Goal: Task Accomplishment & Management: Manage account settings

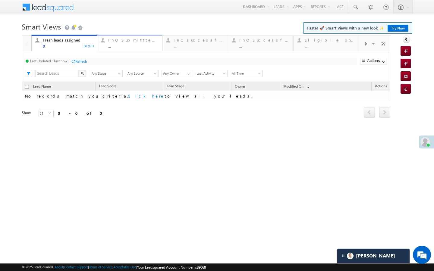
click at [121, 43] on div "FnO Submittted Leads ..." at bounding box center [133, 42] width 50 height 12
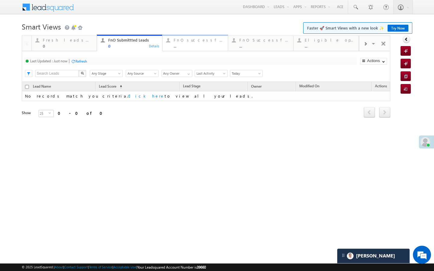
click at [197, 45] on div "..." at bounding box center [199, 46] width 50 height 5
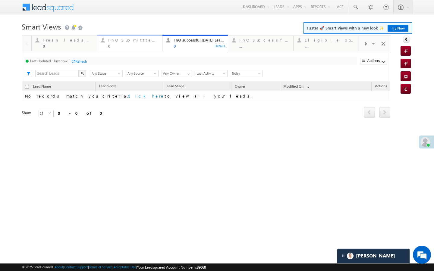
click at [142, 48] on div "0" at bounding box center [133, 46] width 50 height 5
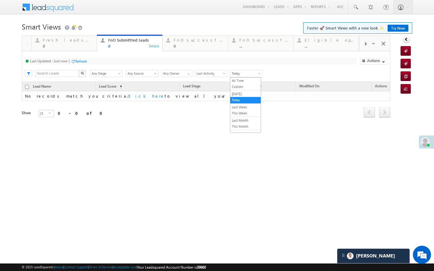
click at [238, 76] on span "Today" at bounding box center [245, 73] width 30 height 5
click at [236, 94] on link "[DATE]" at bounding box center [245, 93] width 30 height 5
click at [243, 77] on link "[DATE]" at bounding box center [246, 73] width 33 height 7
click at [240, 100] on link "Today" at bounding box center [245, 99] width 30 height 5
click at [262, 49] on link "FnO Successful MTD leads ... Details" at bounding box center [261, 43] width 66 height 16
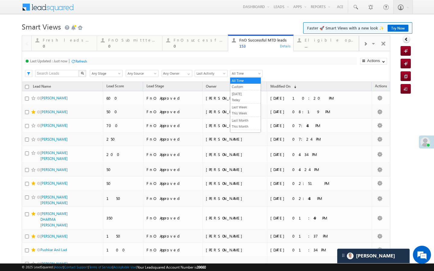
click at [240, 75] on span "All Time" at bounding box center [245, 73] width 30 height 5
click at [241, 93] on link "[DATE]" at bounding box center [245, 93] width 30 height 5
click at [244, 72] on span "[DATE]" at bounding box center [245, 73] width 30 height 5
click at [239, 83] on link "All Time" at bounding box center [245, 80] width 30 height 5
click at [363, 44] on span at bounding box center [365, 44] width 4 height 5
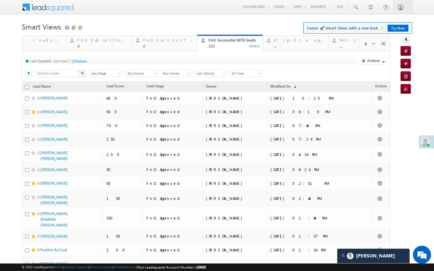
click at [363, 44] on span at bounding box center [365, 44] width 4 height 5
click at [365, 44] on span at bounding box center [365, 44] width 4 height 5
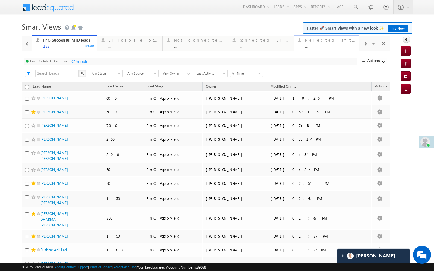
click at [342, 43] on div "Rejected after assignment ..." at bounding box center [330, 42] width 50 height 12
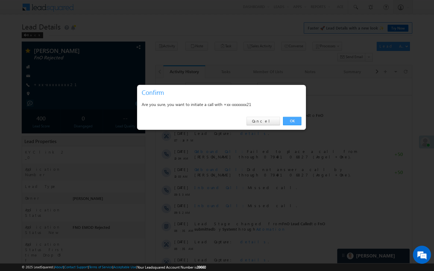
click at [292, 124] on link "OK" at bounding box center [292, 121] width 18 height 8
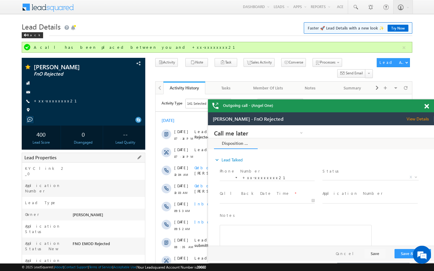
drag, startPoint x: 73, startPoint y: 258, endPoint x: 110, endPoint y: 259, distance: 36.8
copy div "AAAI494535"
click at [56, 102] on link "+xx-xxxxxxxx21" at bounding box center [59, 100] width 50 height 5
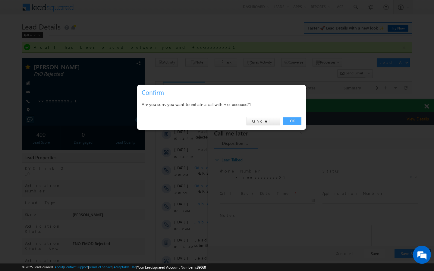
click at [289, 124] on link "OK" at bounding box center [292, 121] width 18 height 8
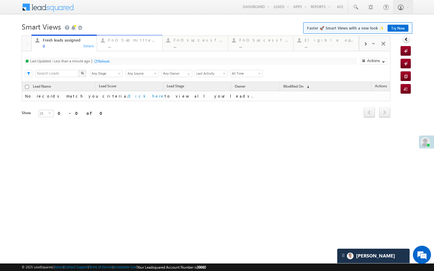
click at [127, 41] on div "FnO Submittted Leads" at bounding box center [133, 40] width 50 height 5
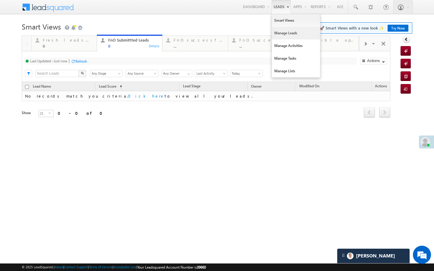
click at [280, 36] on link "Manage Leads" at bounding box center [296, 33] width 48 height 13
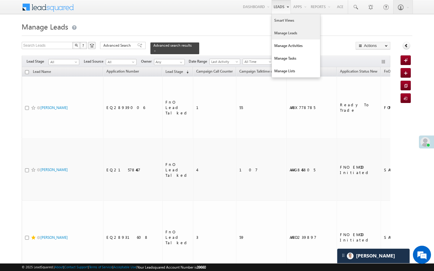
click at [278, 23] on link "Smart Views" at bounding box center [296, 20] width 48 height 13
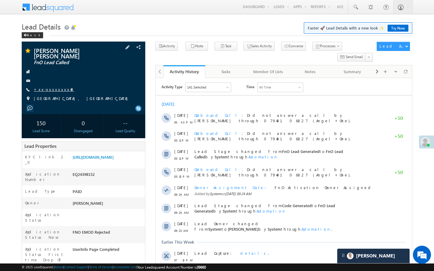
click at [55, 87] on link "+xx-xxxxxxxx49" at bounding box center [54, 89] width 40 height 5
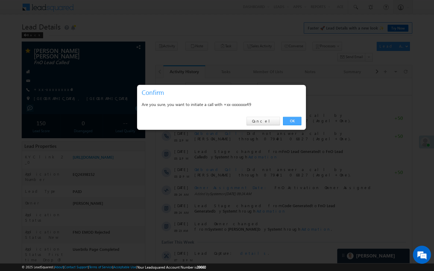
click at [295, 123] on link "OK" at bounding box center [292, 121] width 18 height 8
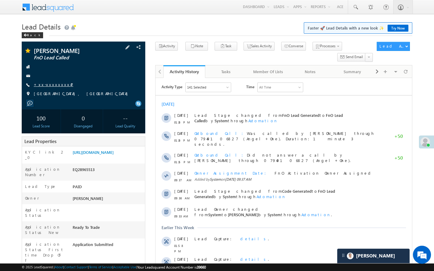
click at [59, 85] on link "+xx-xxxxxxxx47" at bounding box center [53, 84] width 39 height 5
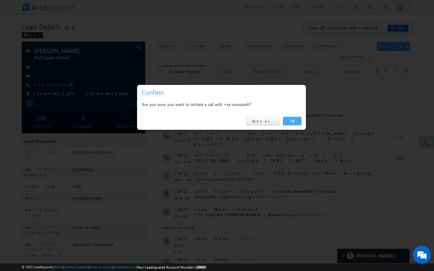
click at [293, 119] on link "OK" at bounding box center [292, 121] width 18 height 8
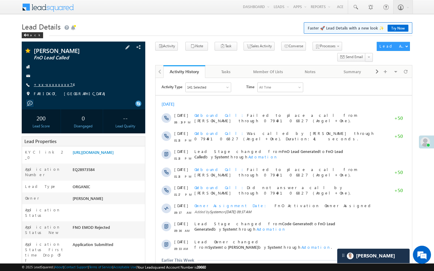
click at [50, 83] on link "+xx-xxxxxxxx74" at bounding box center [53, 84] width 39 height 5
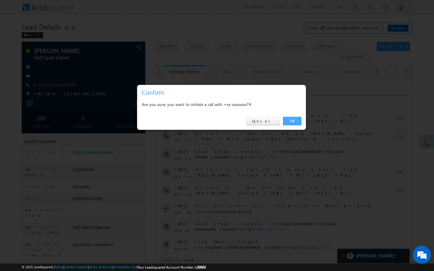
click at [297, 122] on link "OK" at bounding box center [292, 121] width 18 height 8
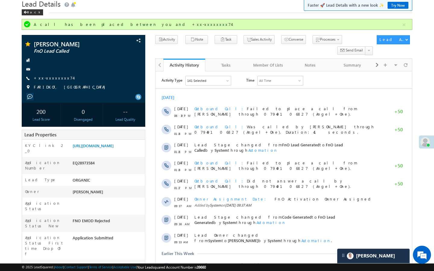
scroll to position [24, 0]
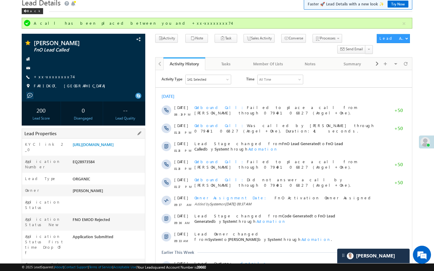
drag, startPoint x: 73, startPoint y: 242, endPoint x: 111, endPoint y: 242, distance: 37.4
click at [111, 262] on div "AABX808037" at bounding box center [108, 266] width 74 height 8
copy div "AABX808037"
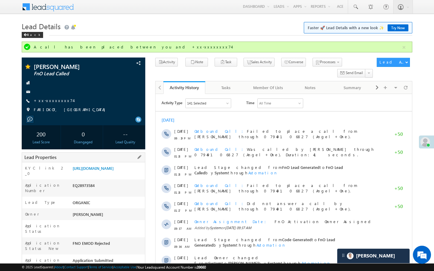
scroll to position [0, 0]
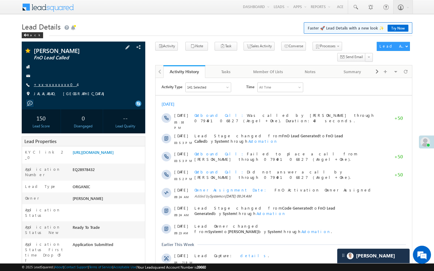
click at [55, 87] on link "+xx-xxxxxxxx04" at bounding box center [55, 84] width 43 height 5
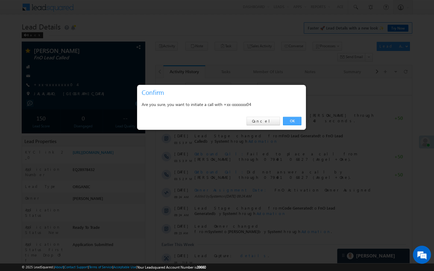
click at [299, 120] on link "OK" at bounding box center [292, 121] width 18 height 8
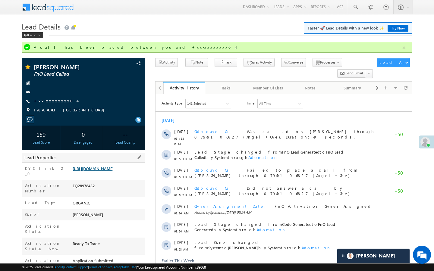
click at [111, 171] on link "[URL][DOMAIN_NAME]" at bounding box center [93, 168] width 41 height 5
click at [56, 102] on link "+xx-xxxxxxxx04" at bounding box center [55, 100] width 43 height 5
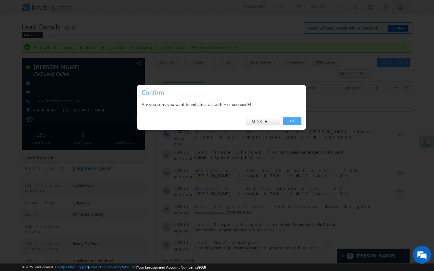
drag, startPoint x: 296, startPoint y: 121, endPoint x: 140, endPoint y: 29, distance: 180.8
click at [296, 121] on link "OK" at bounding box center [292, 121] width 18 height 8
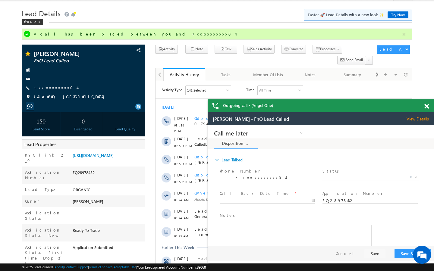
scroll to position [24, 0]
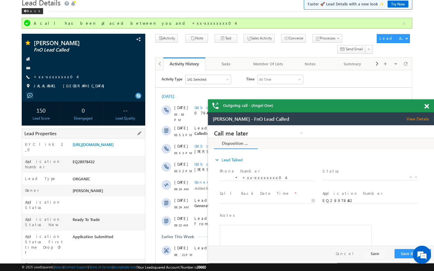
drag, startPoint x: 74, startPoint y: 242, endPoint x: 111, endPoint y: 244, distance: 37.1
click at [111, 262] on div "AABX812099" at bounding box center [108, 266] width 74 height 8
copy div "AABX812099"
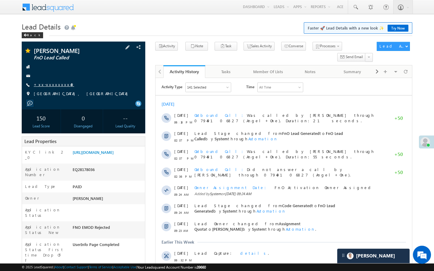
click at [52, 83] on link "+xx-xxxxxxxx49" at bounding box center [54, 84] width 40 height 5
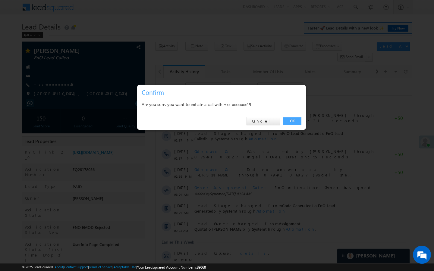
click at [292, 123] on link "OK" at bounding box center [292, 121] width 18 height 8
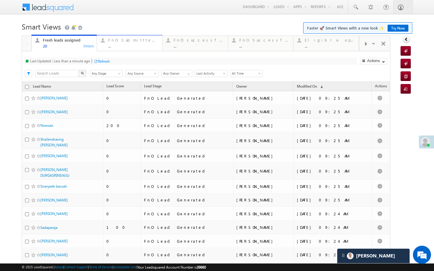
click at [155, 51] on link "FnO Submittted Leads ... Details" at bounding box center [130, 43] width 66 height 16
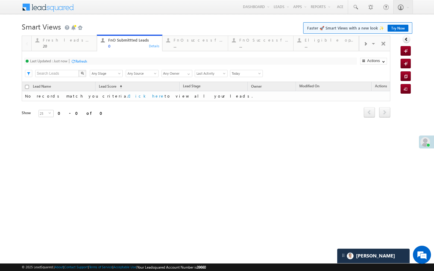
click at [200, 51] on div "Fresh leads assigned 20 Details FnO Submittted Leads 0 Details FnO successful […" at bounding box center [195, 42] width 328 height 17
click at [213, 43] on div "FnO successful [DATE] Leads ..." at bounding box center [199, 42] width 50 height 12
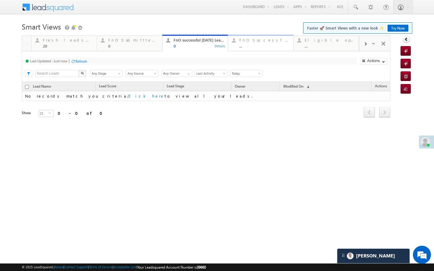
click at [242, 45] on div "..." at bounding box center [264, 46] width 50 height 5
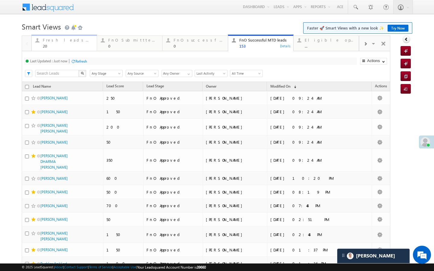
click at [62, 51] on link "Fresh leads assigned 20 Details" at bounding box center [64, 43] width 66 height 16
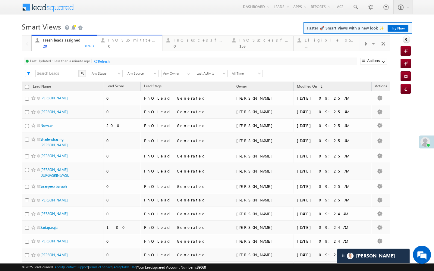
click at [109, 49] on link "FnO Submittted Leads 0 Details" at bounding box center [130, 43] width 66 height 16
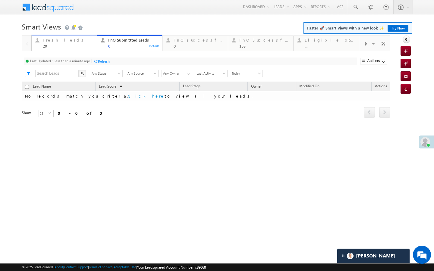
click at [76, 43] on div "Fresh leads assigned 20" at bounding box center [68, 42] width 50 height 12
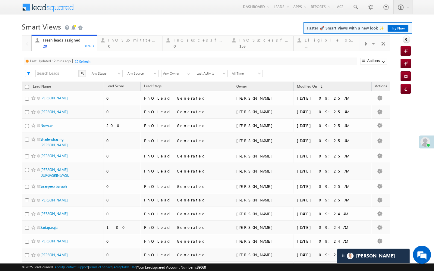
click at [85, 63] on div "Refresh" at bounding box center [85, 61] width 12 height 5
click at [114, 48] on div "0" at bounding box center [133, 46] width 50 height 5
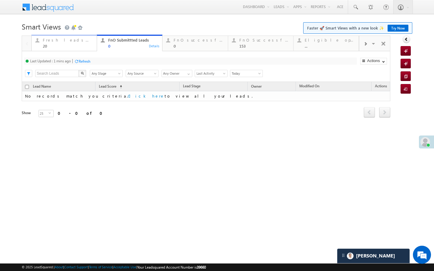
click at [63, 45] on div "20" at bounding box center [68, 46] width 50 height 5
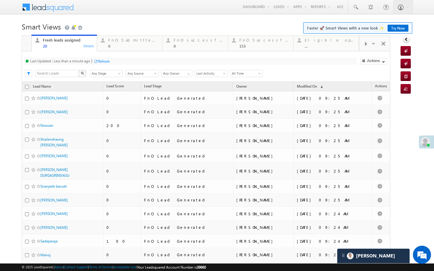
click at [96, 64] on div "Refresh" at bounding box center [101, 61] width 16 height 6
click at [118, 48] on div "0" at bounding box center [133, 46] width 50 height 5
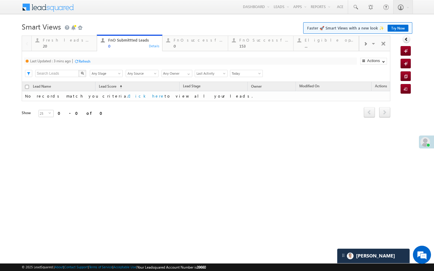
click at [87, 61] on div "Refresh" at bounding box center [85, 61] width 12 height 5
click at [70, 49] on link "Fresh leads assigned 20 Details" at bounding box center [64, 43] width 66 height 16
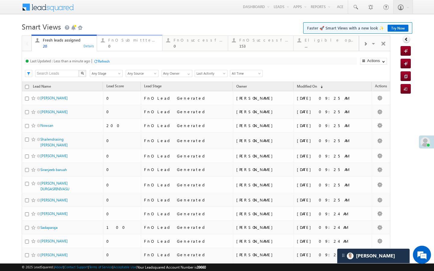
click at [109, 49] on link "FnO Submittted Leads 0 Details" at bounding box center [130, 43] width 66 height 16
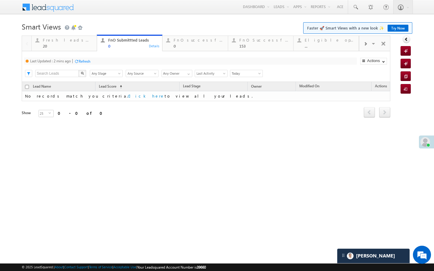
click at [86, 62] on div "Refresh" at bounding box center [85, 61] width 12 height 5
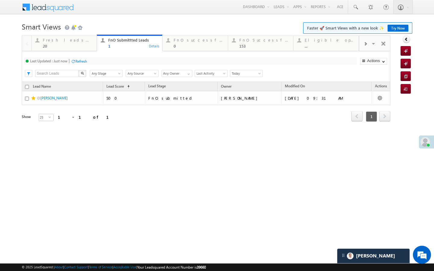
click at [88, 52] on div "Last Updated : Just now Refresh Refreshing... Search X Lead Stage Any Stage Any…" at bounding box center [206, 66] width 369 height 31
click at [88, 51] on link "Fresh leads assigned 20 Details" at bounding box center [64, 43] width 66 height 16
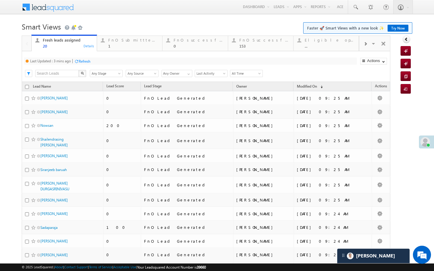
click at [81, 62] on div "Refresh" at bounding box center [85, 61] width 12 height 5
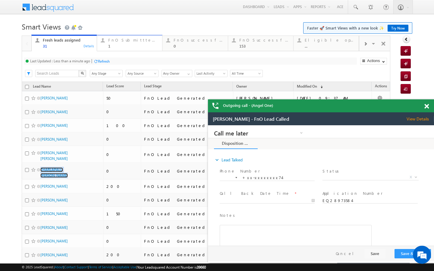
click at [139, 46] on div "1" at bounding box center [133, 46] width 50 height 5
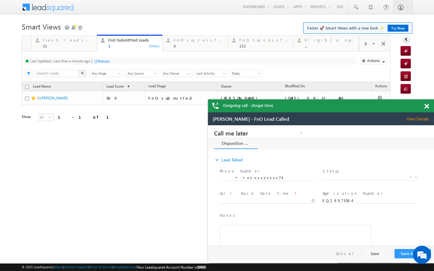
click at [97, 63] on div at bounding box center [95, 61] width 5 height 5
click at [83, 49] on link "Fresh leads assigned 31 Details" at bounding box center [64, 43] width 66 height 16
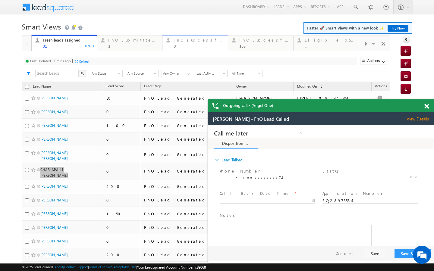
click at [186, 50] on link "FnO successful today Leads 0 Details" at bounding box center [195, 43] width 66 height 16
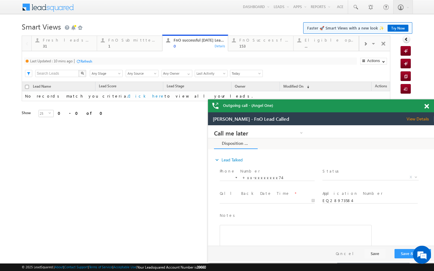
click at [87, 63] on div "Refresh" at bounding box center [86, 61] width 12 height 5
drag, startPoint x: 83, startPoint y: 45, endPoint x: 89, endPoint y: 71, distance: 27.4
click at [83, 45] on div "31" at bounding box center [68, 46] width 50 height 5
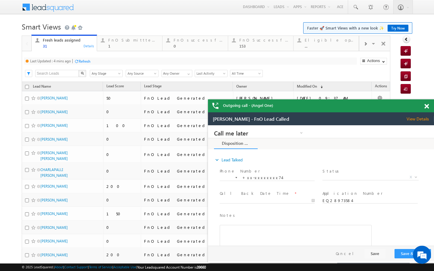
click at [88, 63] on div "Refresh" at bounding box center [85, 61] width 12 height 5
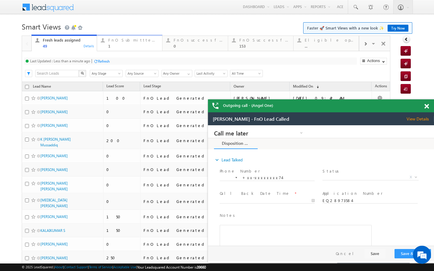
click at [132, 50] on link "FnO Submittted Leads 1 Details" at bounding box center [130, 43] width 66 height 16
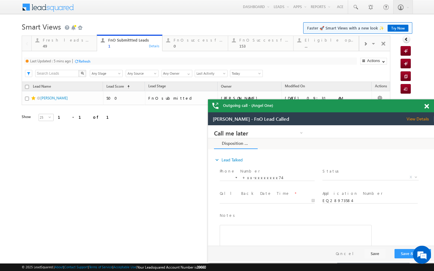
click at [81, 61] on div "Refresh" at bounding box center [85, 61] width 12 height 5
click at [85, 49] on link "Fresh leads assigned 49 Details" at bounding box center [64, 43] width 66 height 16
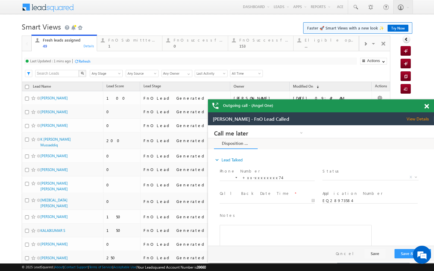
click at [88, 62] on div "Refresh" at bounding box center [85, 61] width 12 height 5
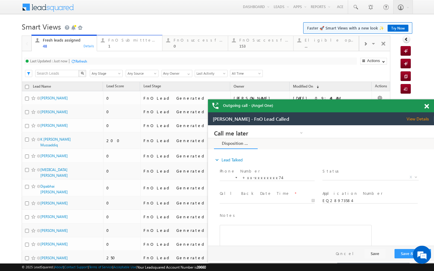
click at [123, 49] on link "FnO Submittted Leads 1 Details" at bounding box center [130, 43] width 66 height 16
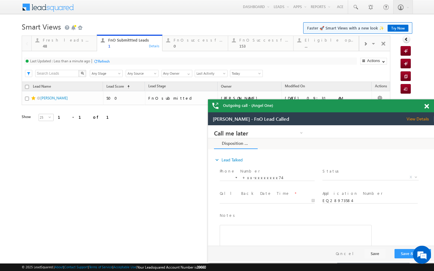
click at [98, 61] on div at bounding box center [95, 61] width 5 height 5
click at [80, 47] on div "48" at bounding box center [68, 46] width 50 height 5
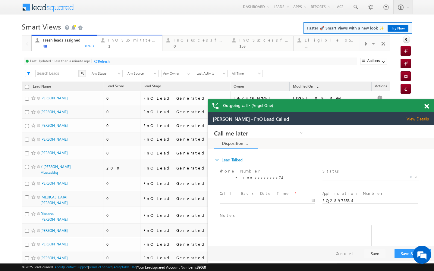
click at [131, 48] on div "1" at bounding box center [133, 46] width 50 height 5
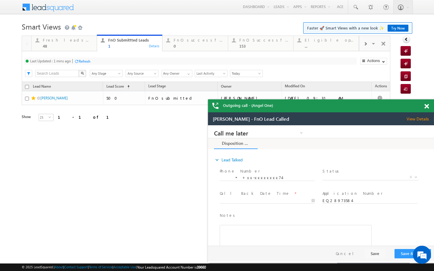
click at [90, 63] on div "Refresh" at bounding box center [85, 61] width 12 height 5
click at [87, 48] on div "48" at bounding box center [68, 46] width 50 height 5
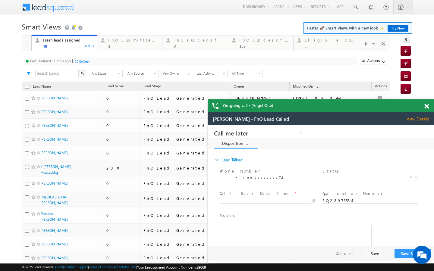
click at [90, 63] on div "Refresh" at bounding box center [85, 61] width 12 height 5
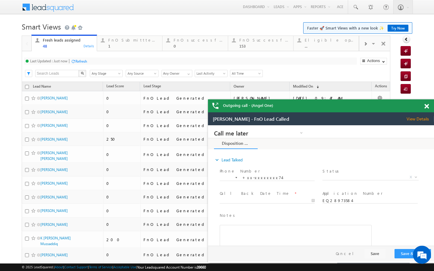
click at [81, 59] on div "Refresh" at bounding box center [81, 61] width 12 height 5
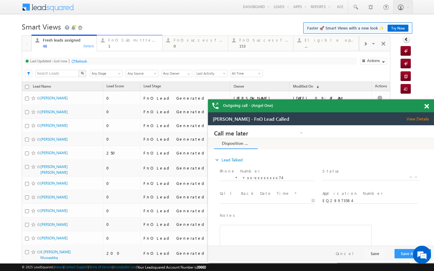
click at [139, 41] on div "FnO Submittted Leads" at bounding box center [133, 40] width 50 height 5
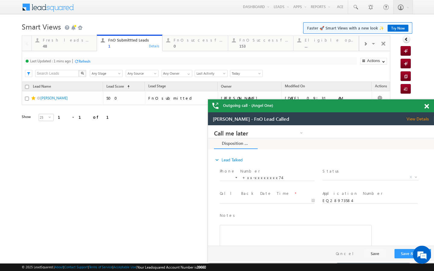
click at [88, 62] on div "Refresh" at bounding box center [85, 61] width 12 height 5
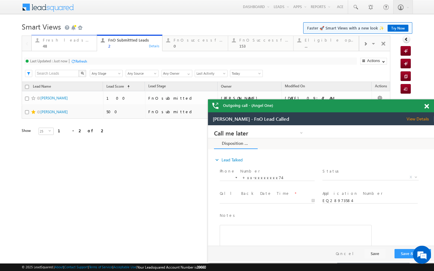
click at [83, 43] on div "Fresh leads assigned 48" at bounding box center [68, 42] width 50 height 12
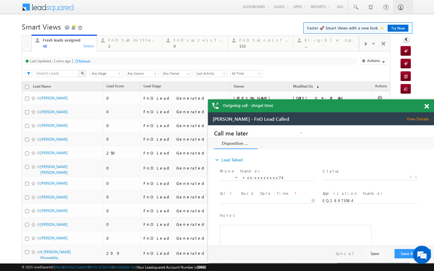
click at [87, 64] on div "Refresh" at bounding box center [82, 61] width 16 height 6
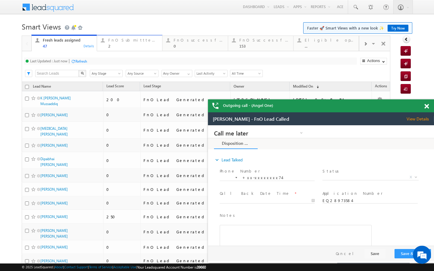
click at [115, 49] on link "FnO Submittted Leads 2 Details" at bounding box center [130, 43] width 66 height 16
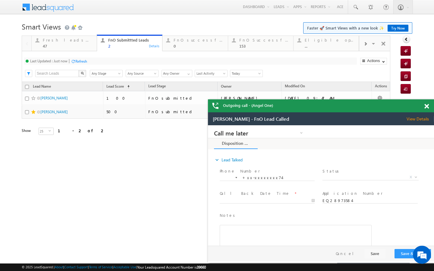
click at [83, 62] on div "Refresh" at bounding box center [81, 61] width 12 height 5
click at [189, 42] on div "FnO successful today Leads" at bounding box center [199, 40] width 50 height 5
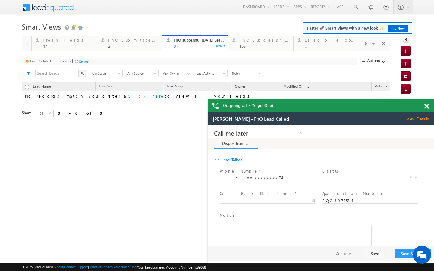
click at [72, 61] on div "Last Updated : 8 mins ago Refresh Refreshing..." at bounding box center [190, 61] width 333 height 7
click at [77, 61] on div at bounding box center [76, 61] width 5 height 5
click at [90, 38] on div "Fresh leads assigned" at bounding box center [68, 40] width 50 height 5
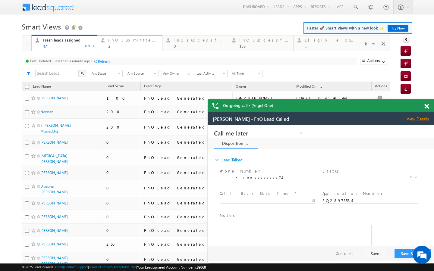
click at [122, 45] on div "2" at bounding box center [133, 46] width 50 height 5
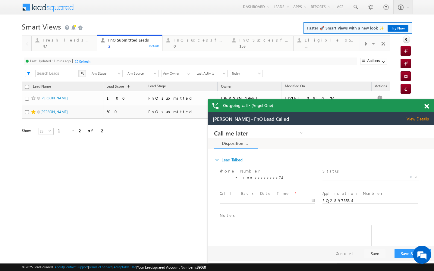
click at [87, 62] on div "Refresh" at bounding box center [85, 61] width 12 height 5
click at [88, 47] on div "47" at bounding box center [68, 46] width 50 height 5
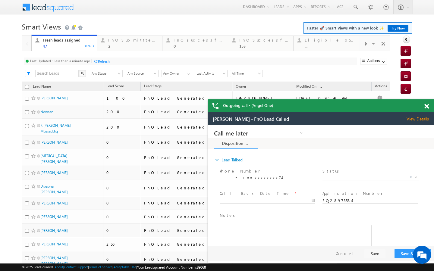
click at [104, 60] on div "Refresh" at bounding box center [104, 61] width 12 height 5
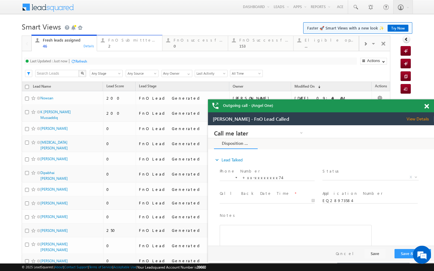
click at [116, 45] on div "2" at bounding box center [133, 46] width 50 height 5
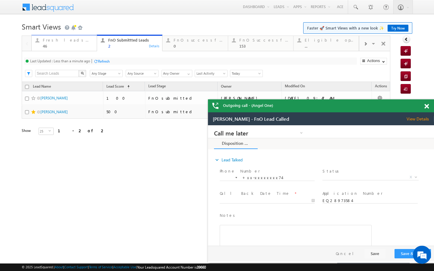
click at [80, 43] on div "Fresh leads assigned 46" at bounding box center [68, 42] width 50 height 12
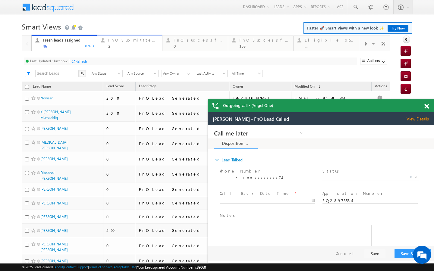
click at [116, 39] on div "FnO Submittted Leads" at bounding box center [133, 40] width 50 height 5
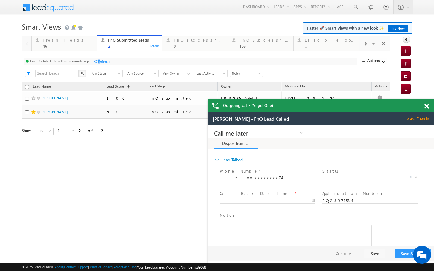
click at [100, 62] on div "Refresh" at bounding box center [104, 61] width 12 height 5
click at [182, 46] on div "0" at bounding box center [199, 46] width 50 height 5
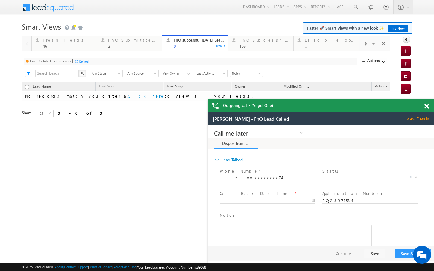
click at [87, 63] on div "Refresh" at bounding box center [85, 61] width 12 height 5
drag, startPoint x: 78, startPoint y: 50, endPoint x: 79, endPoint y: 53, distance: 3.2
click at [78, 50] on link "Fresh leads assigned 46 Details" at bounding box center [64, 43] width 66 height 16
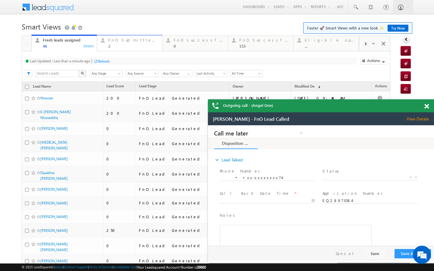
click at [122, 48] on div "2" at bounding box center [133, 46] width 50 height 5
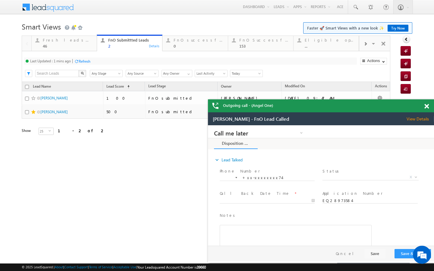
click at [88, 61] on div "Refresh" at bounding box center [85, 61] width 12 height 5
click at [81, 51] on link "Fresh leads assigned 46 Details" at bounding box center [64, 43] width 66 height 16
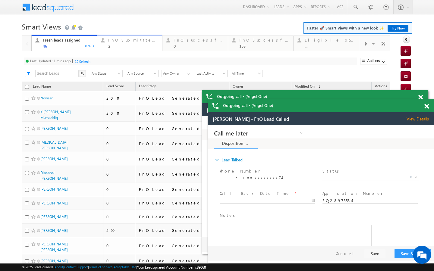
click at [112, 46] on div "2" at bounding box center [133, 46] width 50 height 5
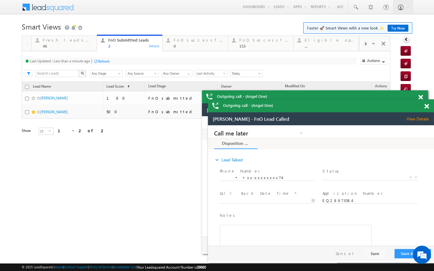
click at [95, 61] on div at bounding box center [95, 61] width 5 height 5
click at [366, 46] on span at bounding box center [365, 44] width 4 height 5
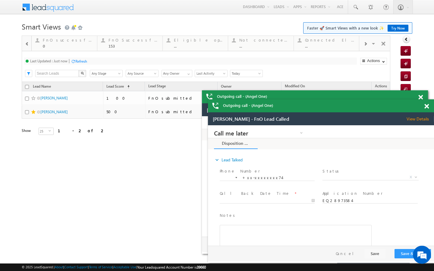
click at [366, 46] on span at bounding box center [365, 44] width 4 height 5
click at [321, 45] on div "..." at bounding box center [330, 46] width 50 height 5
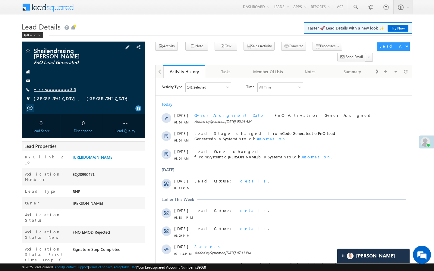
click at [55, 91] on link "+xx-xxxxxxxx85" at bounding box center [55, 89] width 42 height 5
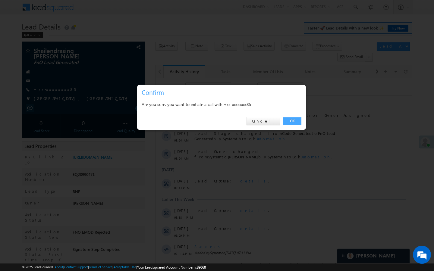
drag, startPoint x: 297, startPoint y: 120, endPoint x: 147, endPoint y: 3, distance: 190.3
click at [297, 120] on link "OK" at bounding box center [292, 121] width 18 height 8
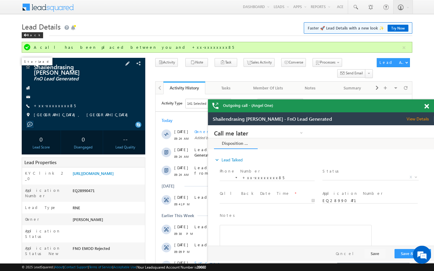
click at [29, 68] on span at bounding box center [28, 68] width 6 height 6
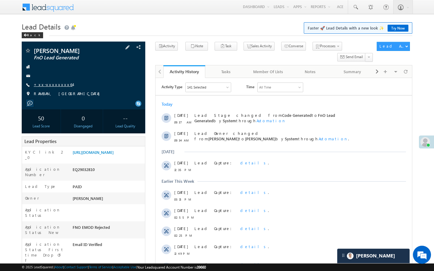
click at [54, 83] on link "+xx-xxxxxxxx64" at bounding box center [53, 84] width 39 height 5
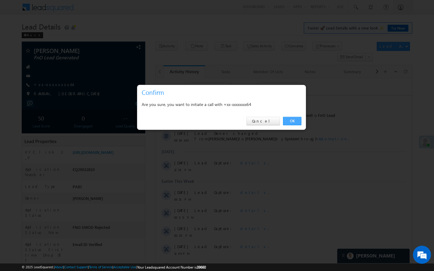
drag, startPoint x: 289, startPoint y: 122, endPoint x: 133, endPoint y: 54, distance: 169.8
click at [289, 122] on link "OK" at bounding box center [292, 121] width 18 height 8
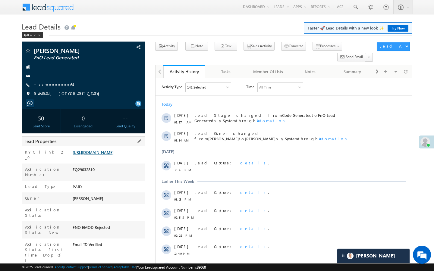
click at [94, 155] on link "[URL][DOMAIN_NAME]" at bounding box center [93, 152] width 41 height 5
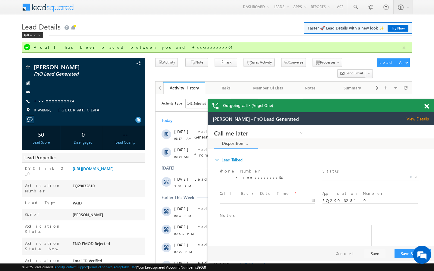
click at [157, 165] on div "[DATE]" at bounding box center [284, 167] width 256 height 5
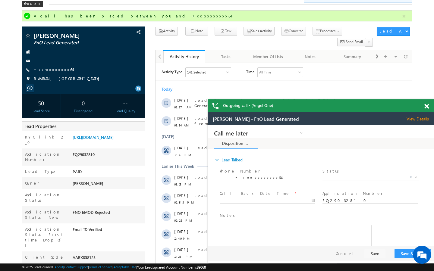
scroll to position [36, 0]
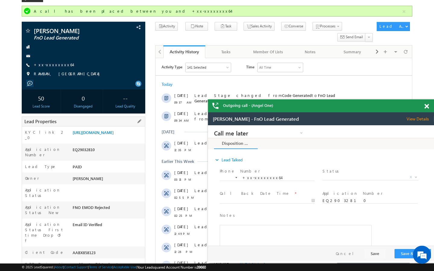
drag, startPoint x: 72, startPoint y: 236, endPoint x: 109, endPoint y: 236, distance: 37.7
click at [109, 250] on div "AABX858123" at bounding box center [108, 254] width 74 height 8
copy div "AABX858123"
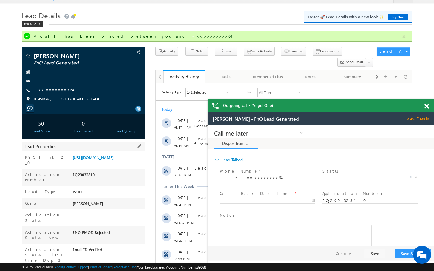
scroll to position [0, 0]
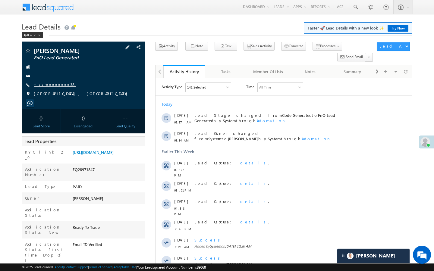
click at [55, 84] on link "+xx-xxxxxxxx38" at bounding box center [55, 84] width 42 height 5
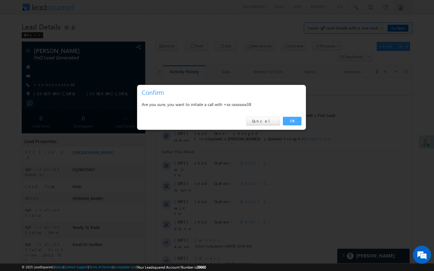
click at [297, 121] on link "OK" at bounding box center [292, 121] width 18 height 8
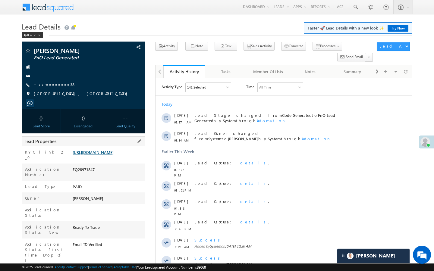
click at [114, 154] on link "https://angelbroking1-pk3em7sa.customui-test.leadsquared.com?leadId=1d5dd7af-6a…" at bounding box center [93, 152] width 41 height 5
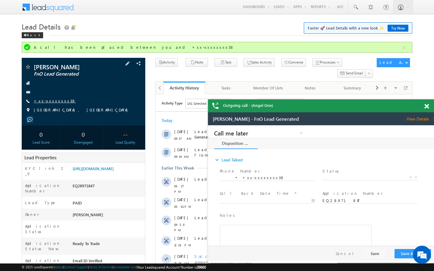
click at [56, 103] on link "+xx-xxxxxxxx38" at bounding box center [55, 100] width 42 height 5
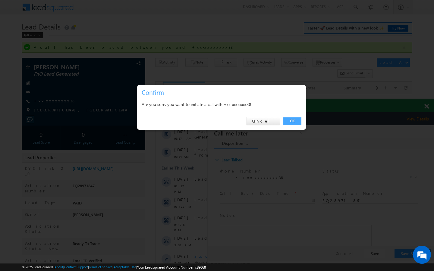
click at [293, 124] on link "OK" at bounding box center [292, 121] width 18 height 8
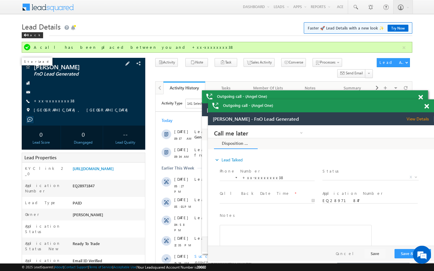
click at [29, 68] on span at bounding box center [28, 68] width 6 height 6
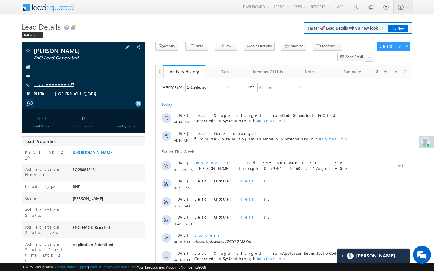
click at [51, 86] on link "+xx-xxxxxxxx67" at bounding box center [54, 84] width 41 height 5
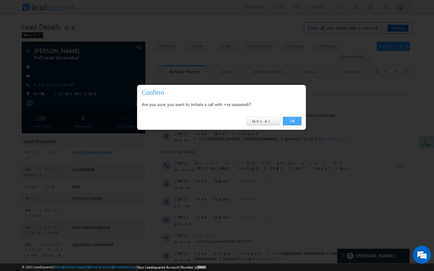
drag, startPoint x: 296, startPoint y: 120, endPoint x: 131, endPoint y: 52, distance: 178.2
click at [296, 120] on link "OK" at bounding box center [292, 121] width 18 height 8
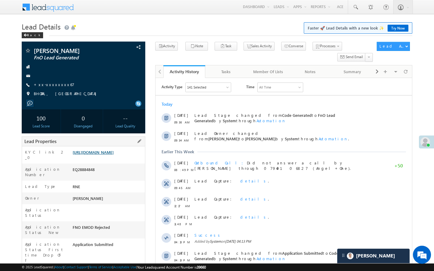
click at [114, 155] on link "[URL][DOMAIN_NAME]" at bounding box center [93, 152] width 41 height 5
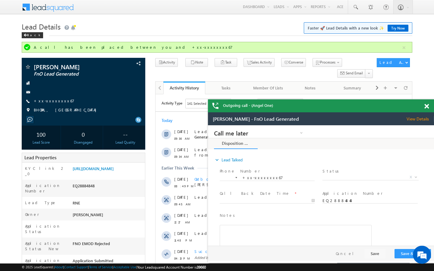
click at [161, 41] on div "Lead Details Faster 🚀 Lead Details with a new look ✨ Try Now Back" at bounding box center [217, 31] width 391 height 22
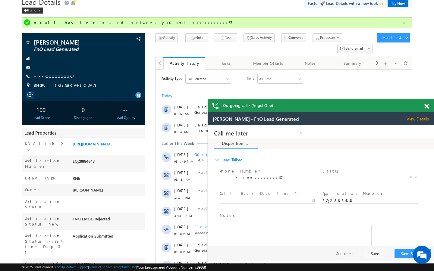
scroll to position [36, 0]
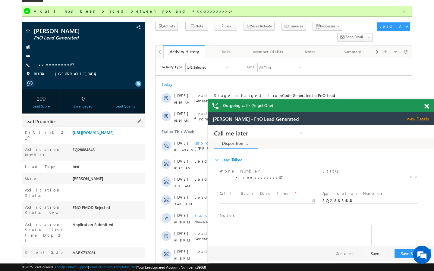
drag, startPoint x: 73, startPoint y: 232, endPoint x: 105, endPoint y: 231, distance: 32.3
click at [110, 250] on div "AABX732081" at bounding box center [108, 254] width 74 height 8
copy div "AABX732081"
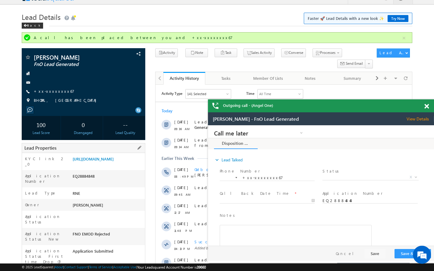
scroll to position [0, 0]
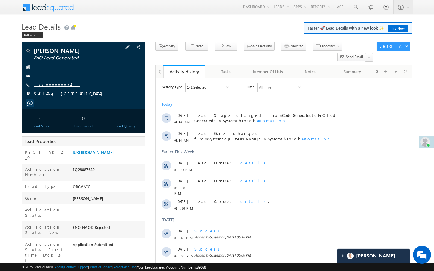
click at [50, 86] on link "+xx-xxxxxxxx41" at bounding box center [57, 84] width 47 height 5
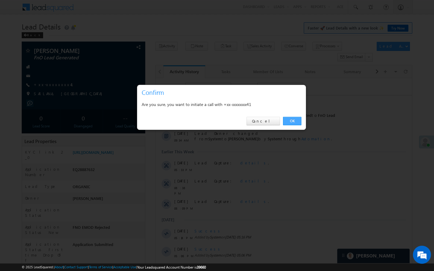
click at [295, 118] on link "OK" at bounding box center [292, 121] width 18 height 8
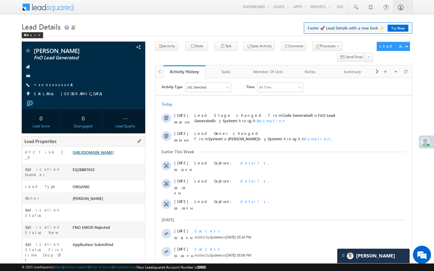
click at [106, 155] on link "[URL][DOMAIN_NAME]" at bounding box center [93, 152] width 41 height 5
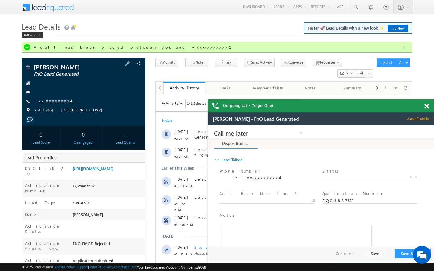
click at [58, 102] on link "+xx-xxxxxxxx41" at bounding box center [57, 100] width 47 height 5
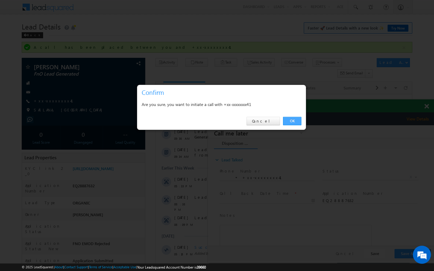
click at [290, 122] on link "OK" at bounding box center [292, 121] width 18 height 8
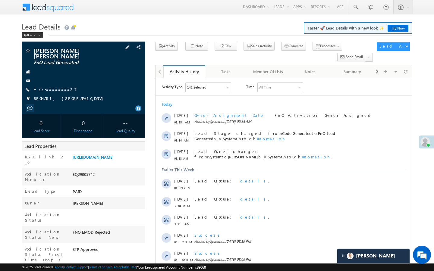
click at [62, 80] on div "[PERSON_NAME] [PERSON_NAME] FnO Lead Generated +xx-xxxxxxxx27" at bounding box center [84, 76] width 118 height 57
click at [60, 87] on link "+xx-xxxxxxxx27" at bounding box center [55, 89] width 43 height 5
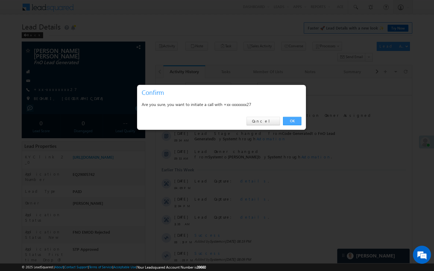
drag, startPoint x: 293, startPoint y: 120, endPoint x: 27, endPoint y: 68, distance: 270.8
click at [293, 120] on link "OK" at bounding box center [292, 121] width 18 height 8
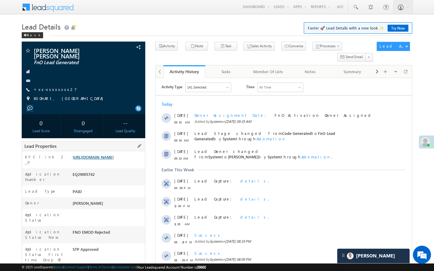
click at [114, 159] on link "https://angelbroking1-pk3em7sa.customui-test.leadsquared.com?leadId=c5afafba-86…" at bounding box center [93, 157] width 41 height 5
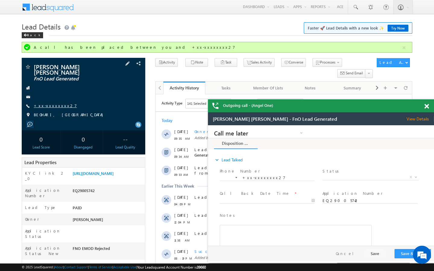
click at [53, 103] on link "+xx-xxxxxxxx27" at bounding box center [55, 105] width 43 height 5
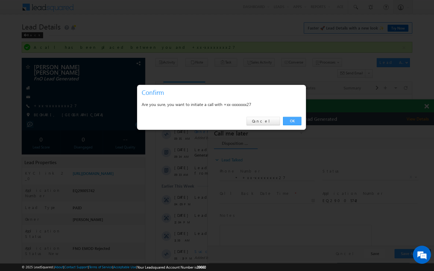
click at [293, 120] on link "OK" at bounding box center [292, 121] width 18 height 8
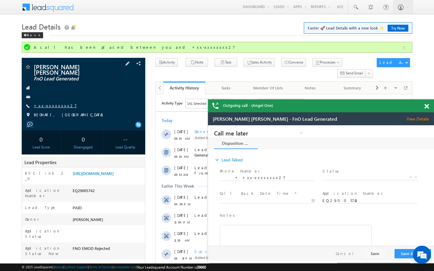
click at [52, 103] on link "+xx-xxxxxxxx27" at bounding box center [55, 105] width 43 height 5
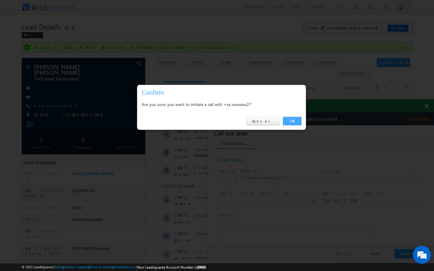
click at [293, 121] on link "OK" at bounding box center [292, 121] width 18 height 8
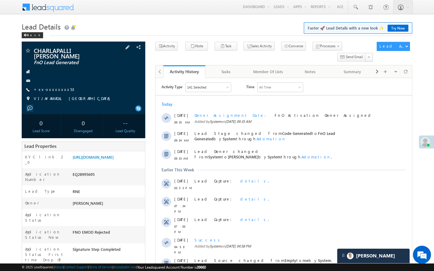
click at [55, 85] on div "CHARLAPALLI [PERSON_NAME] FnO Lead Generated +xx-xxxxxxxx53" at bounding box center [84, 76] width 118 height 57
click at [55, 89] on link "+xx-xxxxxxxx53" at bounding box center [54, 89] width 40 height 5
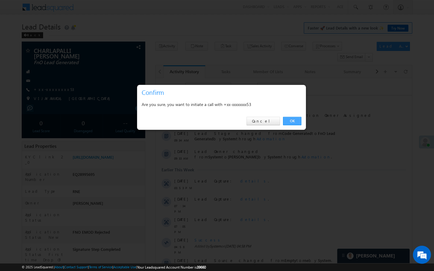
click at [291, 121] on link "OK" at bounding box center [292, 121] width 18 height 8
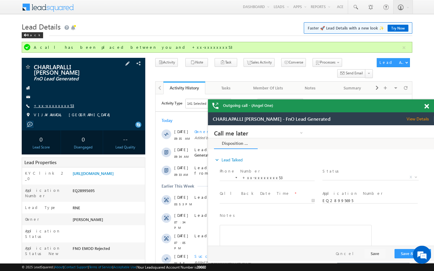
click at [56, 105] on link "+xx-xxxxxxxx53" at bounding box center [54, 105] width 40 height 5
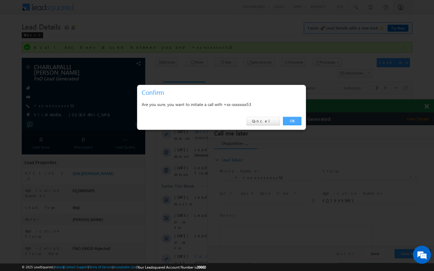
drag, startPoint x: 297, startPoint y: 122, endPoint x: 139, endPoint y: 2, distance: 199.2
click at [297, 122] on link "OK" at bounding box center [292, 121] width 18 height 8
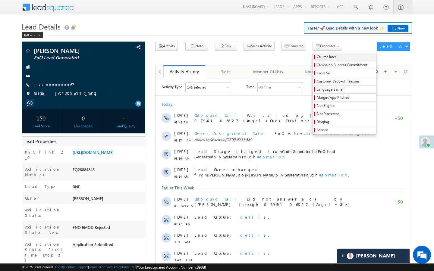
click at [317, 59] on span "Call me later" at bounding box center [345, 56] width 57 height 5
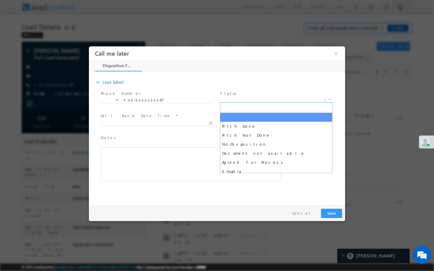
click at [288, 99] on span "X" at bounding box center [276, 100] width 112 height 6
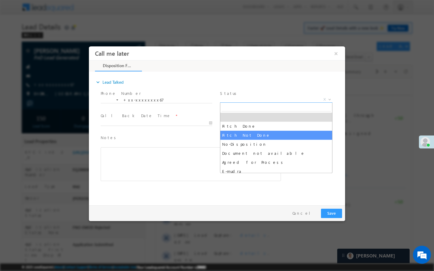
select select "Pitch Not Done"
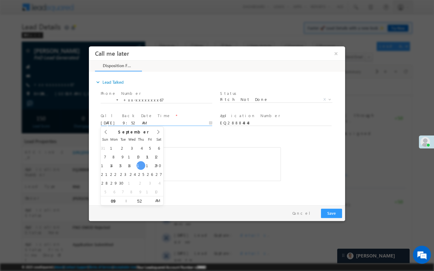
click at [179, 124] on input "09/18/25 9:52 AM" at bounding box center [157, 123] width 112 height 6
type input "09/19/25 9:52 AM"
click at [335, 217] on button "Save" at bounding box center [331, 213] width 21 height 9
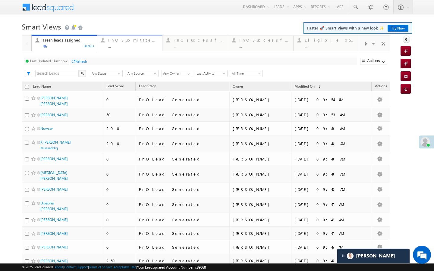
click at [127, 47] on div "..." at bounding box center [133, 46] width 50 height 5
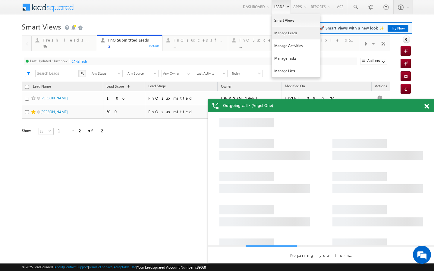
click at [280, 31] on link "Manage Leads" at bounding box center [296, 33] width 48 height 13
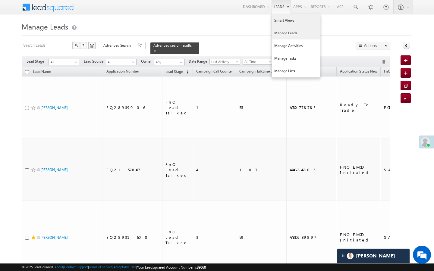
click at [279, 18] on link "Smart Views" at bounding box center [296, 20] width 48 height 13
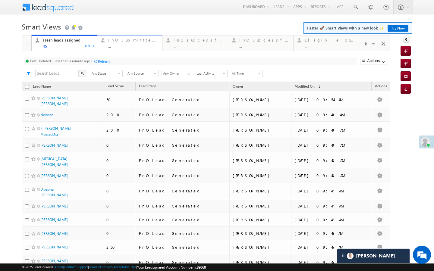
click at [121, 46] on div "..." at bounding box center [133, 46] width 50 height 5
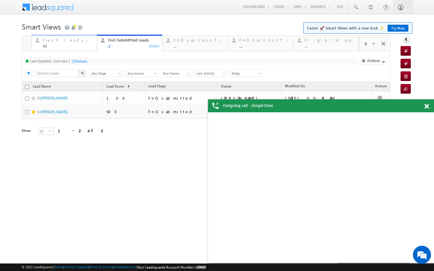
click at [73, 49] on link "Fresh leads assigned 45 Details" at bounding box center [64, 43] width 66 height 16
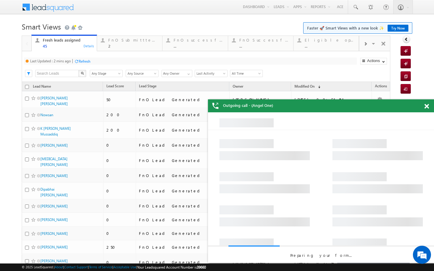
click at [83, 61] on div "Refresh" at bounding box center [85, 61] width 12 height 5
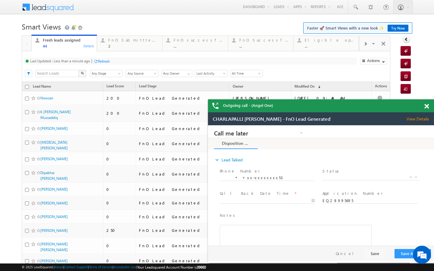
drag, startPoint x: 112, startPoint y: 46, endPoint x: 111, endPoint y: 52, distance: 5.6
click at [136, 45] on div "2" at bounding box center [133, 46] width 50 height 5
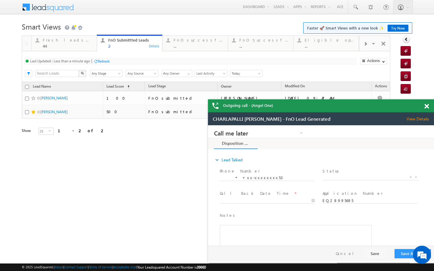
click at [99, 62] on div "Refresh" at bounding box center [104, 61] width 12 height 5
click at [88, 44] on div "44" at bounding box center [68, 46] width 50 height 5
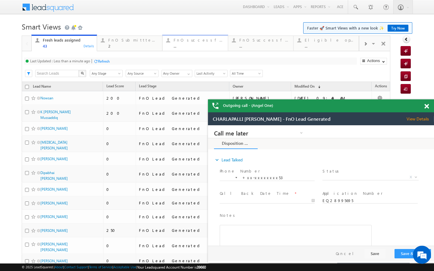
click at [181, 49] on link "FnO successful today Leads ... Details" at bounding box center [195, 43] width 66 height 16
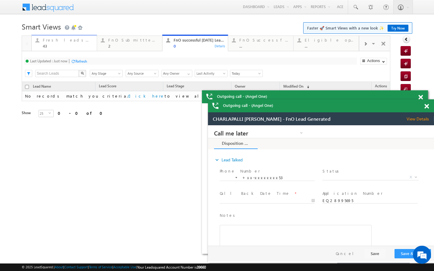
click at [90, 47] on div "43" at bounding box center [68, 46] width 50 height 5
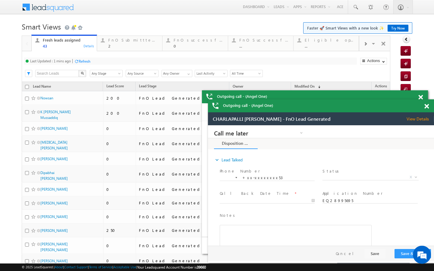
click at [88, 61] on div "Refresh" at bounding box center [85, 61] width 12 height 5
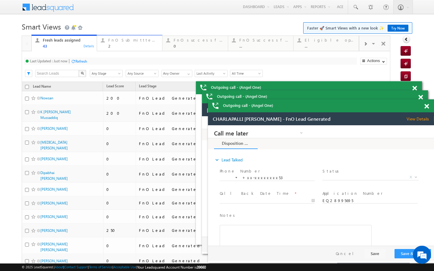
click at [111, 49] on link "FnO Submittted Leads 2 Details" at bounding box center [130, 43] width 66 height 16
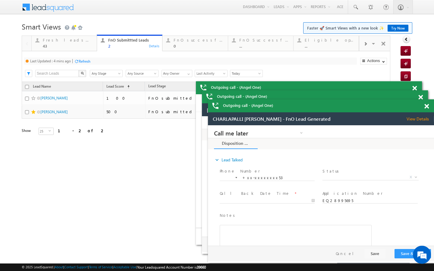
click at [90, 60] on div "Refresh" at bounding box center [85, 61] width 12 height 5
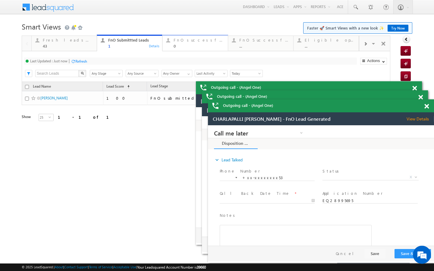
click at [173, 47] on div "FnO successful today Leads 0 Details" at bounding box center [195, 42] width 64 height 12
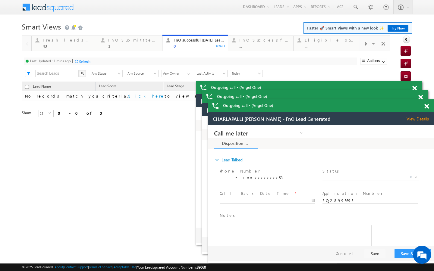
click at [88, 62] on div "Refresh" at bounding box center [85, 61] width 12 height 5
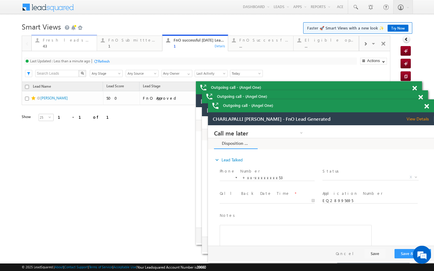
drag, startPoint x: 85, startPoint y: 51, endPoint x: 85, endPoint y: 43, distance: 7.9
click at [85, 43] on div "Fresh leads assigned 43" at bounding box center [68, 42] width 50 height 12
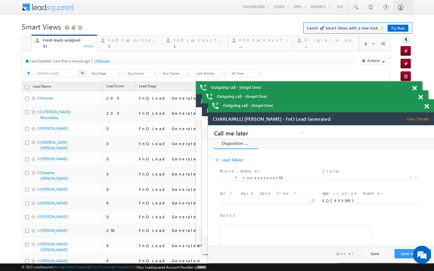
click at [98, 60] on div at bounding box center [95, 61] width 5 height 5
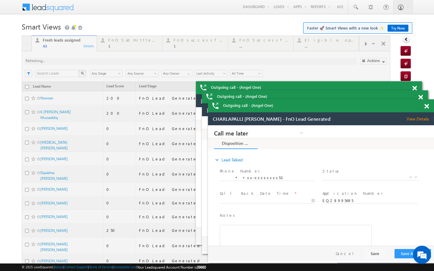
click at [107, 47] on div at bounding box center [206, 258] width 369 height 444
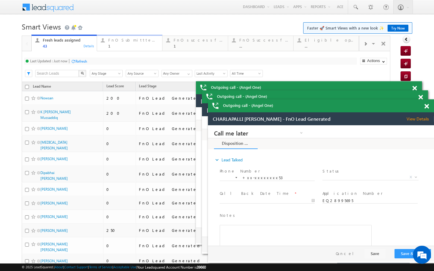
click at [103, 50] on link "FnO Submittted Leads 1 Details" at bounding box center [130, 43] width 66 height 16
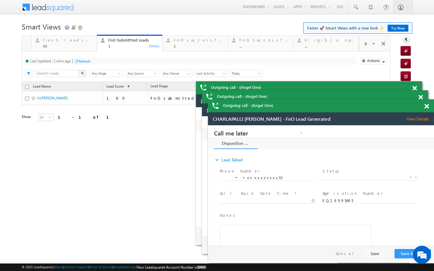
click at [89, 60] on div "Refresh" at bounding box center [85, 61] width 12 height 5
click at [355, 3] on link at bounding box center [355, 7] width 14 height 14
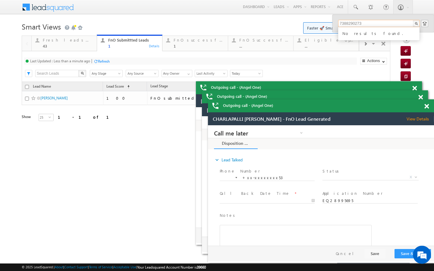
type input "7388290273"
drag, startPoint x: 83, startPoint y: 45, endPoint x: 88, endPoint y: 58, distance: 14.6
click at [83, 45] on div "43" at bounding box center [68, 46] width 50 height 5
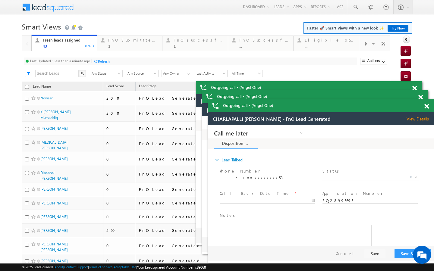
click at [98, 62] on div at bounding box center [95, 61] width 5 height 5
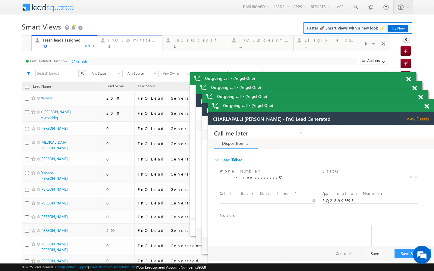
click at [127, 48] on div "1" at bounding box center [133, 46] width 50 height 5
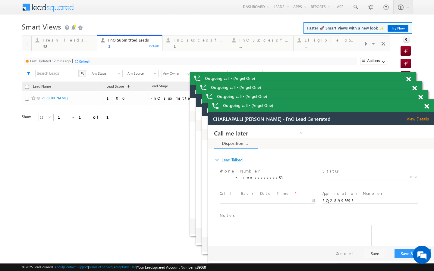
click at [80, 61] on div "Refresh" at bounding box center [85, 61] width 12 height 5
click at [85, 42] on div "Fresh leads assigned" at bounding box center [68, 40] width 50 height 5
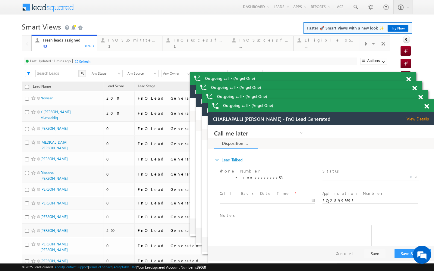
click at [88, 61] on div "Refresh" at bounding box center [85, 61] width 12 height 5
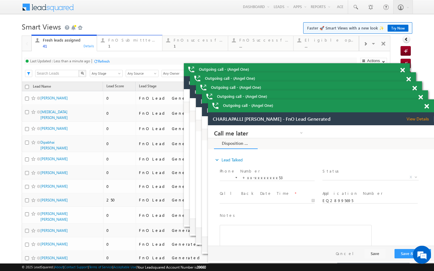
click at [109, 44] on div "1" at bounding box center [133, 46] width 50 height 5
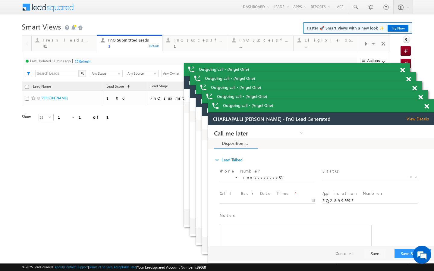
click at [87, 63] on div "Refresh" at bounding box center [85, 61] width 12 height 5
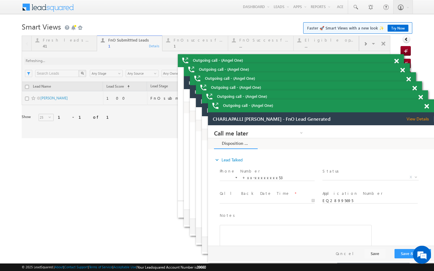
click at [93, 45] on div at bounding box center [206, 87] width 369 height 103
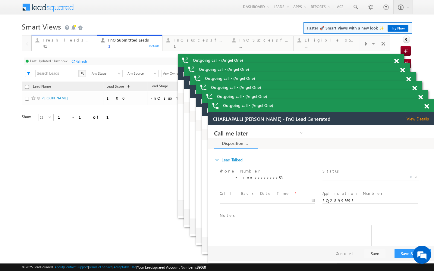
click at [90, 44] on div "41" at bounding box center [68, 46] width 50 height 5
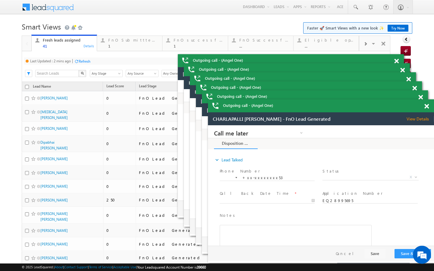
click at [89, 60] on div "Refresh" at bounding box center [85, 61] width 12 height 5
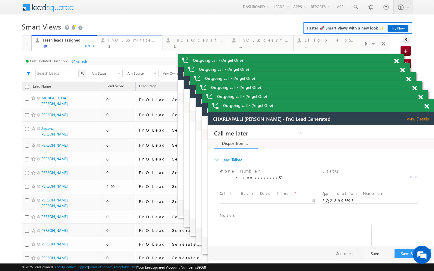
click at [115, 46] on div "1" at bounding box center [133, 46] width 50 height 5
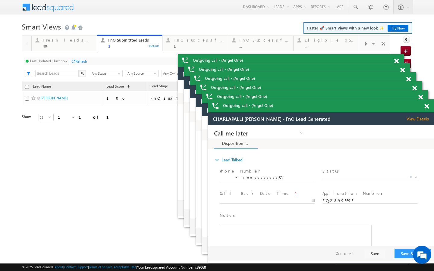
click at [87, 61] on div "Refresh" at bounding box center [81, 61] width 12 height 5
click at [86, 41] on div "Fresh leads assigned" at bounding box center [68, 40] width 50 height 5
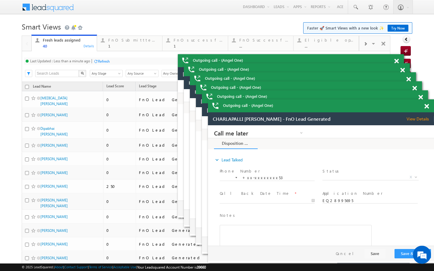
click at [98, 61] on div at bounding box center [95, 61] width 5 height 5
click at [115, 41] on div "FnO Submittted Leads" at bounding box center [133, 40] width 50 height 5
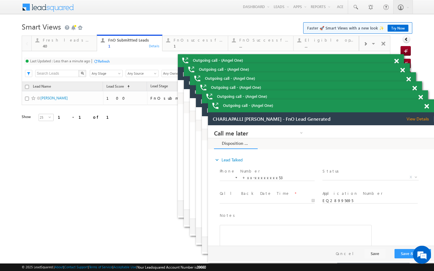
click at [100, 61] on div "Refresh" at bounding box center [104, 61] width 12 height 5
drag, startPoint x: 90, startPoint y: 45, endPoint x: 90, endPoint y: 64, distance: 19.0
click at [90, 45] on div "40" at bounding box center [68, 46] width 50 height 5
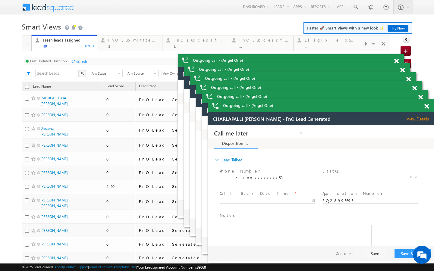
click at [83, 63] on div "Last Updated : Just now Refresh Refreshing..." at bounding box center [190, 61] width 333 height 7
click at [104, 62] on div "Refresh" at bounding box center [104, 61] width 12 height 5
click at [191, 38] on div "FnO successful today Leads" at bounding box center [199, 40] width 50 height 5
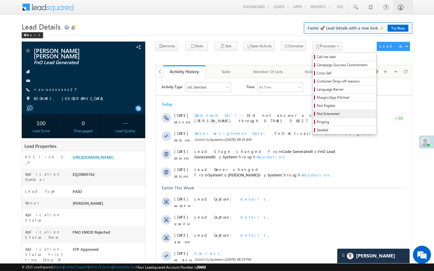
click at [317, 116] on span "Not Interested" at bounding box center [345, 113] width 57 height 5
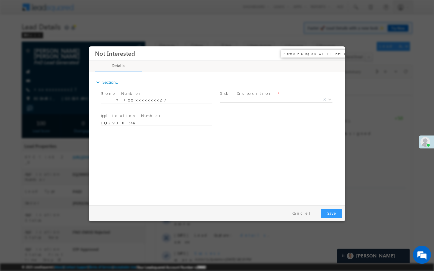
click at [339, 57] on button "×" at bounding box center [336, 53] width 10 height 11
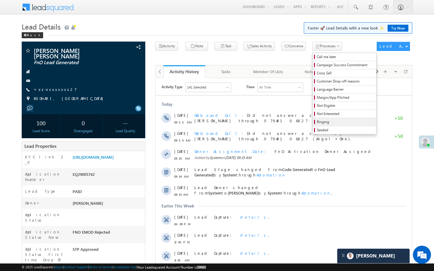
click at [317, 122] on span "Ringing" at bounding box center [345, 121] width 57 height 5
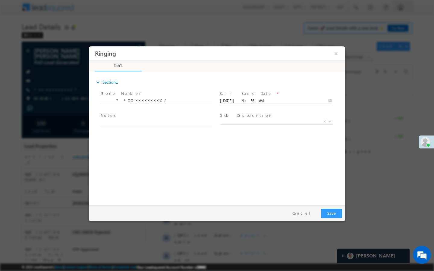
click at [295, 101] on input "[DATE] 9:56 AM" at bounding box center [276, 101] width 112 height 6
type input "[DATE] 9:56 AM"
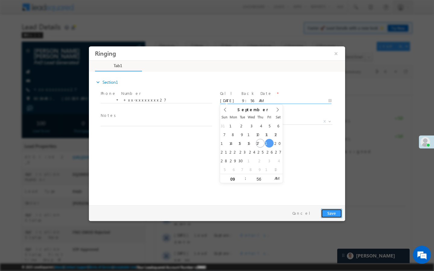
click at [340, 214] on button "Save" at bounding box center [331, 213] width 21 height 9
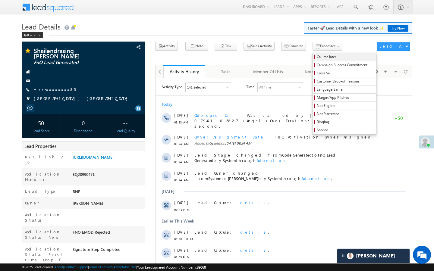
click at [317, 58] on span "Call me later" at bounding box center [345, 56] width 57 height 5
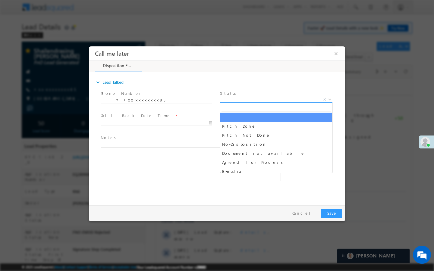
click at [299, 102] on span "X" at bounding box center [276, 100] width 112 height 6
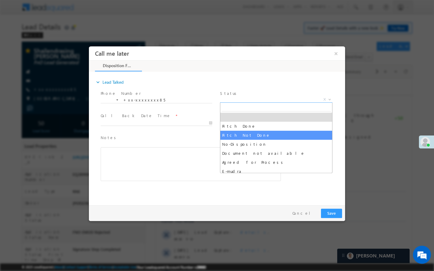
select select "Pitch Not Done"
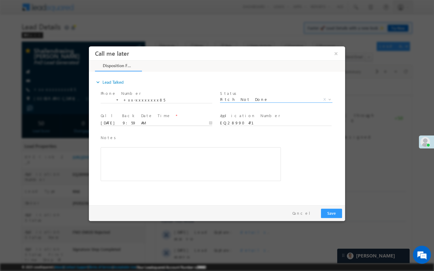
click at [202, 123] on input "[DATE] 9:59 AM" at bounding box center [157, 123] width 112 height 6
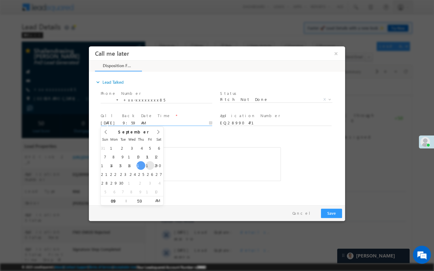
type input "[DATE] 9:59 AM"
click at [330, 210] on button "Save" at bounding box center [331, 213] width 21 height 9
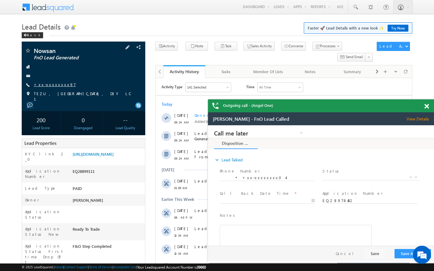
click at [55, 85] on link "+xx-xxxxxxxx97" at bounding box center [55, 84] width 42 height 5
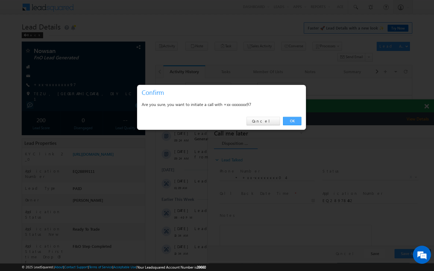
click at [290, 121] on link "OK" at bounding box center [292, 121] width 18 height 8
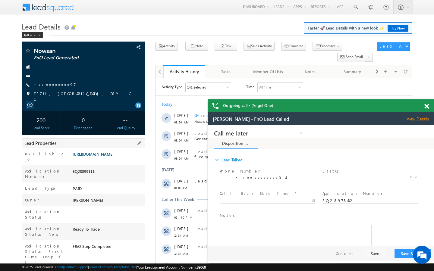
click at [96, 156] on link "[URL][DOMAIN_NAME]" at bounding box center [93, 154] width 41 height 5
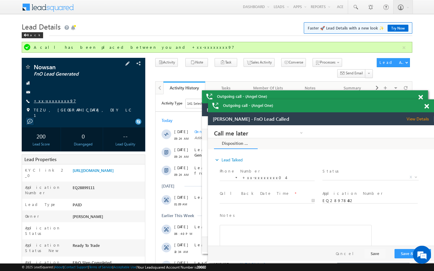
click at [53, 101] on link "+xx-xxxxxxxx97" at bounding box center [55, 100] width 42 height 5
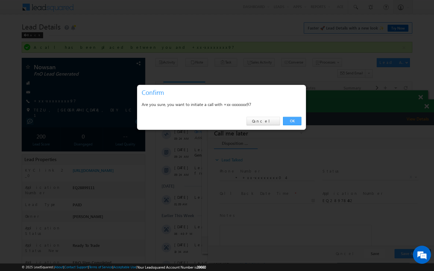
click at [301, 121] on link "OK" at bounding box center [292, 121] width 18 height 8
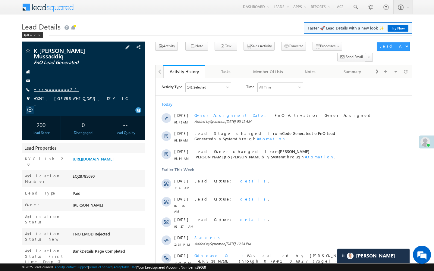
click at [54, 87] on link "+xx-xxxxxxxx22" at bounding box center [56, 89] width 45 height 5
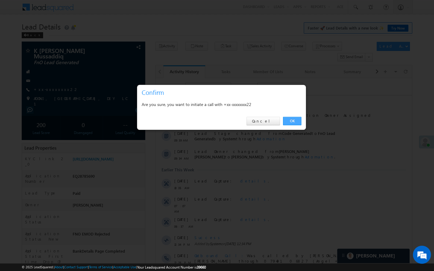
click at [293, 124] on link "OK" at bounding box center [292, 121] width 18 height 8
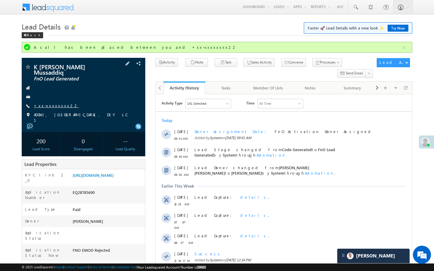
click at [55, 103] on link "+xx-xxxxxxxx22" at bounding box center [56, 105] width 45 height 5
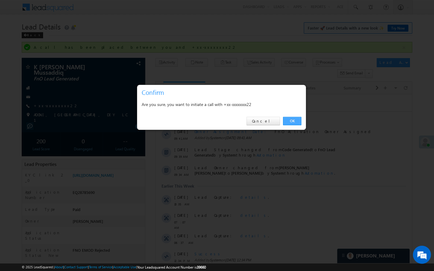
click at [299, 123] on link "OK" at bounding box center [292, 121] width 18 height 8
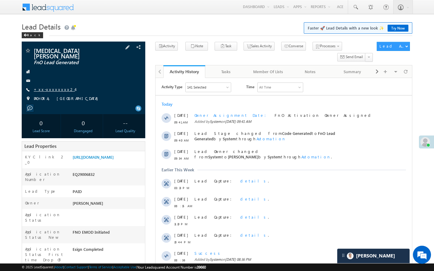
click at [55, 87] on link "+xx-xxxxxxxx24" at bounding box center [54, 89] width 41 height 5
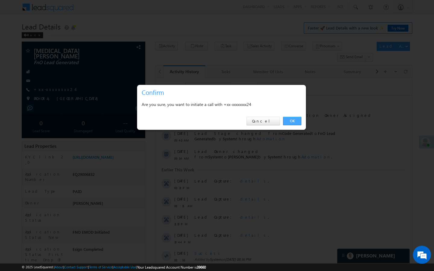
click at [294, 118] on link "OK" at bounding box center [292, 121] width 18 height 8
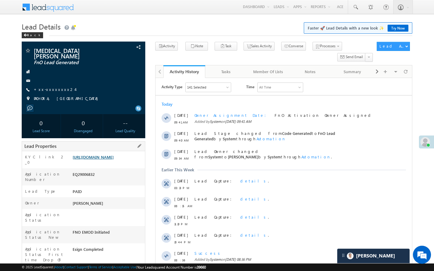
click at [114, 160] on link "https://angelbroking1-pk3em7sa.customui-test.leadsquared.com?leadId=0656d72c-62…" at bounding box center [93, 157] width 41 height 5
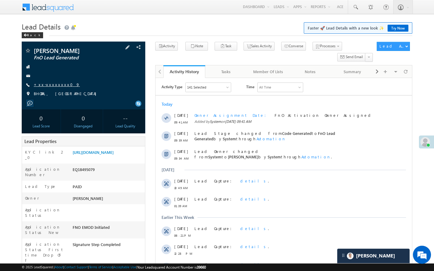
click at [54, 86] on link "+xx-xxxxxxxx09" at bounding box center [57, 84] width 46 height 5
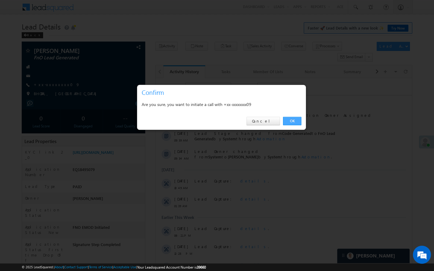
click at [301, 121] on link "OK" at bounding box center [292, 121] width 18 height 8
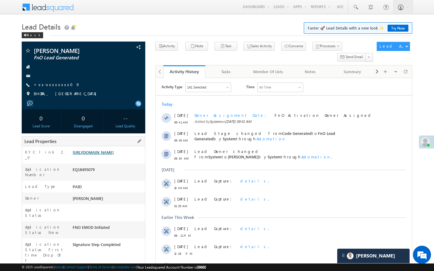
click at [110, 155] on link "[URL][DOMAIN_NAME]" at bounding box center [93, 152] width 41 height 5
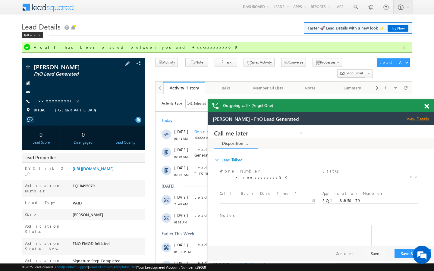
click at [57, 102] on link "+xx-xxxxxxxx09" at bounding box center [57, 100] width 46 height 5
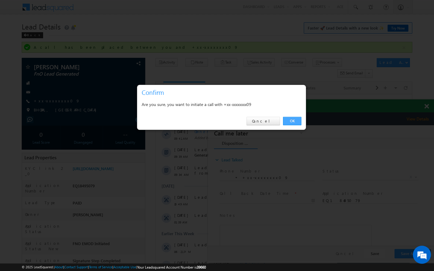
click at [291, 119] on link "OK" at bounding box center [292, 121] width 18 height 8
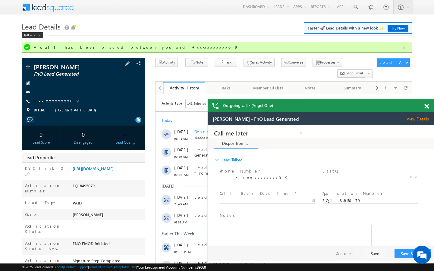
click at [28, 67] on span at bounding box center [28, 68] width 6 height 6
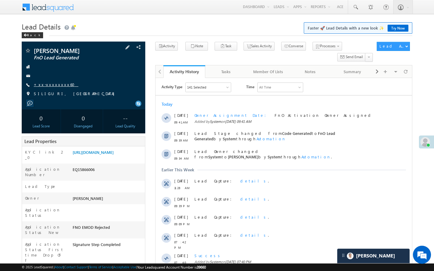
click at [55, 85] on link "+xx-xxxxxxxx60" at bounding box center [56, 84] width 45 height 5
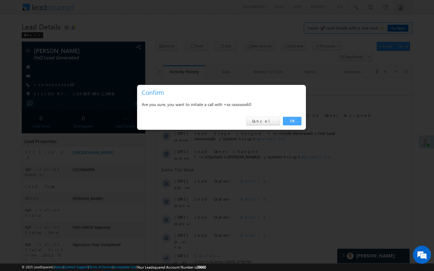
click at [293, 123] on link "OK" at bounding box center [292, 121] width 18 height 8
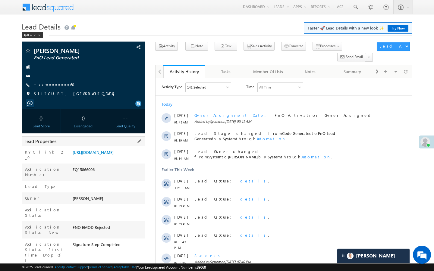
click at [99, 175] on div "EQ15866006" at bounding box center [108, 171] width 74 height 8
click at [109, 155] on link "https://angelbroking1-pk3em7sa.customui-test.leadsquared.com?leadId=6187002e-ea…" at bounding box center [93, 152] width 41 height 5
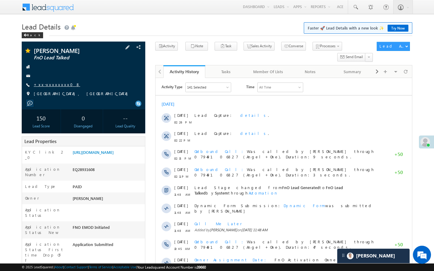
click at [56, 83] on link "+xx-xxxxxxxx08" at bounding box center [57, 84] width 46 height 5
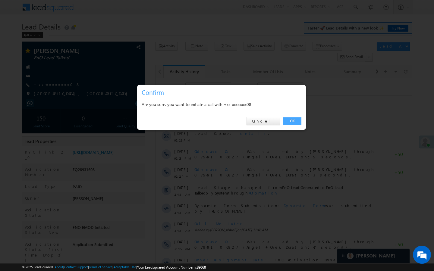
click at [295, 121] on link "OK" at bounding box center [292, 121] width 18 height 8
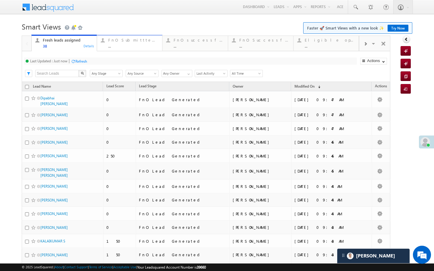
click at [97, 43] on link "FnO Submittted Leads ... Details" at bounding box center [130, 43] width 66 height 16
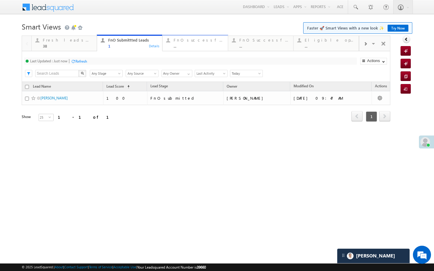
click at [172, 46] on div "FnO successful today Leads ... Details" at bounding box center [195, 42] width 64 height 12
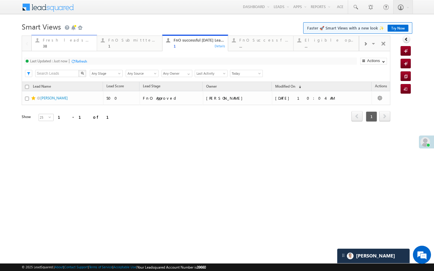
click at [80, 48] on div "38" at bounding box center [68, 46] width 50 height 5
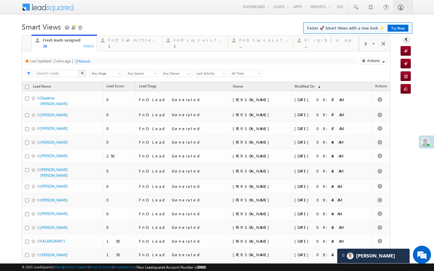
click at [84, 61] on div "Refresh" at bounding box center [85, 61] width 12 height 5
drag, startPoint x: 137, startPoint y: 37, endPoint x: 133, endPoint y: 42, distance: 6.2
click at [137, 37] on div "FnO Submittted Leads 1" at bounding box center [133, 42] width 50 height 12
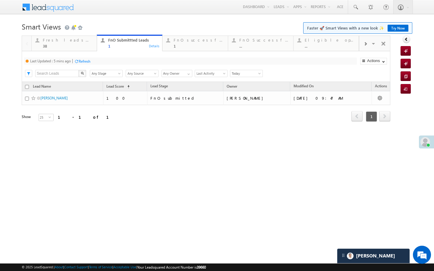
click at [88, 63] on div "Refresh" at bounding box center [85, 61] width 12 height 5
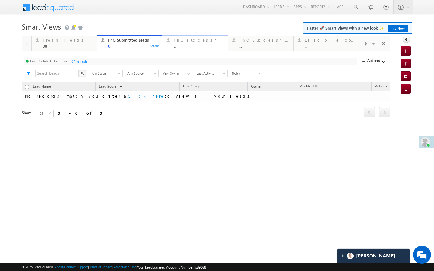
drag, startPoint x: 184, startPoint y: 36, endPoint x: 156, endPoint y: 53, distance: 32.6
click at [184, 36] on link "FnO successful today Leads 1 Details" at bounding box center [195, 43] width 66 height 16
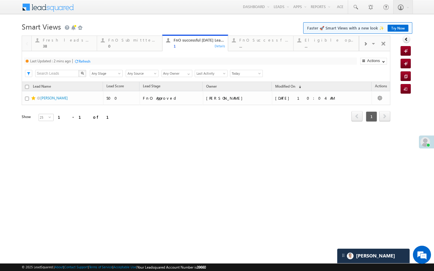
click at [87, 59] on div "Refresh" at bounding box center [85, 61] width 12 height 5
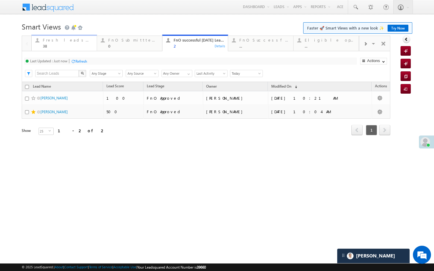
click at [82, 47] on div "38" at bounding box center [68, 46] width 50 height 5
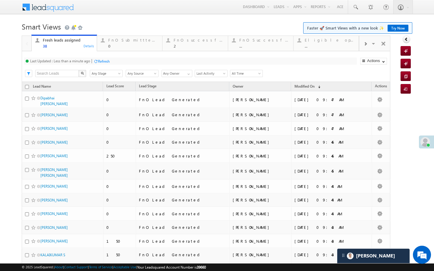
click at [98, 60] on div at bounding box center [95, 61] width 5 height 5
click at [132, 45] on div "0" at bounding box center [133, 46] width 50 height 5
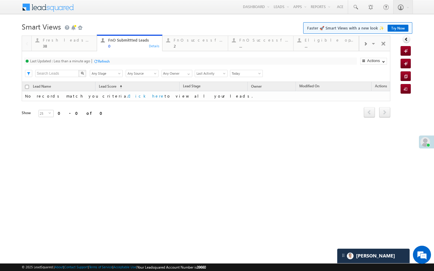
click at [96, 62] on div at bounding box center [95, 61] width 5 height 5
drag, startPoint x: 180, startPoint y: 49, endPoint x: 185, endPoint y: 49, distance: 5.1
click at [185, 49] on link "FnO successful today Leads 2 Details" at bounding box center [195, 43] width 66 height 16
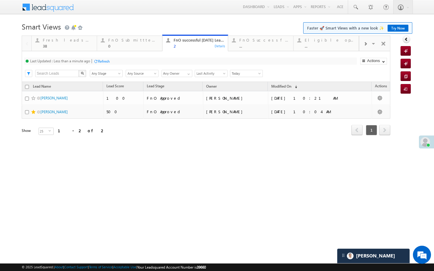
click at [96, 62] on div at bounding box center [95, 61] width 5 height 5
click at [79, 46] on div "38" at bounding box center [68, 46] width 50 height 5
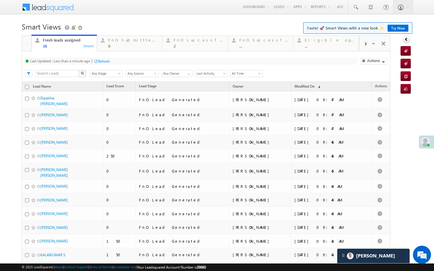
click at [105, 60] on div "Refresh" at bounding box center [104, 61] width 12 height 5
click at [180, 39] on div "FnO successful today Leads" at bounding box center [199, 40] width 50 height 5
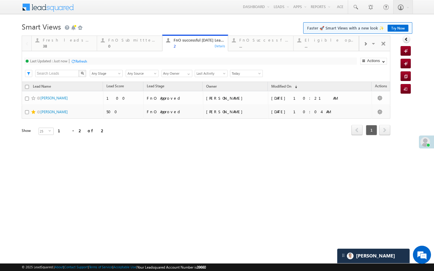
click at [84, 62] on div "Refresh" at bounding box center [81, 61] width 12 height 5
click at [77, 50] on link "Fresh leads assigned 38 Details" at bounding box center [64, 43] width 66 height 16
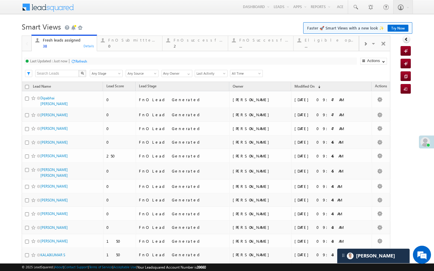
click at [134, 24] on h1 "Smart Views Getting Started Faster 🚀 Smart Views with a new look ✨ Try Now" at bounding box center [217, 26] width 391 height 12
drag, startPoint x: 119, startPoint y: 42, endPoint x: 91, endPoint y: 62, distance: 34.7
click at [119, 42] on div "FnO Submittted Leads" at bounding box center [133, 40] width 50 height 5
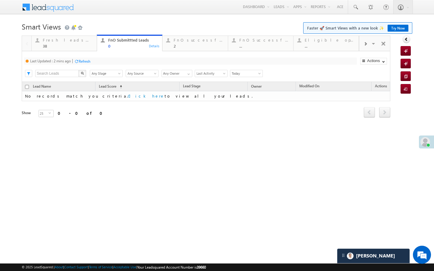
click at [83, 60] on div "Refresh" at bounding box center [85, 61] width 12 height 5
click at [89, 40] on div "Fresh leads assigned" at bounding box center [68, 40] width 50 height 5
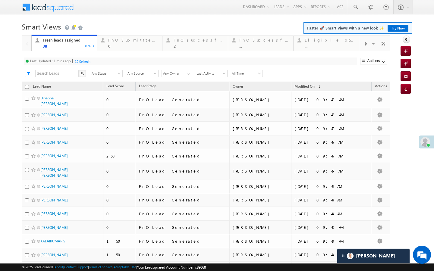
click at [92, 62] on div "Last Updated : 1 mins ago Refresh Refreshing..." at bounding box center [190, 61] width 333 height 7
click at [87, 62] on div "Refresh" at bounding box center [85, 61] width 12 height 5
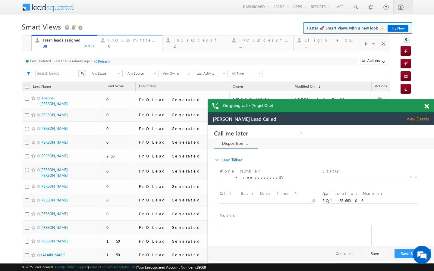
click at [119, 47] on div "0" at bounding box center [133, 46] width 50 height 5
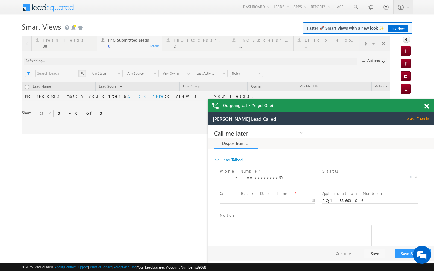
click at [86, 62] on div at bounding box center [206, 85] width 369 height 99
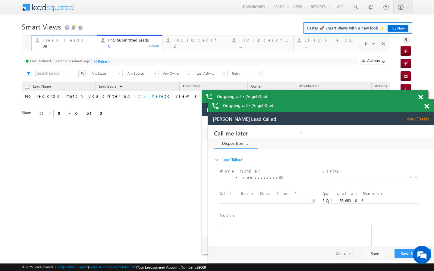
click at [95, 42] on div "Fresh leads assigned 38 Details" at bounding box center [64, 42] width 64 height 12
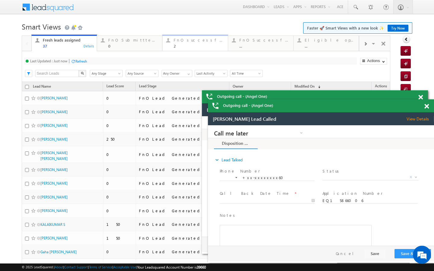
click at [168, 44] on div at bounding box center [168, 40] width 8 height 8
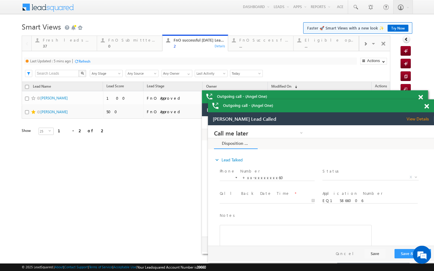
click at [82, 60] on div "Refresh" at bounding box center [85, 61] width 12 height 5
click at [85, 47] on div "37" at bounding box center [68, 46] width 50 height 5
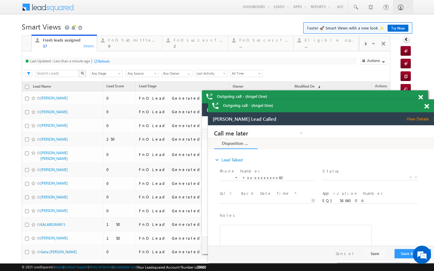
click at [102, 63] on div "Refresh" at bounding box center [104, 61] width 12 height 5
click at [107, 46] on div "FnO Submittted Leads 0 Details" at bounding box center [130, 42] width 64 height 12
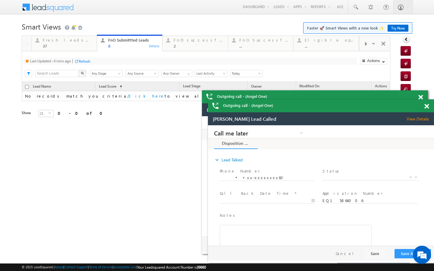
click at [87, 63] on div "Refresh" at bounding box center [85, 61] width 12 height 5
click at [92, 46] on div "37" at bounding box center [68, 46] width 50 height 5
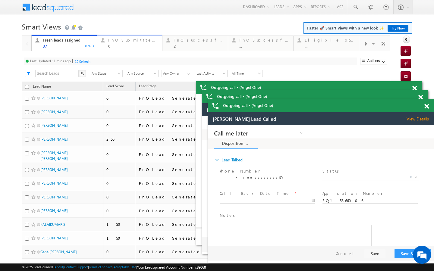
click at [122, 37] on div "FnO Submittted Leads 0" at bounding box center [133, 42] width 50 height 12
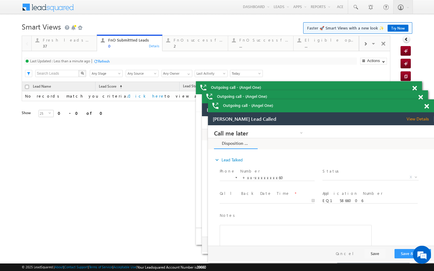
click at [99, 59] on div "Refresh" at bounding box center [104, 61] width 12 height 5
click at [92, 46] on div "37" at bounding box center [68, 46] width 50 height 5
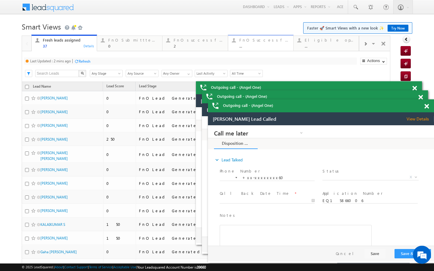
click at [250, 36] on link "FnO Successful MTD leads ... Details" at bounding box center [261, 43] width 66 height 16
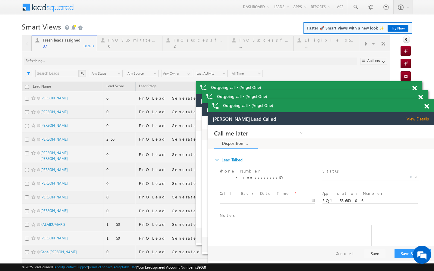
click at [250, 37] on div at bounding box center [206, 255] width 369 height 438
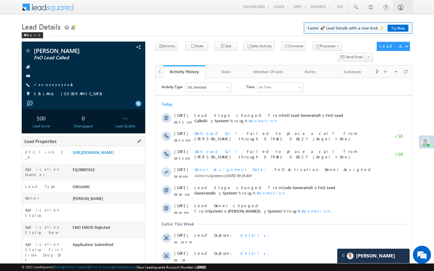
drag, startPoint x: 73, startPoint y: 251, endPoint x: 109, endPoint y: 251, distance: 35.6
click at [109, 270] on div "AABX734499" at bounding box center [108, 274] width 74 height 8
copy div "AABX734499"
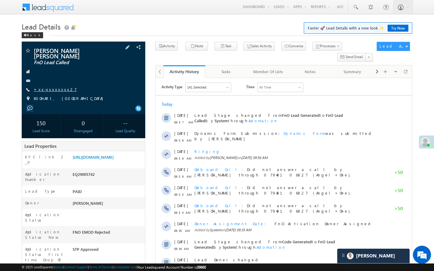
click at [50, 87] on link "+xx-xxxxxxxx27" at bounding box center [55, 89] width 43 height 5
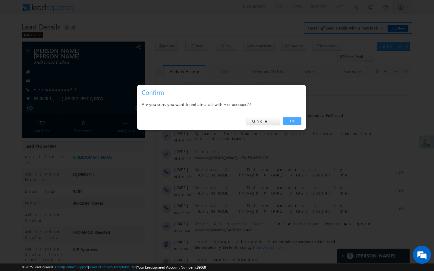
click at [297, 123] on link "OK" at bounding box center [292, 121] width 18 height 8
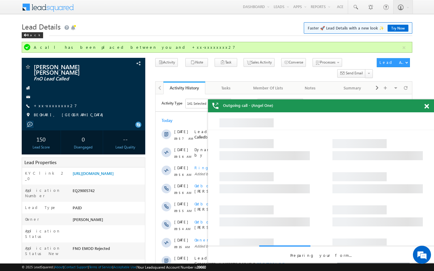
click at [427, 106] on span at bounding box center [426, 106] width 5 height 5
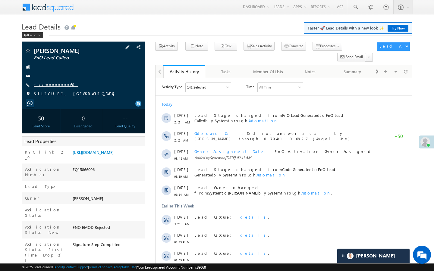
click at [57, 84] on link "+xx-xxxxxxxx60" at bounding box center [56, 84] width 45 height 5
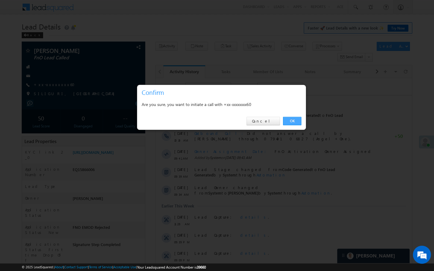
click at [286, 122] on link "OK" at bounding box center [292, 121] width 18 height 8
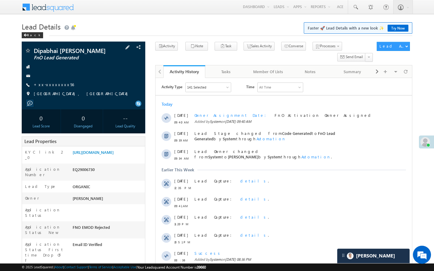
click at [58, 82] on div "Dipabhai [PERSON_NAME] FnO Lead Generated +xx-xxxxxxxx56" at bounding box center [84, 74] width 118 height 52
click at [57, 85] on link "+xx-xxxxxxxx56" at bounding box center [54, 84] width 40 height 5
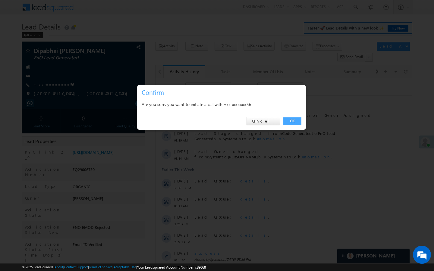
click at [291, 122] on link "OK" at bounding box center [292, 121] width 18 height 8
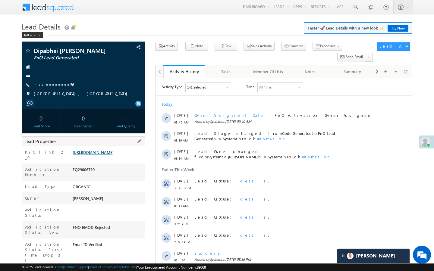
click at [114, 155] on link "[URL][DOMAIN_NAME]" at bounding box center [93, 152] width 41 height 5
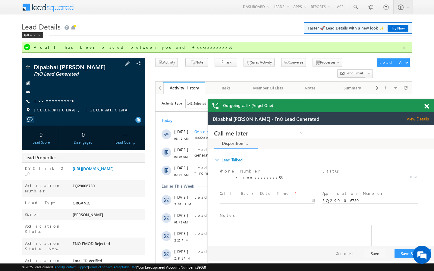
click at [55, 102] on link "+xx-xxxxxxxx56" at bounding box center [54, 100] width 40 height 5
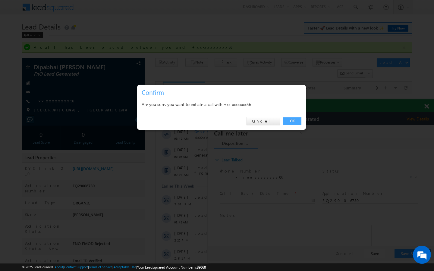
click at [290, 120] on link "OK" at bounding box center [292, 121] width 18 height 8
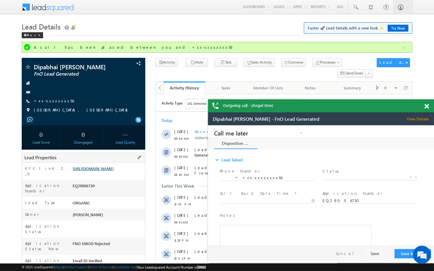
click at [101, 171] on link "https://angelbroking1-pk3em7sa.customui-test.leadsquared.com?leadId=7f263f93-54…" at bounding box center [93, 168] width 41 height 5
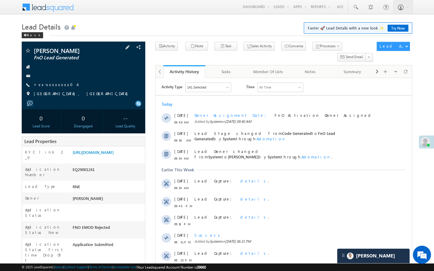
click at [55, 88] on span "+xx-xxxxxxxx04" at bounding box center [55, 85] width 43 height 6
click at [58, 83] on link "+xx-xxxxxxxx04" at bounding box center [55, 84] width 43 height 5
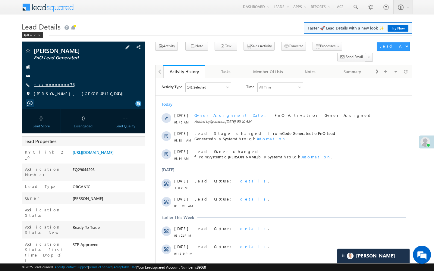
click at [59, 84] on link "+xx-xxxxxxxx76" at bounding box center [54, 84] width 41 height 5
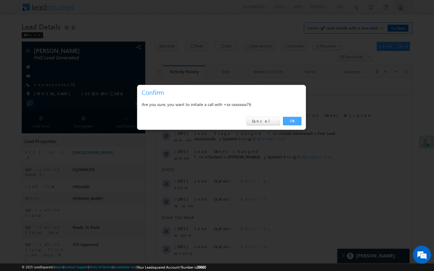
drag, startPoint x: 292, startPoint y: 121, endPoint x: 14, endPoint y: 83, distance: 280.9
click at [292, 121] on link "OK" at bounding box center [292, 121] width 18 height 8
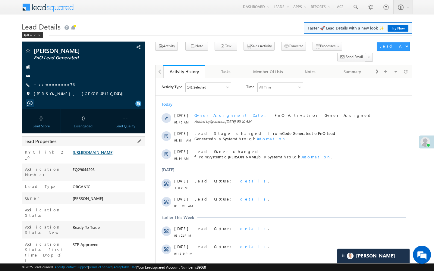
click at [114, 155] on link "https://angelbroking1-pk3em7sa.customui-test.leadsquared.com?leadId=c32a948e-ff…" at bounding box center [93, 152] width 41 height 5
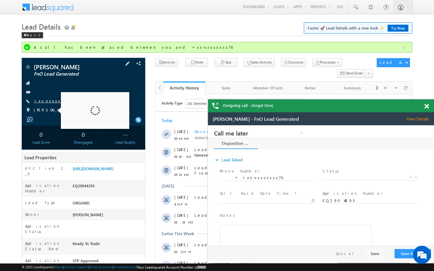
click at [52, 102] on link "+xx-xxxxxxxx76" at bounding box center [54, 100] width 41 height 5
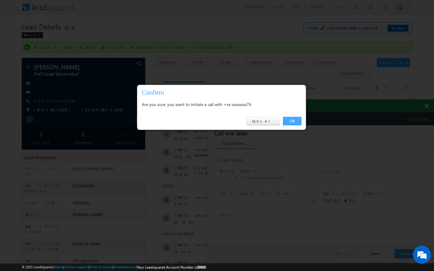
click at [292, 122] on link "OK" at bounding box center [292, 121] width 18 height 8
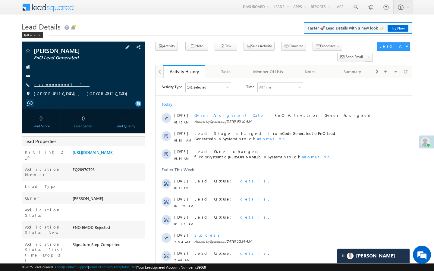
click at [54, 87] on link "+xx-xxxxxxxx11" at bounding box center [62, 84] width 56 height 5
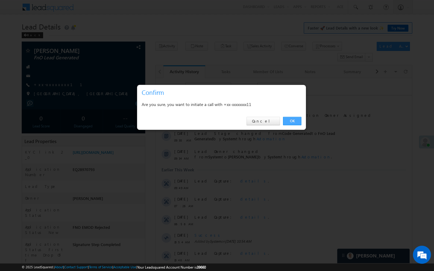
click at [292, 124] on link "OK" at bounding box center [292, 121] width 18 height 8
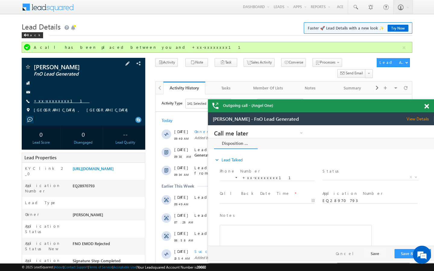
click at [52, 102] on link "+xx-xxxxxxxx11" at bounding box center [62, 100] width 56 height 5
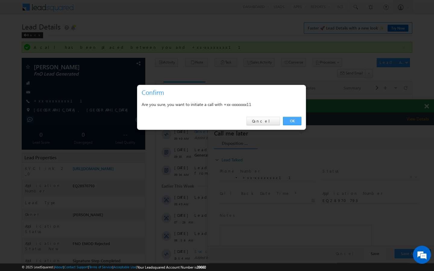
click at [295, 121] on link "OK" at bounding box center [292, 121] width 18 height 8
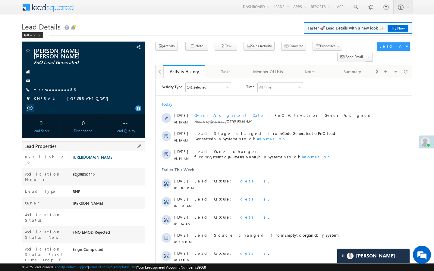
click at [111, 160] on link "https://angelbroking1-pk3em7sa.customui-test.leadsquared.com?leadId=d6737370-29…" at bounding box center [93, 157] width 41 height 5
click at [55, 88] on link "+xx-xxxxxxxx83" at bounding box center [55, 89] width 42 height 5
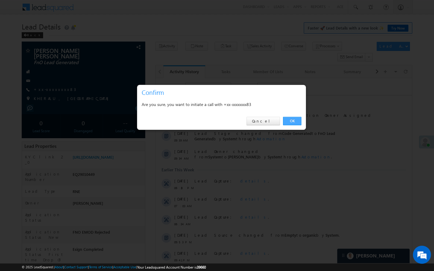
click at [298, 120] on link "OK" at bounding box center [292, 121] width 18 height 8
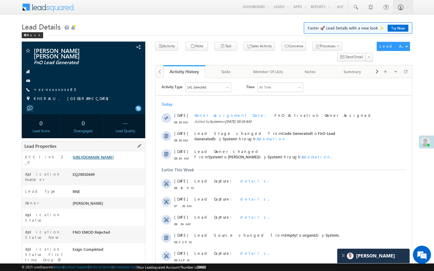
click at [114, 160] on link "https://angelbroking1-pk3em7sa.customui-test.leadsquared.com?leadId=d6737370-29…" at bounding box center [93, 157] width 41 height 5
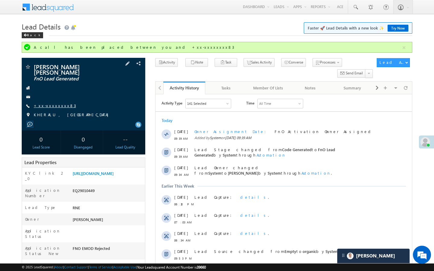
click at [55, 106] on link "+xx-xxxxxxxx83" at bounding box center [55, 105] width 42 height 5
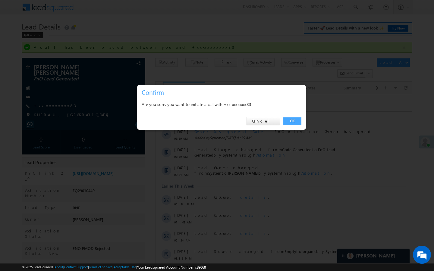
click at [297, 120] on link "OK" at bounding box center [292, 121] width 18 height 8
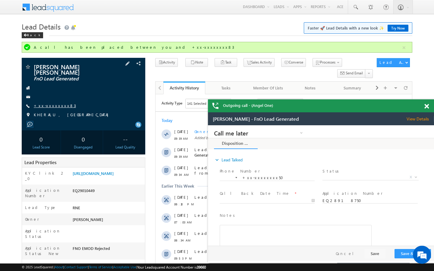
click at [48, 108] on link "+xx-xxxxxxxx83" at bounding box center [55, 105] width 42 height 5
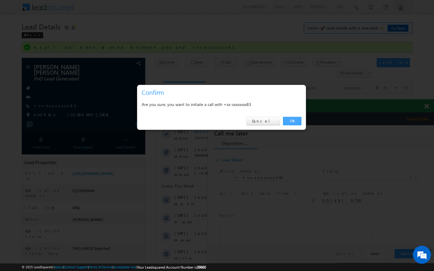
click at [292, 122] on link "OK" at bounding box center [292, 121] width 18 height 8
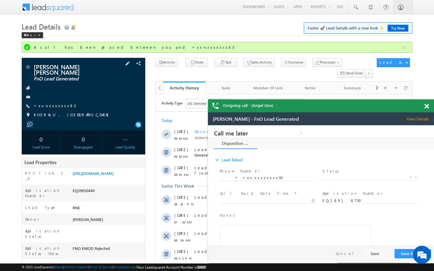
click at [29, 69] on span at bounding box center [28, 68] width 6 height 6
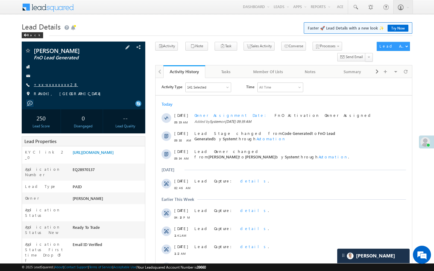
click at [54, 84] on link "+xx-xxxxxxxx28" at bounding box center [56, 84] width 44 height 5
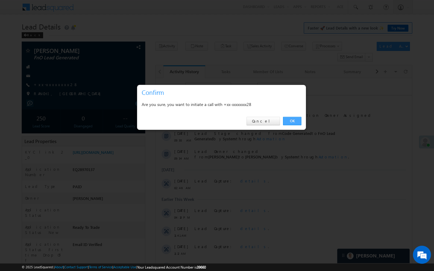
click at [294, 122] on link "OK" at bounding box center [292, 121] width 18 height 8
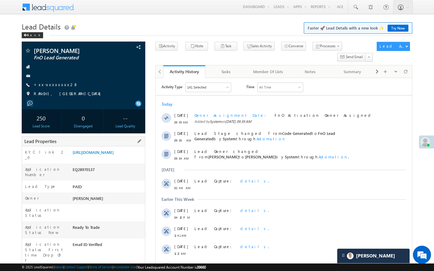
click at [115, 158] on div "[URL][DOMAIN_NAME]" at bounding box center [108, 153] width 74 height 8
click at [114, 155] on link "[URL][DOMAIN_NAME]" at bounding box center [93, 152] width 41 height 5
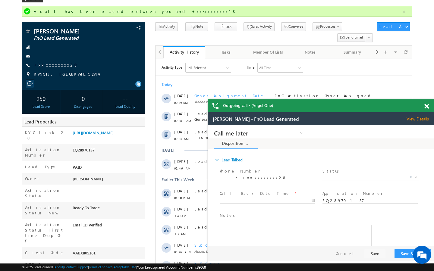
scroll to position [36, 0]
drag, startPoint x: 72, startPoint y: 236, endPoint x: 100, endPoint y: 236, distance: 27.7
click at [100, 250] on div "AABX805161" at bounding box center [108, 254] width 74 height 8
copy div "AABX805161"
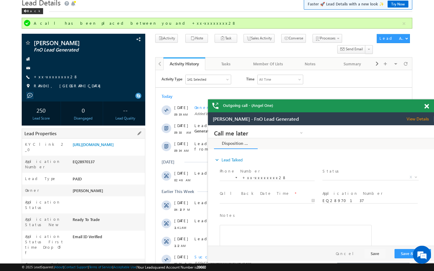
scroll to position [0, 0]
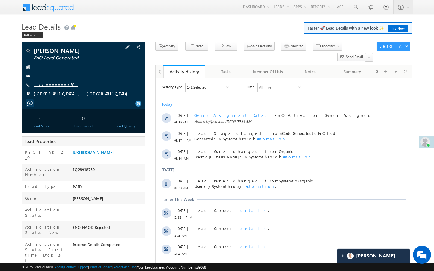
click at [54, 86] on link "+xx-xxxxxxxx50" at bounding box center [56, 84] width 45 height 5
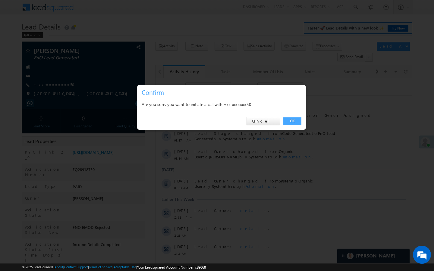
click at [296, 124] on link "OK" at bounding box center [292, 121] width 18 height 8
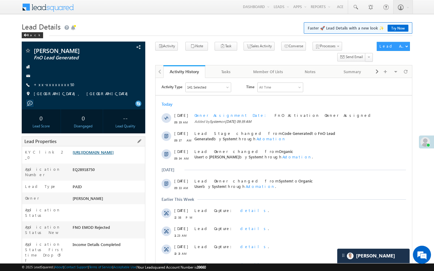
click at [114, 155] on link "[URL][DOMAIN_NAME]" at bounding box center [93, 152] width 41 height 5
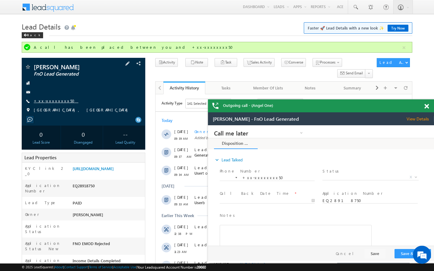
click at [53, 101] on link "+xx-xxxxxxxx50" at bounding box center [56, 100] width 45 height 5
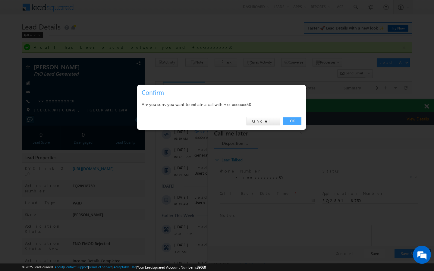
click at [294, 121] on link "OK" at bounding box center [292, 121] width 18 height 8
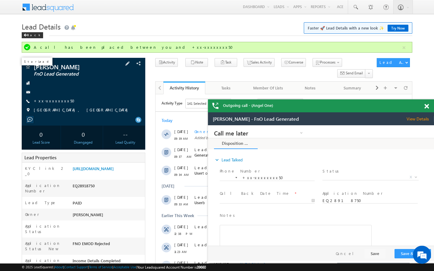
click at [27, 68] on span at bounding box center [28, 68] width 6 height 6
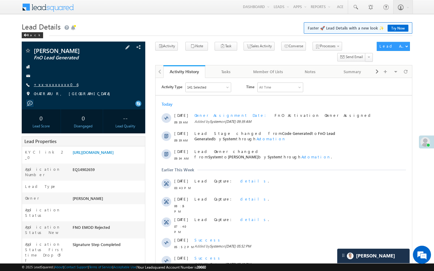
click at [52, 86] on link "+xx-xxxxxxxx06" at bounding box center [56, 84] width 45 height 5
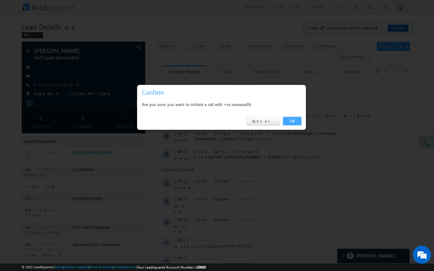
click at [297, 119] on link "OK" at bounding box center [292, 121] width 18 height 8
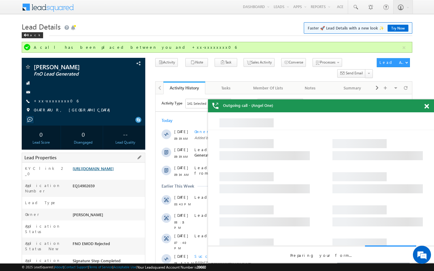
click at [104, 171] on link "https://angelbroking1-pk3em7sa.customui-test.leadsquared.com?leadId=3f57a521-ad…" at bounding box center [93, 168] width 41 height 5
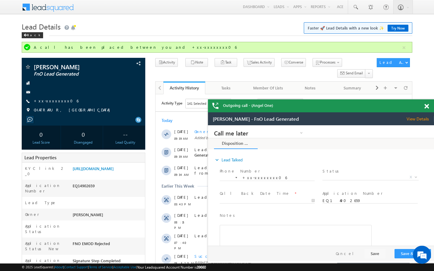
click at [25, 67] on div "Star Lead" at bounding box center [37, 61] width 34 height 11
click at [28, 68] on span at bounding box center [28, 68] width 6 height 6
click at [168, 32] on h1 "Lead Details Faster 🚀 Lead Details with a new look ✨ Try Now" at bounding box center [217, 26] width 391 height 12
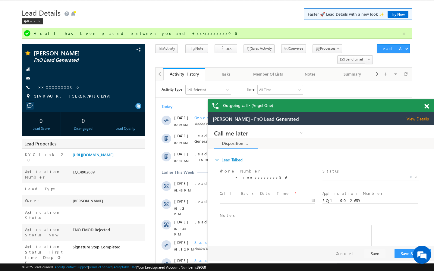
scroll to position [36, 0]
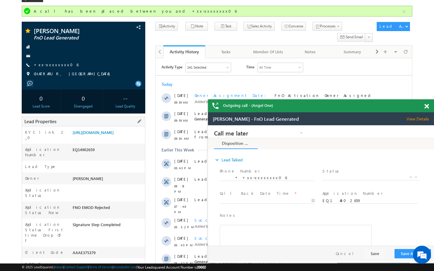
drag, startPoint x: 73, startPoint y: 237, endPoint x: 87, endPoint y: 237, distance: 14.5
click at [73, 250] on div "AAAE375379" at bounding box center [108, 254] width 74 height 8
drag, startPoint x: 68, startPoint y: 238, endPoint x: 72, endPoint y: 238, distance: 3.6
click at [68, 250] on div "Client Code" at bounding box center [46, 254] width 49 height 9
drag, startPoint x: 73, startPoint y: 237, endPoint x: 102, endPoint y: 236, distance: 29.0
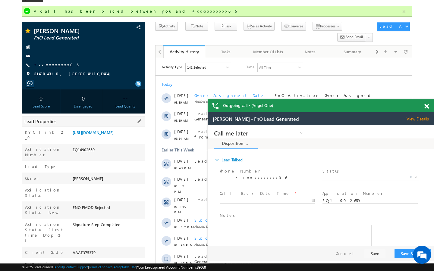
click at [102, 250] on div "AAAE375379" at bounding box center [108, 254] width 74 height 8
copy div "AAAE375379"
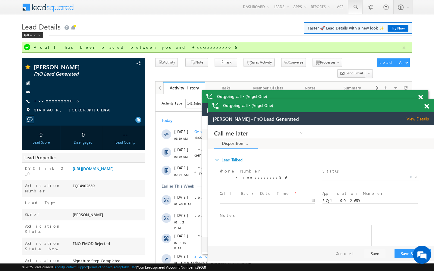
scroll to position [0, 0]
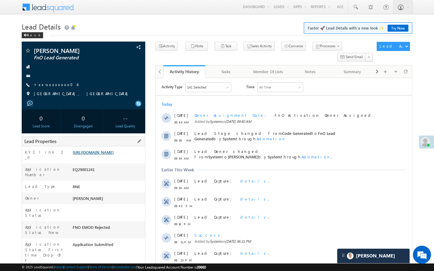
click at [114, 155] on link "[URL][DOMAIN_NAME]" at bounding box center [93, 152] width 41 height 5
click at [53, 86] on link "+xx-xxxxxxxx04" at bounding box center [55, 84] width 43 height 5
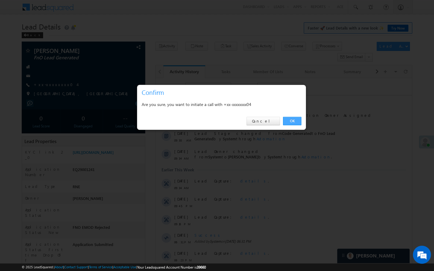
click at [285, 121] on link "OK" at bounding box center [292, 121] width 18 height 8
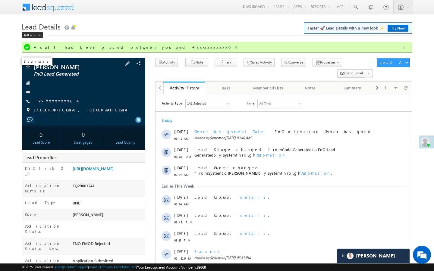
click at [29, 68] on span at bounding box center [28, 68] width 6 height 6
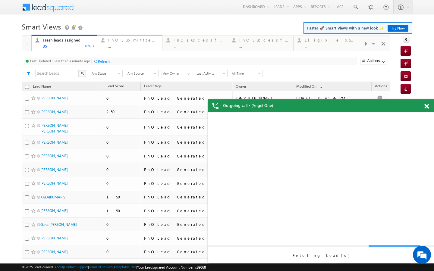
click at [123, 46] on div "..." at bounding box center [133, 46] width 50 height 5
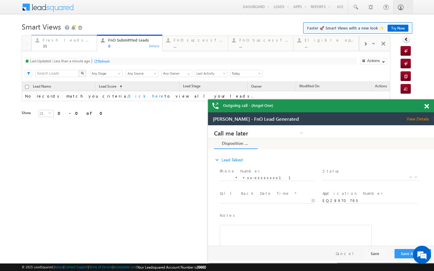
drag, startPoint x: 85, startPoint y: 45, endPoint x: 96, endPoint y: 62, distance: 20.3
click at [85, 45] on div "35" at bounding box center [68, 46] width 50 height 5
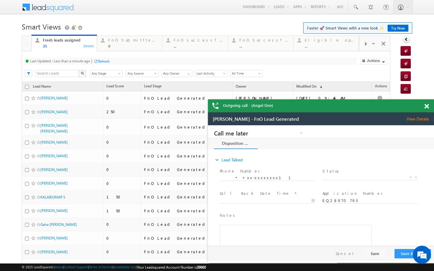
click at [100, 61] on div "Refresh" at bounding box center [104, 61] width 12 height 5
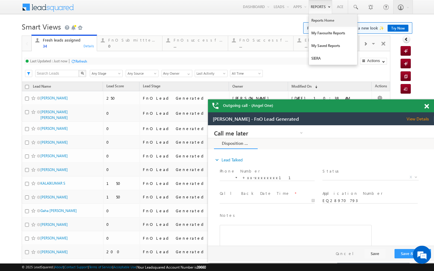
click at [318, 20] on link "Reports Home" at bounding box center [333, 20] width 48 height 13
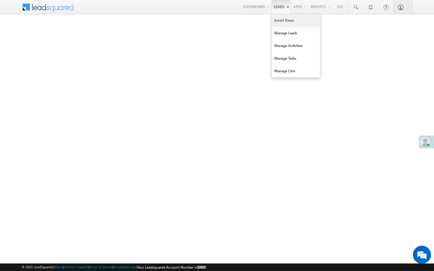
click at [275, 19] on link "Smart Views" at bounding box center [296, 20] width 48 height 13
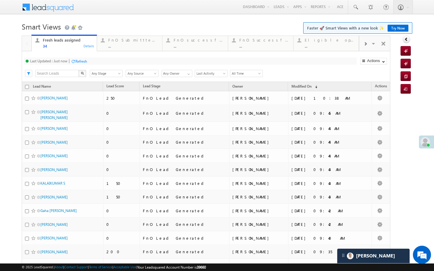
click at [112, 55] on div "Last Updated : Just now Refresh Refreshing... Search X Lead Stage Any Stage Any…" at bounding box center [206, 66] width 369 height 31
click at [114, 52] on div "Last Updated : Just now Refresh Refreshing... Search X Lead Stage Any Stage Any…" at bounding box center [206, 66] width 369 height 31
click at [137, 50] on link "FnO Submittted Leads ... Details" at bounding box center [130, 43] width 66 height 16
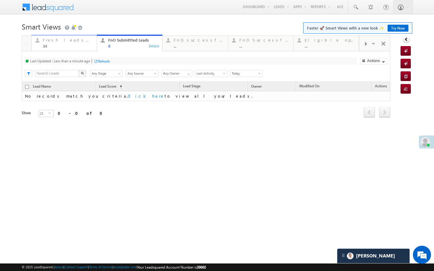
click at [87, 46] on div "34" at bounding box center [68, 46] width 50 height 5
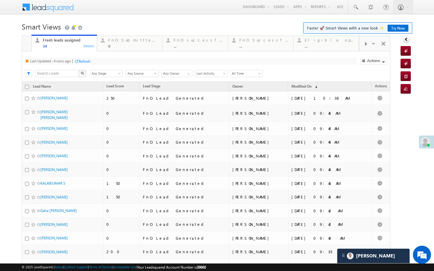
click at [89, 62] on div "Refresh" at bounding box center [85, 61] width 12 height 5
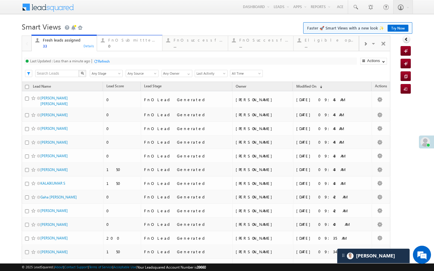
click at [108, 49] on link "FnO Submittted Leads 0 Details" at bounding box center [130, 43] width 66 height 16
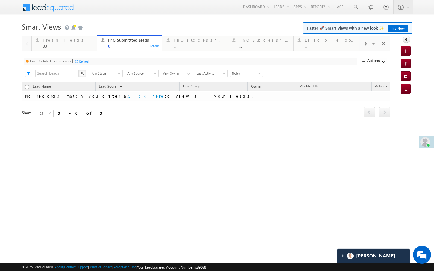
click at [89, 61] on div "Refresh" at bounding box center [85, 61] width 12 height 5
click at [83, 62] on div "Refresh" at bounding box center [81, 61] width 12 height 5
click at [69, 47] on div "33" at bounding box center [68, 46] width 50 height 5
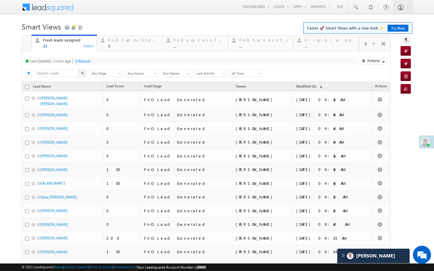
click at [86, 58] on div "Last Updated : 1 mins ago Refresh Refreshing..." at bounding box center [190, 61] width 333 height 7
click at [85, 61] on div "Refresh" at bounding box center [85, 61] width 12 height 5
click at [113, 47] on div "0" at bounding box center [133, 46] width 50 height 5
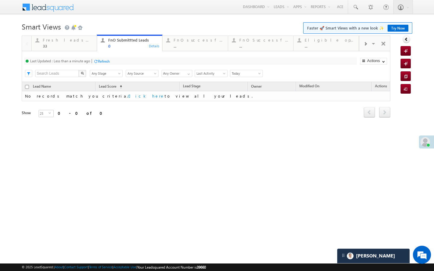
click at [94, 62] on div at bounding box center [95, 61] width 5 height 5
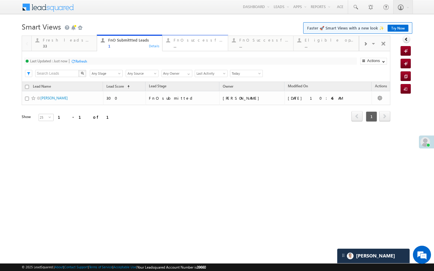
click at [184, 47] on div "..." at bounding box center [199, 46] width 50 height 5
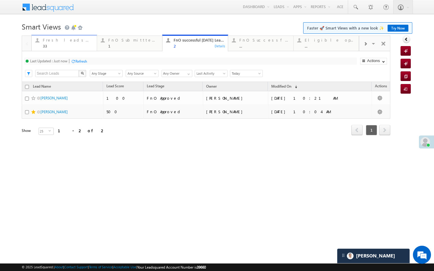
click at [80, 45] on div "33" at bounding box center [68, 46] width 50 height 5
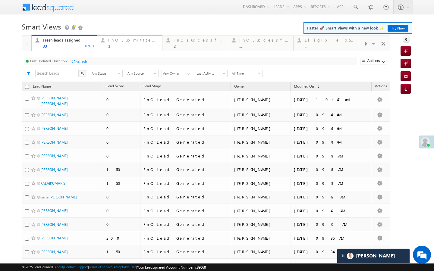
click at [120, 46] on div "1" at bounding box center [133, 46] width 50 height 5
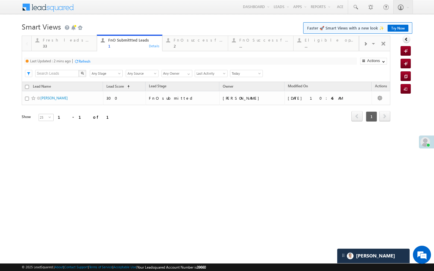
click at [88, 61] on div "Refresh" at bounding box center [85, 61] width 12 height 5
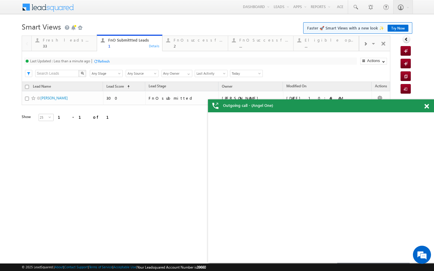
click at [110, 59] on div "Refresh" at bounding box center [104, 61] width 12 height 5
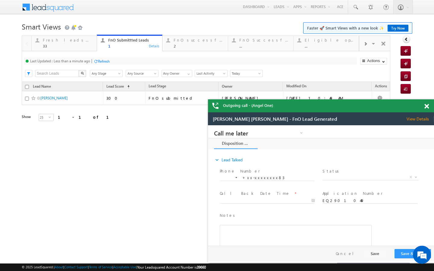
click at [102, 58] on div "Refresh" at bounding box center [101, 61] width 16 height 6
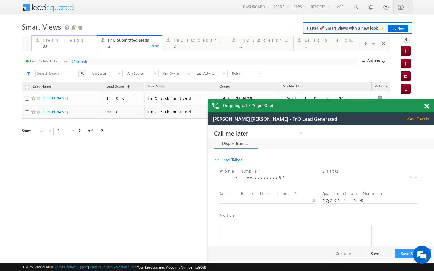
drag, startPoint x: 89, startPoint y: 46, endPoint x: 91, endPoint y: 72, distance: 26.0
click at [89, 46] on div "33" at bounding box center [68, 46] width 50 height 5
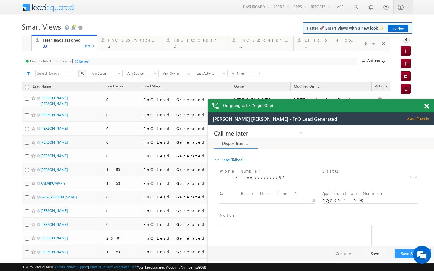
click at [88, 63] on div "Fresh leads assigned 33 Details FnO Submittted Leads 2 Details FnO successful t…" at bounding box center [206, 255] width 369 height 438
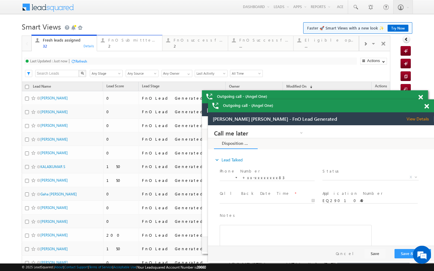
click at [117, 38] on div "FnO Submittted Leads" at bounding box center [133, 40] width 50 height 5
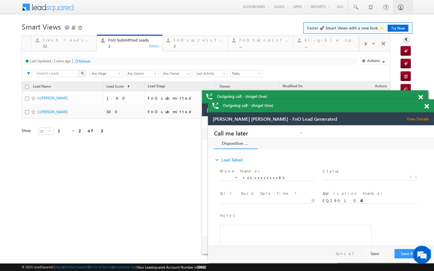
click at [87, 60] on div "Refresh" at bounding box center [85, 61] width 12 height 5
click at [81, 42] on div "Fresh leads assigned" at bounding box center [68, 40] width 50 height 5
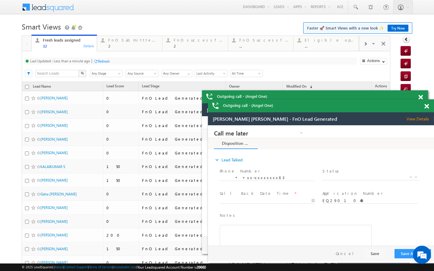
click at [99, 63] on div "Refresh" at bounding box center [104, 61] width 12 height 5
click at [113, 43] on div "FnO Submittted Leads 2" at bounding box center [133, 42] width 50 height 12
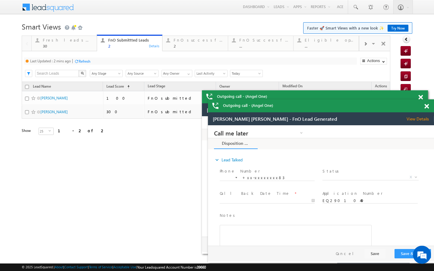
click at [88, 59] on div "Refresh" at bounding box center [85, 61] width 12 height 5
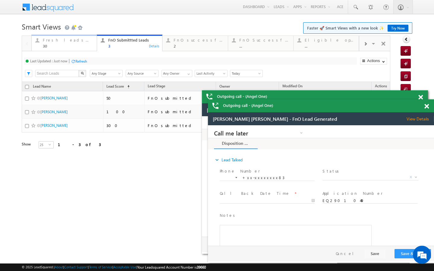
click at [89, 43] on div "Fresh leads assigned 30" at bounding box center [68, 42] width 50 height 12
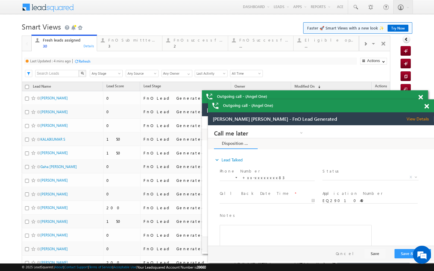
click at [88, 63] on div "Refresh" at bounding box center [85, 61] width 12 height 5
click at [129, 41] on div "FnO Submittted Leads" at bounding box center [133, 40] width 50 height 5
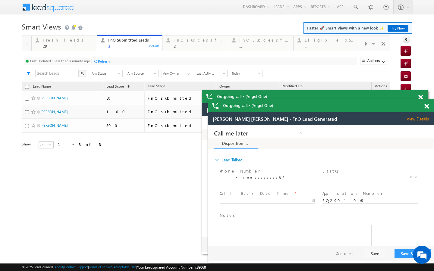
click at [102, 64] on div "Refresh" at bounding box center [101, 61] width 16 height 6
click at [90, 46] on div "29" at bounding box center [68, 46] width 50 height 5
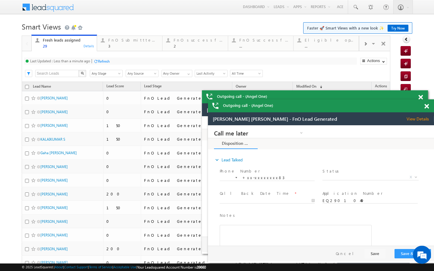
click at [98, 62] on div at bounding box center [95, 61] width 5 height 5
click at [114, 43] on div "FnO Submittted Leads 3" at bounding box center [133, 42] width 50 height 12
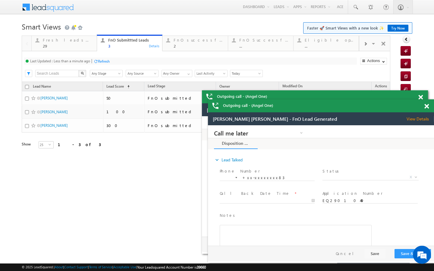
click at [100, 58] on div "Last Updated : Less than a minute ago Refresh Refreshing..." at bounding box center [190, 61] width 333 height 7
click at [104, 60] on div "Refresh" at bounding box center [104, 61] width 12 height 5
click at [178, 43] on div "FnO successful today Leads 2" at bounding box center [199, 42] width 50 height 12
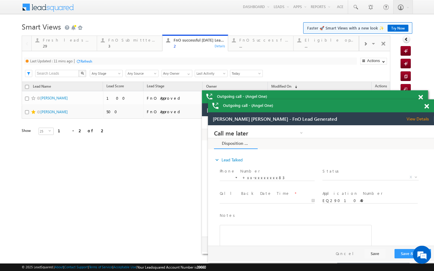
click at [89, 63] on div "Refresh" at bounding box center [86, 61] width 12 height 5
click at [125, 44] on div "3" at bounding box center [133, 46] width 50 height 5
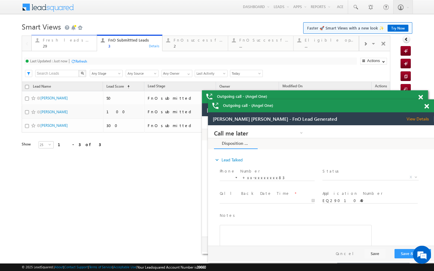
click at [72, 49] on link "Fresh leads assigned 29 Details" at bounding box center [64, 43] width 66 height 16
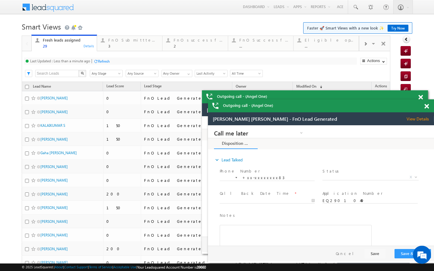
click at [103, 59] on div "Refresh" at bounding box center [104, 61] width 12 height 5
click at [131, 46] on div "3" at bounding box center [133, 46] width 50 height 5
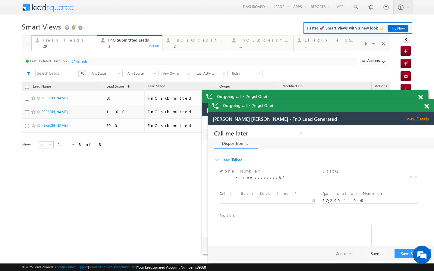
click at [90, 46] on div "29" at bounding box center [68, 46] width 50 height 5
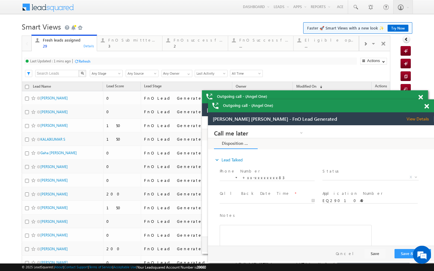
click at [88, 64] on div "Refresh" at bounding box center [82, 61] width 16 height 6
click at [120, 50] on link "FnO Submittted Leads 3 Details" at bounding box center [130, 43] width 66 height 16
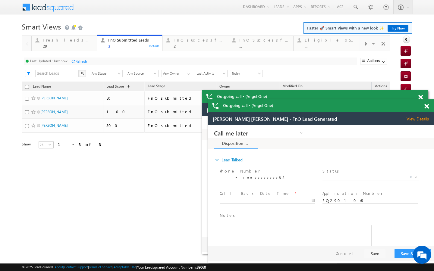
click at [75, 58] on div "Refresh" at bounding box center [79, 61] width 16 height 6
click at [83, 44] on div "29" at bounding box center [68, 46] width 50 height 5
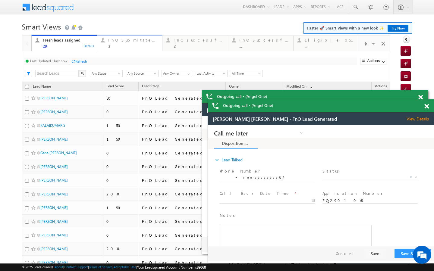
click at [117, 46] on div "3" at bounding box center [133, 46] width 50 height 5
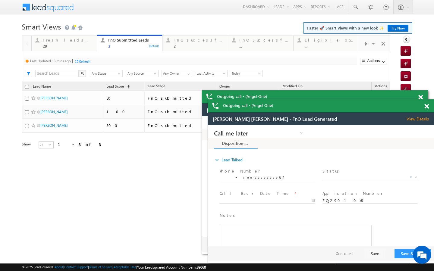
click at [90, 61] on div "Refresh" at bounding box center [85, 61] width 12 height 5
click at [186, 48] on div "2" at bounding box center [199, 46] width 50 height 5
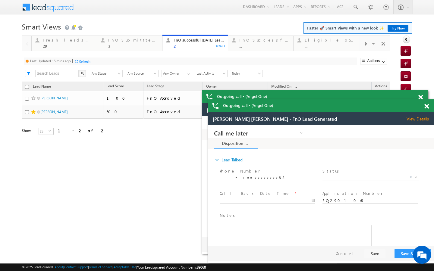
click at [90, 61] on div "Refresh" at bounding box center [85, 61] width 12 height 5
click at [82, 51] on div "Last Updated : Less than a minute ago Refresh Refreshing... Search X Lead Stage…" at bounding box center [206, 66] width 369 height 31
click at [364, 48] on div at bounding box center [365, 44] width 12 height 14
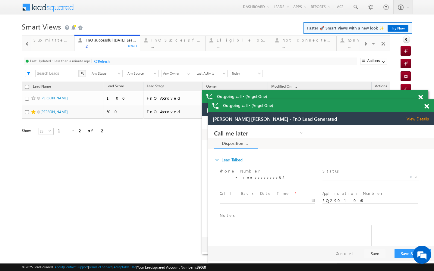
click at [364, 48] on div at bounding box center [365, 44] width 12 height 14
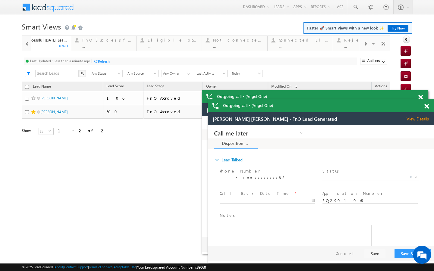
click at [364, 48] on div at bounding box center [365, 44] width 12 height 14
click at [364, 48] on div "Visible Tabs Fresh leads assigned Default FnO Submittted Leads Default FnO succ…" at bounding box center [374, 43] width 31 height 14
click at [332, 46] on div "..." at bounding box center [330, 46] width 50 height 5
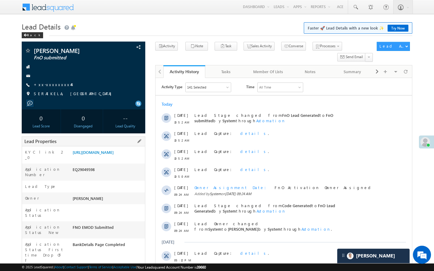
drag, startPoint x: 72, startPoint y: 258, endPoint x: 96, endPoint y: 258, distance: 23.8
click at [96, 270] on div "AABX872381" at bounding box center [108, 274] width 74 height 8
copy div "AABX872381"
click at [56, 85] on link "+xx-xxxxxxxx44" at bounding box center [53, 84] width 38 height 5
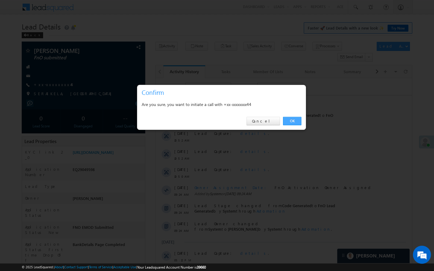
click at [287, 118] on link "OK" at bounding box center [292, 121] width 18 height 8
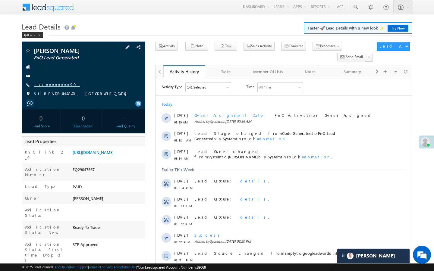
click at [55, 86] on link "+xx-xxxxxxxx90" at bounding box center [57, 84] width 46 height 5
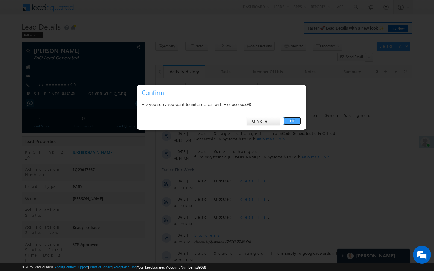
click at [292, 122] on link "OK" at bounding box center [292, 121] width 18 height 8
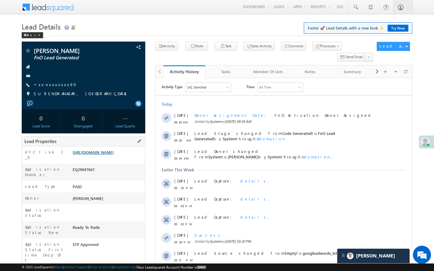
click at [114, 155] on link "[URL][DOMAIN_NAME]" at bounding box center [93, 152] width 41 height 5
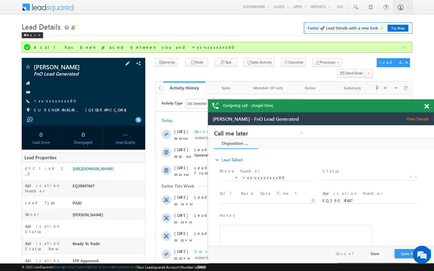
click at [43, 105] on div "[PERSON_NAME] FnO Lead Generated +xx-xxxxxxxx90" at bounding box center [84, 90] width 118 height 52
click at [44, 102] on link "+xx-xxxxxxxx90" at bounding box center [57, 100] width 46 height 5
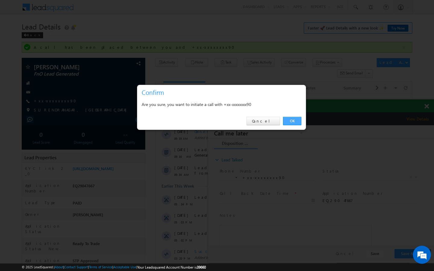
click at [292, 121] on link "OK" at bounding box center [292, 121] width 18 height 8
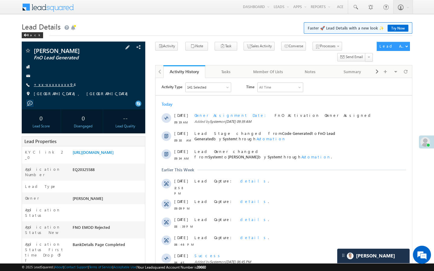
click at [53, 85] on link "+xx-xxxxxxxx94" at bounding box center [54, 84] width 40 height 5
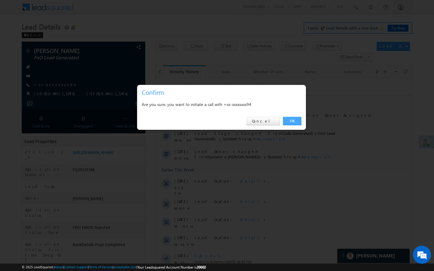
click at [291, 124] on link "OK" at bounding box center [292, 121] width 18 height 8
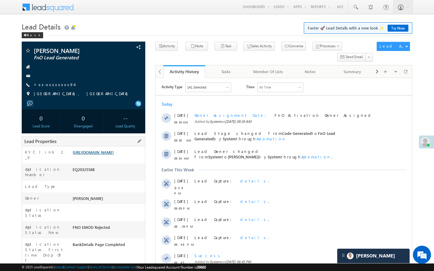
click at [114, 155] on link "[URL][DOMAIN_NAME]" at bounding box center [93, 152] width 41 height 5
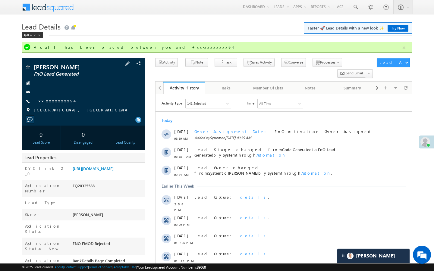
click at [56, 101] on link "+xx-xxxxxxxx94" at bounding box center [54, 100] width 40 height 5
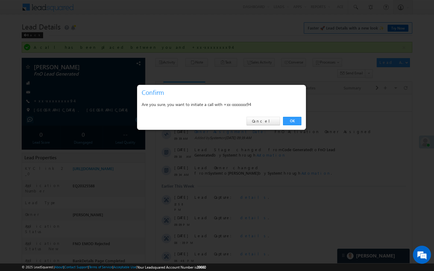
click at [91, 63] on div at bounding box center [217, 135] width 434 height 271
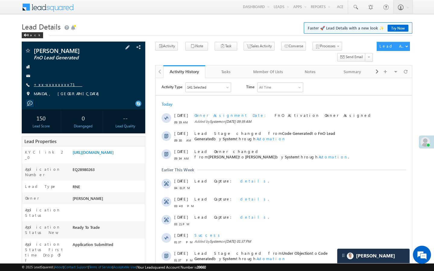
click at [55, 84] on link "+xx-xxxxxxxx71" at bounding box center [58, 84] width 49 height 5
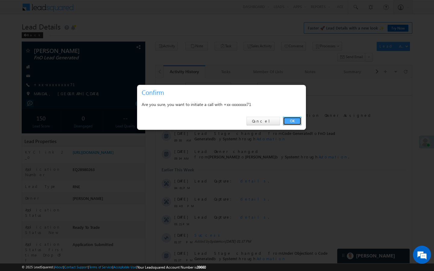
drag, startPoint x: 294, startPoint y: 123, endPoint x: 119, endPoint y: 55, distance: 187.4
click at [294, 123] on link "OK" at bounding box center [292, 121] width 18 height 8
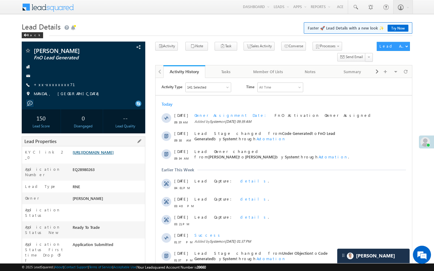
click at [114, 155] on link "[URL][DOMAIN_NAME]" at bounding box center [93, 152] width 41 height 5
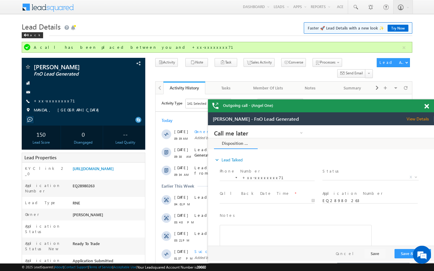
click at [140, 32] on div "Back" at bounding box center [217, 34] width 391 height 4
click at [178, 41] on div "Lead Details Faster 🚀 Lead Details with a new look ✨ Try Now Back" at bounding box center [217, 31] width 391 height 22
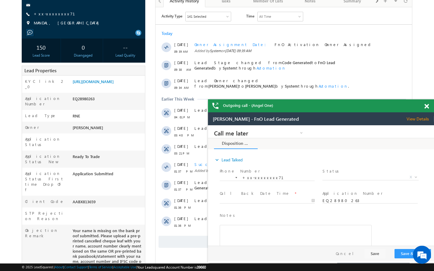
scroll to position [96, 0]
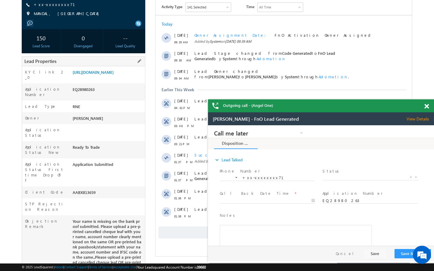
drag, startPoint x: 73, startPoint y: 177, endPoint x: 107, endPoint y: 178, distance: 33.5
click at [108, 190] on div "AABX813659" at bounding box center [108, 194] width 74 height 8
copy div "AABX813659"
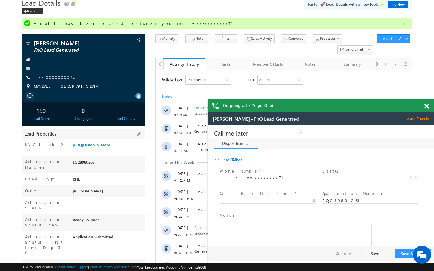
scroll to position [0, 0]
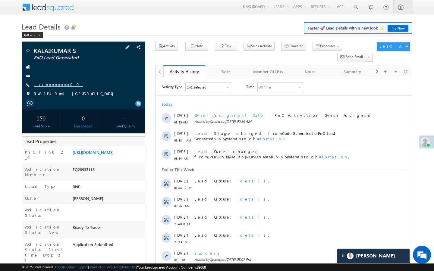
click at [53, 85] on link "+xx-xxxxxxxx00" at bounding box center [58, 84] width 49 height 5
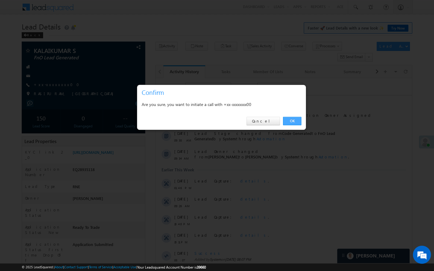
click at [297, 121] on link "OK" at bounding box center [292, 121] width 18 height 8
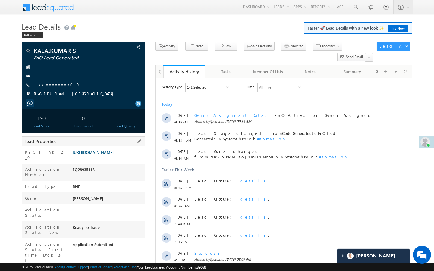
click at [114, 155] on link "[URL][DOMAIN_NAME]" at bounding box center [93, 152] width 41 height 5
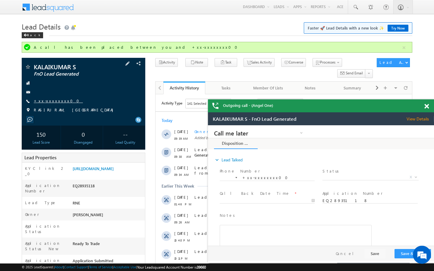
click at [55, 102] on link "+xx-xxxxxxxx00" at bounding box center [58, 100] width 49 height 5
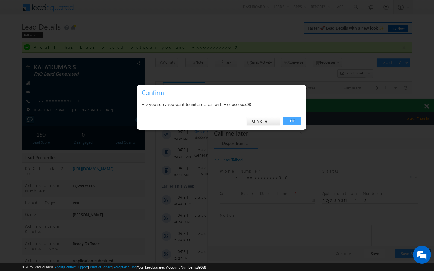
click at [298, 122] on link "OK" at bounding box center [292, 121] width 18 height 8
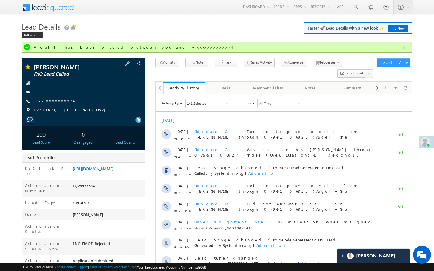
click at [52, 105] on div "[PERSON_NAME] FnO Lead Called +xx-xxxxxxxx74" at bounding box center [84, 90] width 118 height 52
click at [53, 103] on link "+xx-xxxxxxxx74" at bounding box center [53, 100] width 39 height 5
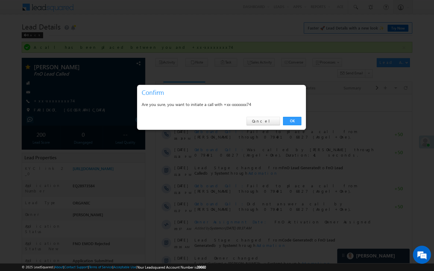
click at [269, 126] on div "OK Cancel" at bounding box center [221, 121] width 169 height 17
click at [272, 122] on link "Cancel" at bounding box center [263, 121] width 33 height 8
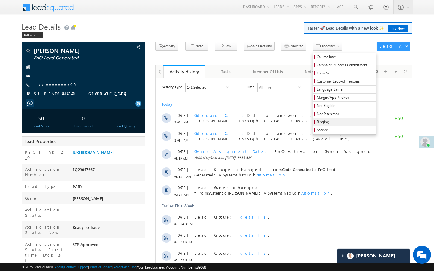
click at [317, 122] on span "Ringing" at bounding box center [345, 121] width 57 height 5
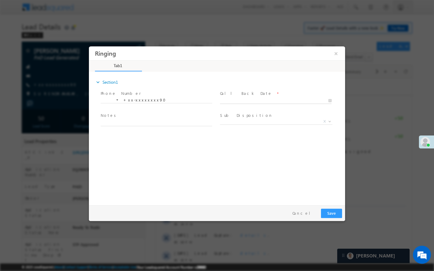
type input "[DATE] 11:07 AM"
click at [302, 102] on input "[DATE] 11:07 AM" at bounding box center [276, 101] width 112 height 6
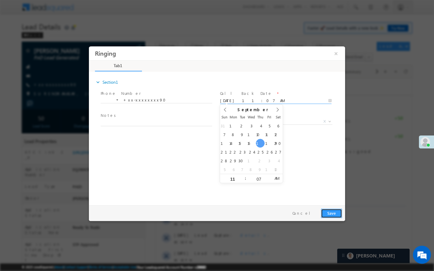
click at [329, 212] on button "Save" at bounding box center [331, 213] width 21 height 9
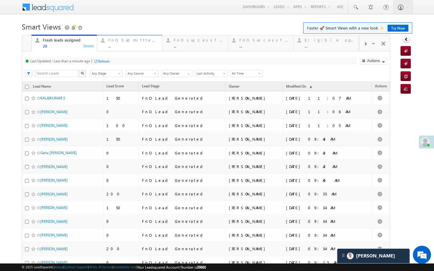
click at [122, 40] on div "FnO Submittted Leads" at bounding box center [133, 40] width 50 height 5
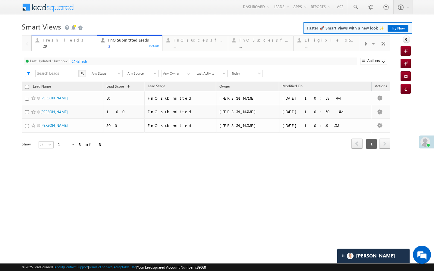
click at [76, 36] on link "Fresh leads assigned 29 Details" at bounding box center [64, 43] width 66 height 16
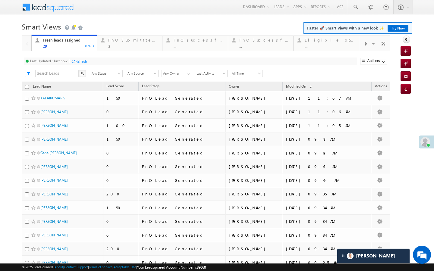
click at [84, 60] on div "Refresh" at bounding box center [81, 61] width 12 height 5
click at [118, 47] on div "3" at bounding box center [133, 46] width 50 height 5
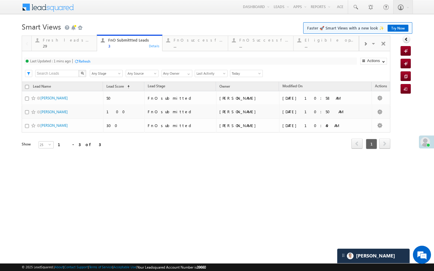
click at [86, 61] on div "Refresh" at bounding box center [85, 61] width 12 height 5
click at [98, 42] on div "FnO Submittted Leads 3 Details" at bounding box center [130, 42] width 64 height 12
click at [97, 45] on link "FnO Submittted Leads 3 Details" at bounding box center [130, 43] width 66 height 17
drag, startPoint x: 91, startPoint y: 50, endPoint x: 92, endPoint y: 65, distance: 14.8
click at [91, 50] on link "Fresh leads assigned 29 Details" at bounding box center [64, 43] width 66 height 16
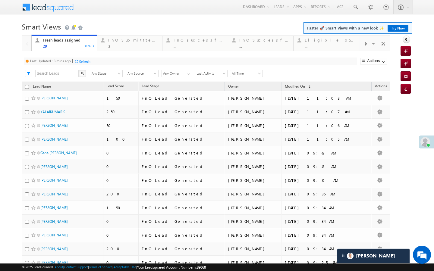
click at [88, 63] on div "Refresh" at bounding box center [85, 61] width 12 height 5
click at [85, 61] on div "Refresh" at bounding box center [81, 61] width 12 height 5
drag, startPoint x: 140, startPoint y: 41, endPoint x: 102, endPoint y: 58, distance: 41.0
click at [140, 41] on div "FnO Submittted Leads" at bounding box center [133, 40] width 50 height 5
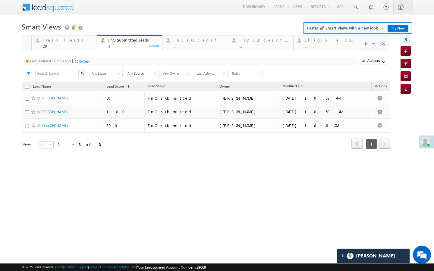
click at [90, 61] on div "Refresh" at bounding box center [85, 61] width 12 height 5
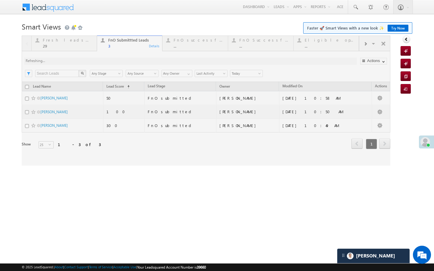
click at [90, 43] on div at bounding box center [206, 101] width 369 height 130
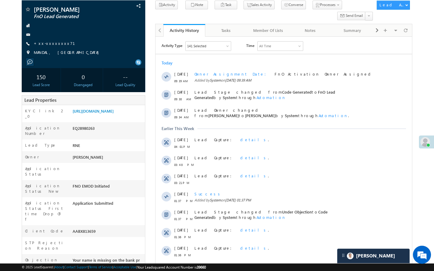
scroll to position [48, 0]
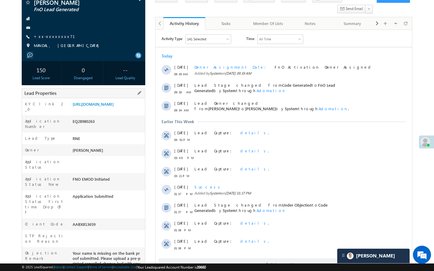
drag, startPoint x: 73, startPoint y: 208, endPoint x: 107, endPoint y: 207, distance: 34.1
click at [107, 222] on div "AABX813659" at bounding box center [108, 226] width 74 height 8
copy div "AABX813659"
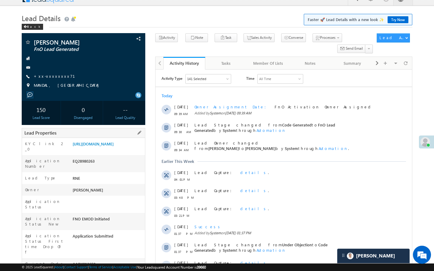
scroll to position [0, 0]
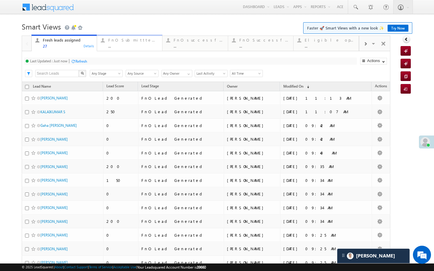
click at [116, 41] on div "FnO Submittted Leads" at bounding box center [133, 40] width 50 height 5
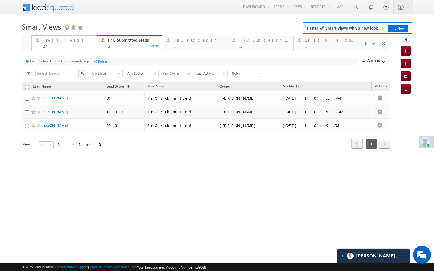
drag, startPoint x: 87, startPoint y: 48, endPoint x: 88, endPoint y: 58, distance: 10.3
click at [87, 48] on div "27" at bounding box center [68, 46] width 50 height 5
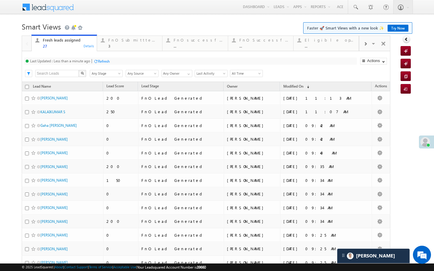
click at [102, 62] on div "Refresh" at bounding box center [104, 61] width 12 height 5
click at [100, 64] on div "Refresh" at bounding box center [104, 61] width 12 height 5
click at [119, 46] on div "3" at bounding box center [133, 46] width 50 height 5
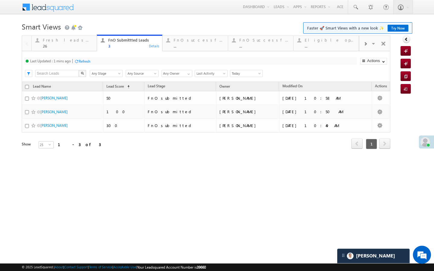
click at [89, 60] on div "Refresh" at bounding box center [85, 61] width 12 height 5
drag, startPoint x: 180, startPoint y: 45, endPoint x: 176, endPoint y: 46, distance: 4.8
click at [176, 49] on link "FnO successful today Leads ... Details" at bounding box center [195, 43] width 66 height 16
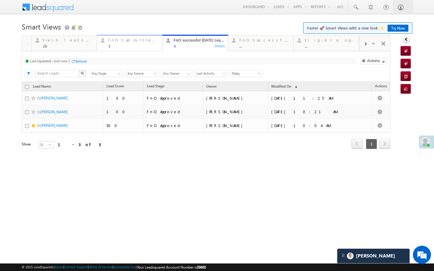
drag, startPoint x: 139, startPoint y: 42, endPoint x: 126, endPoint y: 51, distance: 15.6
click at [139, 42] on div "FnO Submittted Leads" at bounding box center [133, 40] width 50 height 5
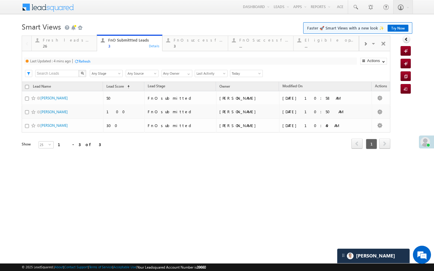
click at [85, 62] on div "Refresh" at bounding box center [85, 61] width 12 height 5
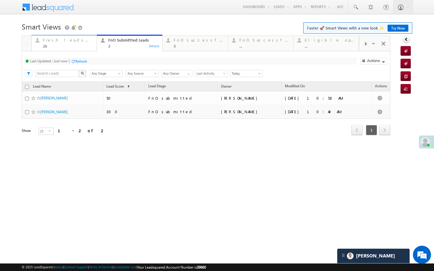
click at [87, 43] on div "Fresh leads assigned 26" at bounding box center [68, 42] width 50 height 12
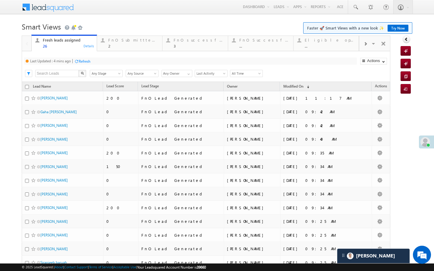
click at [86, 60] on div "Refresh" at bounding box center [85, 61] width 12 height 5
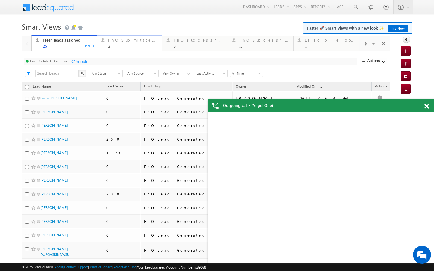
click at [116, 47] on div "2" at bounding box center [133, 46] width 50 height 5
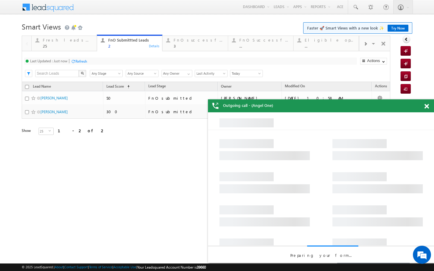
click at [85, 59] on div "Refresh" at bounding box center [81, 61] width 12 height 5
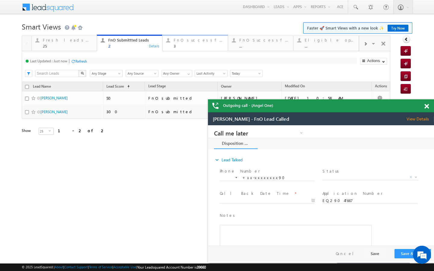
click at [192, 41] on div "FnO successful today Leads" at bounding box center [199, 40] width 50 height 5
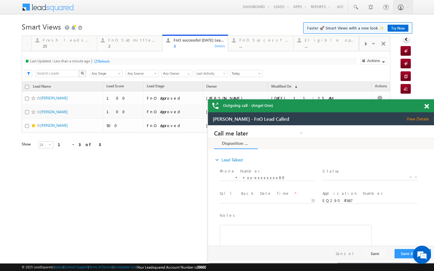
click at [105, 62] on div "Refresh" at bounding box center [104, 61] width 12 height 5
click at [262, 45] on div "..." at bounding box center [264, 46] width 50 height 5
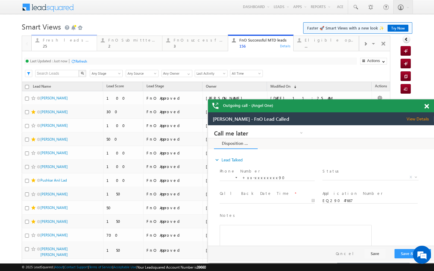
click at [80, 44] on div "25" at bounding box center [68, 46] width 50 height 5
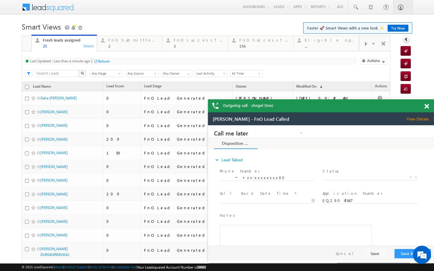
click at [365, 40] on div at bounding box center [365, 44] width 12 height 14
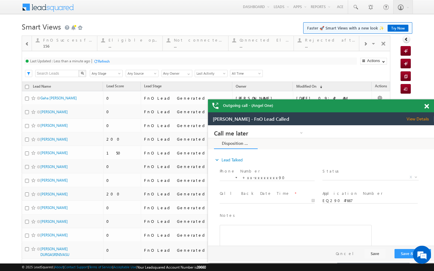
click at [365, 40] on div at bounding box center [365, 44] width 12 height 14
click at [327, 45] on div "..." at bounding box center [330, 46] width 50 height 5
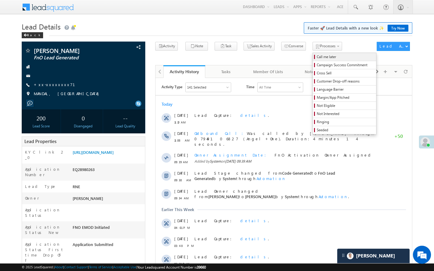
click at [317, 59] on span "Call me later" at bounding box center [345, 56] width 57 height 5
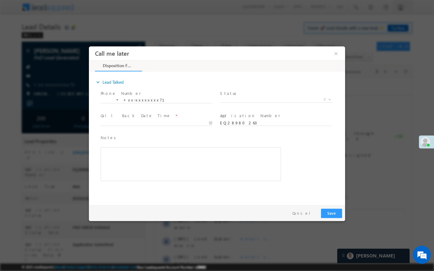
click at [290, 101] on span "X" at bounding box center [276, 100] width 112 height 6
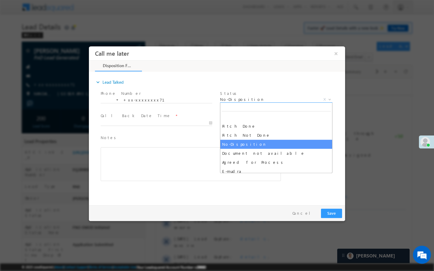
click at [263, 98] on span "No-Disposition" at bounding box center [269, 99] width 98 height 5
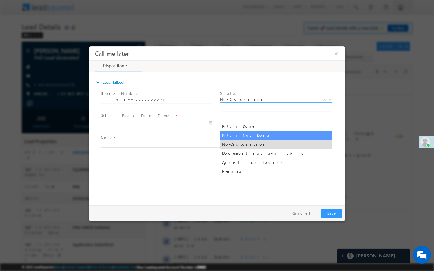
select select "Pitch Not Done"
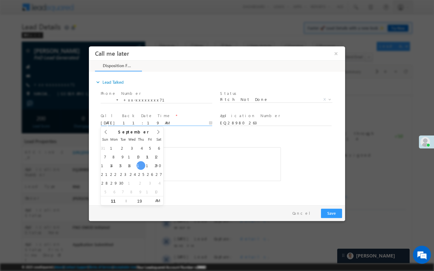
click at [189, 125] on input "[DATE] 11:19 AM" at bounding box center [157, 123] width 112 height 6
type input "[DATE] 11:19 AM"
click at [340, 215] on button "Save" at bounding box center [331, 213] width 21 height 9
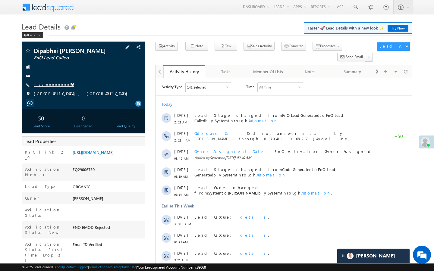
click at [51, 86] on link "+xx-xxxxxxxx56" at bounding box center [54, 84] width 40 height 5
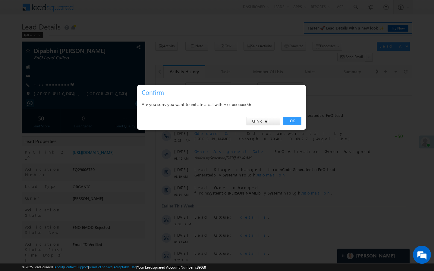
click at [256, 120] on div "OK Cancel" at bounding box center [221, 121] width 169 height 17
click at [265, 121] on link "Cancel" at bounding box center [263, 121] width 33 height 8
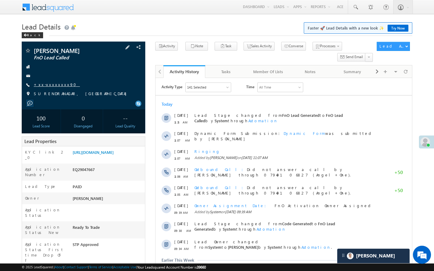
click at [54, 86] on link "+xx-xxxxxxxx90" at bounding box center [57, 84] width 46 height 5
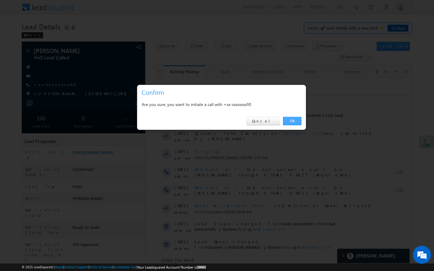
click at [293, 121] on link "OK" at bounding box center [292, 121] width 18 height 8
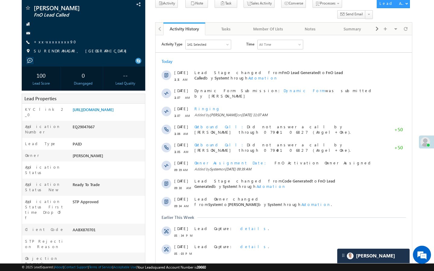
scroll to position [60, 0]
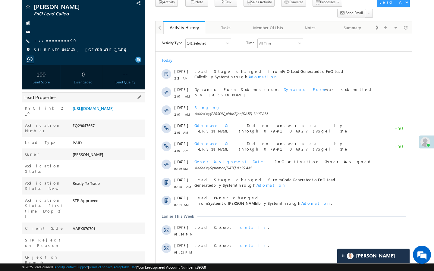
drag, startPoint x: 72, startPoint y: 212, endPoint x: 98, endPoint y: 212, distance: 26.2
click at [98, 226] on div "AABX870701" at bounding box center [108, 230] width 74 height 8
copy div "AABX870701"
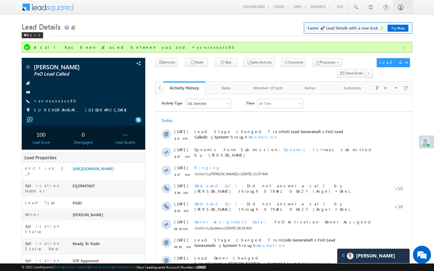
scroll to position [2730, 0]
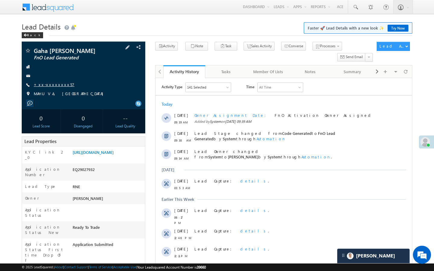
click at [55, 83] on link "+xx-xxxxxxxx57" at bounding box center [54, 84] width 41 height 5
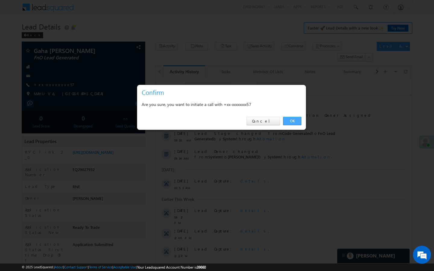
click at [296, 120] on link "OK" at bounding box center [292, 121] width 18 height 8
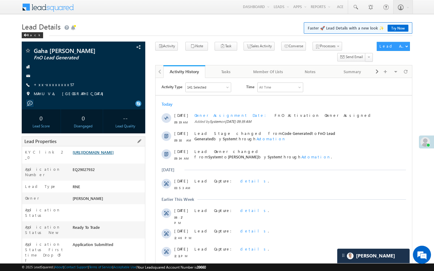
click at [114, 155] on link "[URL][DOMAIN_NAME]" at bounding box center [93, 152] width 41 height 5
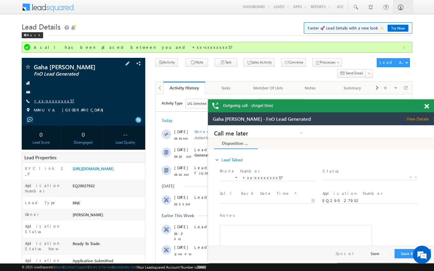
click at [56, 100] on link "+xx-xxxxxxxx57" at bounding box center [54, 100] width 41 height 5
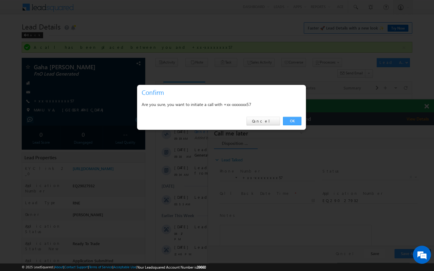
drag, startPoint x: 291, startPoint y: 123, endPoint x: 88, endPoint y: 10, distance: 232.7
click at [291, 123] on link "OK" at bounding box center [292, 121] width 18 height 8
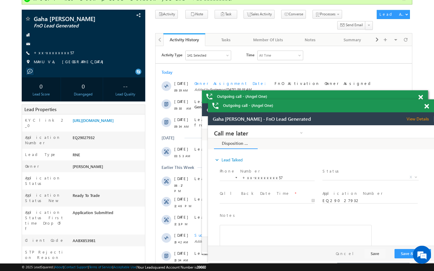
scroll to position [60, 0]
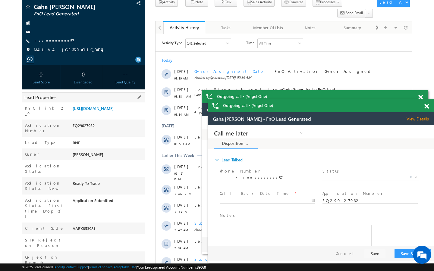
drag, startPoint x: 73, startPoint y: 212, endPoint x: 103, endPoint y: 211, distance: 29.9
click at [103, 226] on div "AABX853981" at bounding box center [108, 230] width 74 height 8
copy div "AABX853981"
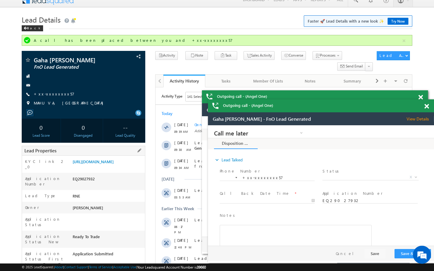
scroll to position [0, 0]
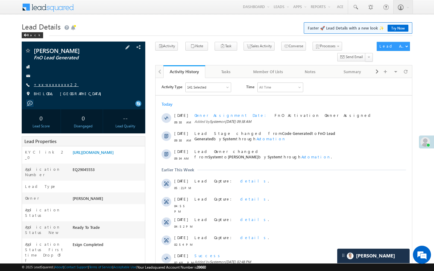
click at [52, 87] on link "+xx-xxxxxxxx22" at bounding box center [56, 84] width 45 height 5
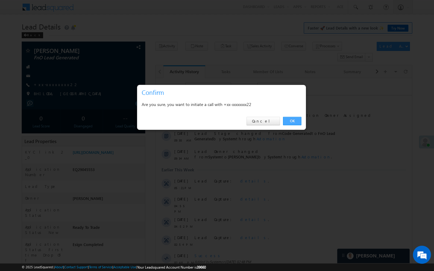
click at [296, 121] on link "OK" at bounding box center [292, 121] width 18 height 8
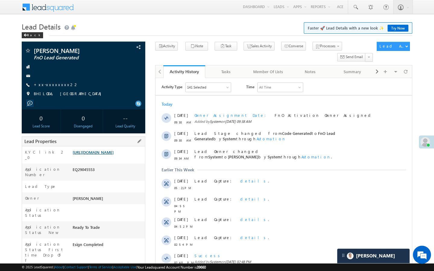
click at [114, 155] on link "[URL][DOMAIN_NAME]" at bounding box center [93, 152] width 41 height 5
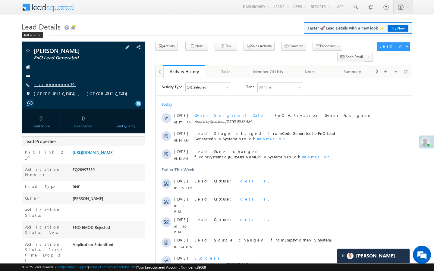
click at [52, 85] on link "+xx-xxxxxxxx39" at bounding box center [55, 84] width 42 height 5
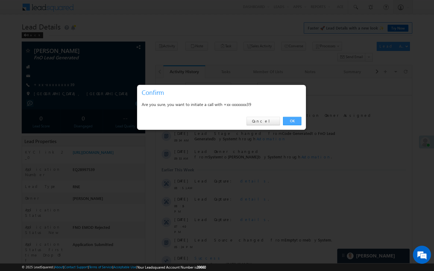
drag, startPoint x: 295, startPoint y: 117, endPoint x: 101, endPoint y: 65, distance: 200.9
click at [295, 117] on link "OK" at bounding box center [292, 121] width 18 height 8
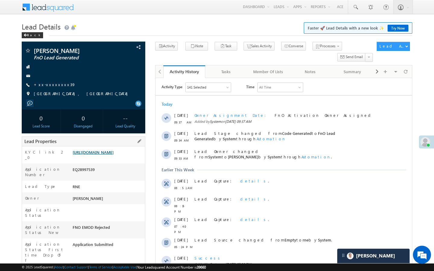
click at [113, 155] on link "https://angelbroking1-pk3em7sa.customui-test.leadsquared.com?leadId=e9f540b9-2b…" at bounding box center [93, 152] width 41 height 5
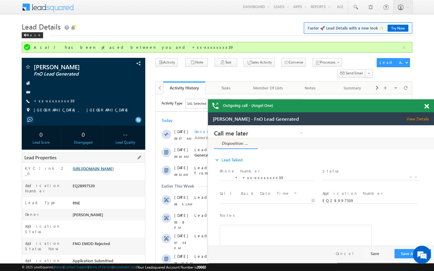
click at [112, 171] on link "https://angelbroking1-pk3em7sa.customui-test.leadsquared.com?leadId=e9f540b9-2b…" at bounding box center [93, 168] width 41 height 5
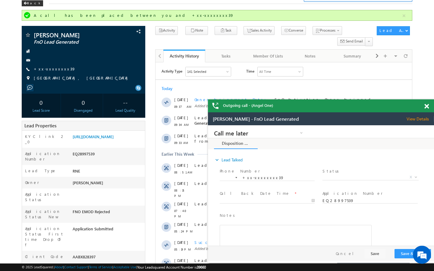
scroll to position [36, 0]
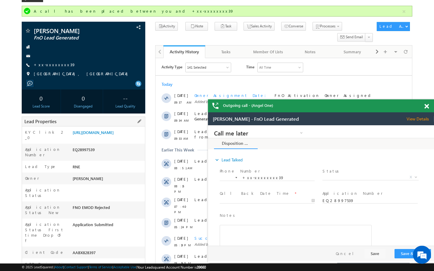
drag, startPoint x: 74, startPoint y: 231, endPoint x: 106, endPoint y: 230, distance: 32.3
click at [105, 250] on div "AABX828397" at bounding box center [108, 254] width 74 height 8
copy div "AABX828397"
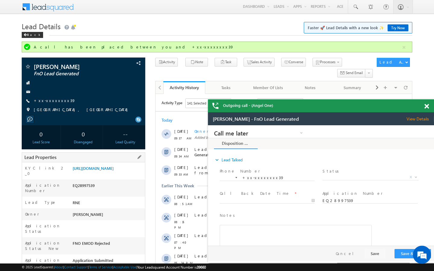
scroll to position [0, 0]
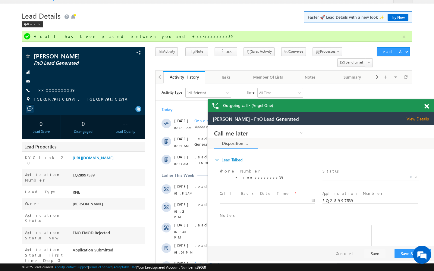
scroll to position [12, 0]
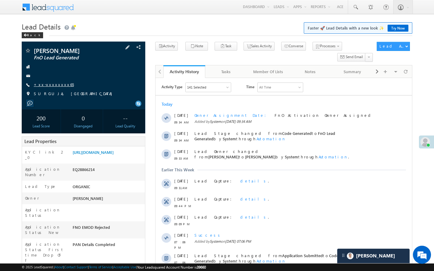
click at [52, 85] on link "+xx-xxxxxxxx65" at bounding box center [54, 84] width 40 height 5
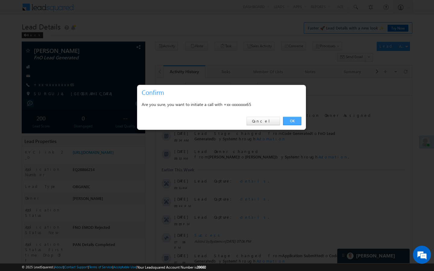
drag, startPoint x: 287, startPoint y: 121, endPoint x: 5, endPoint y: 95, distance: 282.5
click at [287, 121] on link "OK" at bounding box center [292, 121] width 18 height 8
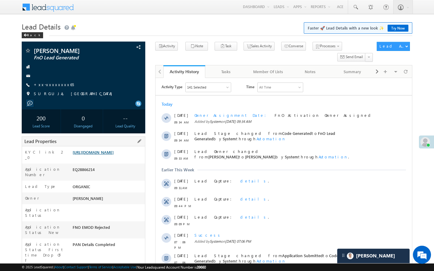
click at [114, 155] on link "[URL][DOMAIN_NAME]" at bounding box center [93, 152] width 41 height 5
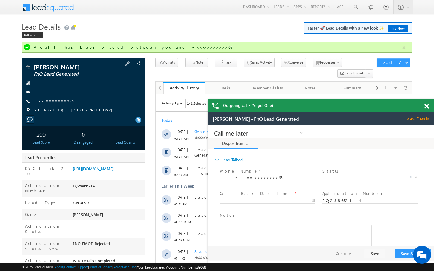
click at [52, 99] on link "+xx-xxxxxxxx65" at bounding box center [54, 100] width 40 height 5
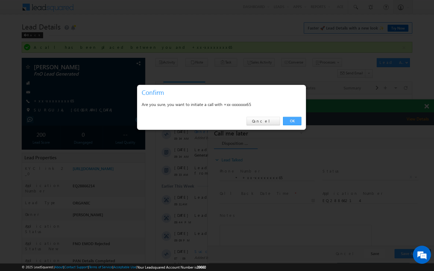
click at [289, 122] on link "OK" at bounding box center [292, 121] width 18 height 8
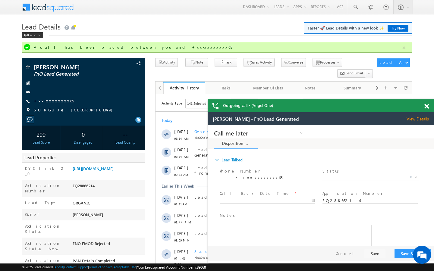
scroll to position [2730, 0]
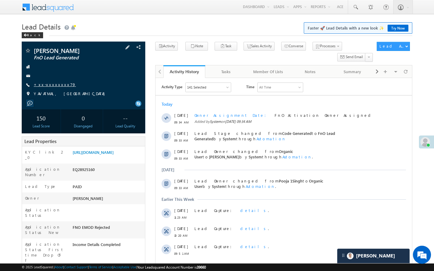
click at [52, 84] on link "+xx-xxxxxxxx79" at bounding box center [55, 84] width 42 height 5
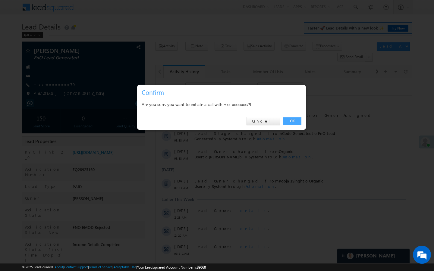
click at [296, 119] on link "OK" at bounding box center [292, 121] width 18 height 8
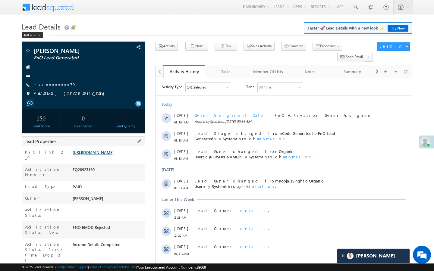
click at [114, 155] on link "[URL][DOMAIN_NAME]" at bounding box center [93, 152] width 41 height 5
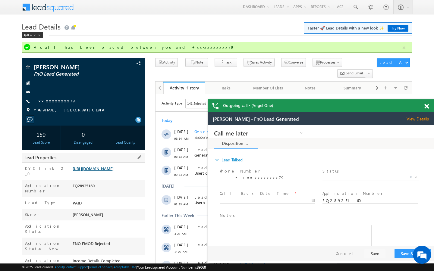
click at [114, 171] on link "https://angelbroking1-pk3em7sa.customui-test.leadsquared.com?leadId=46f8c5ab-89…" at bounding box center [93, 168] width 41 height 5
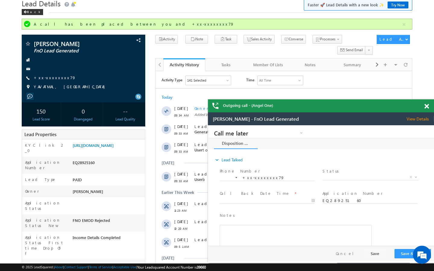
scroll to position [24, 0]
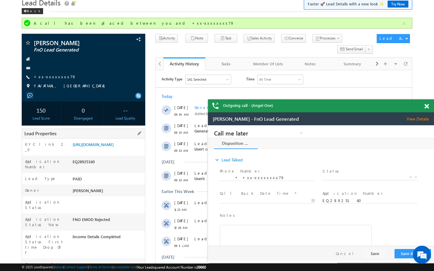
drag, startPoint x: 72, startPoint y: 244, endPoint x: 99, endPoint y: 244, distance: 27.1
click at [100, 262] on div "AABX766675" at bounding box center [108, 266] width 74 height 8
copy div "AABX766675"
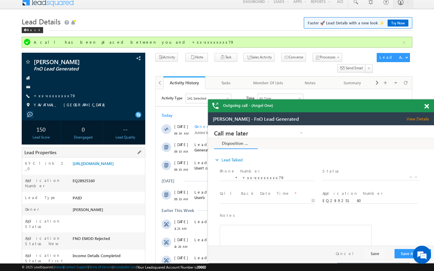
scroll to position [0, 0]
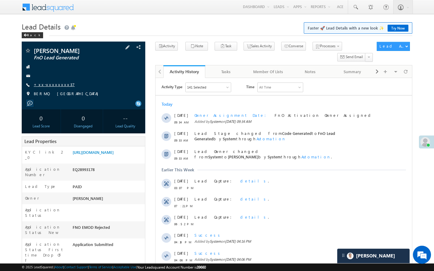
click at [52, 84] on link "+xx-xxxxxxxx37" at bounding box center [54, 84] width 41 height 5
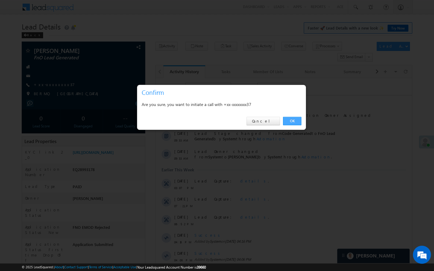
click at [291, 119] on link "OK" at bounding box center [292, 121] width 18 height 8
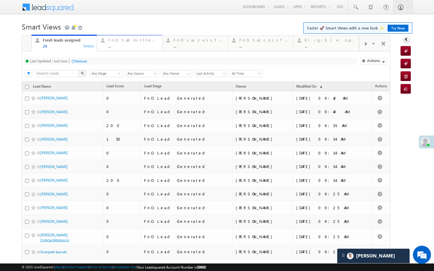
click at [112, 49] on link "FnO Submittted Leads ... Details" at bounding box center [130, 43] width 66 height 16
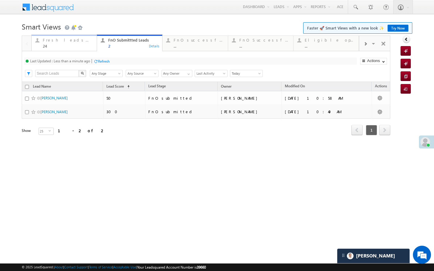
click at [84, 46] on div "24" at bounding box center [68, 46] width 50 height 5
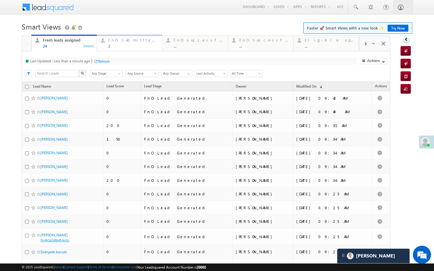
click at [114, 47] on div "2" at bounding box center [133, 46] width 50 height 5
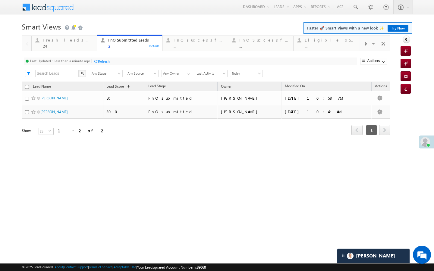
click at [102, 58] on div "Last Updated : Less than a minute ago Refresh Refreshing..." at bounding box center [190, 61] width 333 height 7
click at [102, 58] on div "Refresh" at bounding box center [101, 61] width 16 height 6
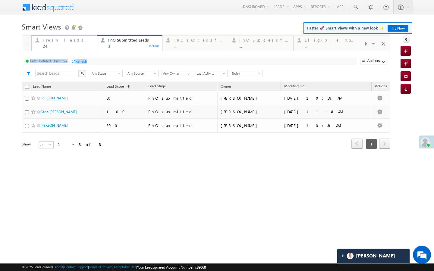
click at [85, 40] on div "Fresh leads assigned" at bounding box center [68, 40] width 50 height 5
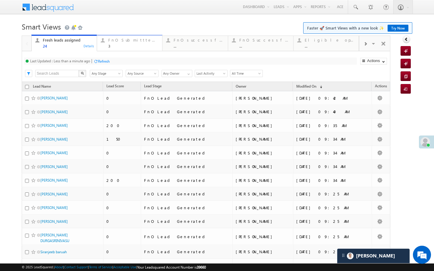
click at [120, 45] on div "3" at bounding box center [133, 46] width 50 height 5
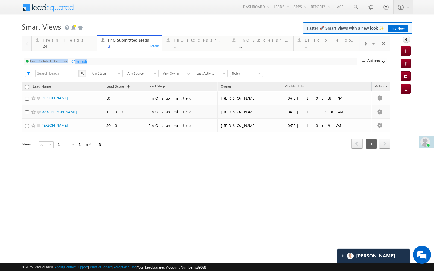
click at [81, 62] on div "Refresh" at bounding box center [81, 61] width 12 height 5
click at [189, 48] on div "..." at bounding box center [199, 46] width 50 height 5
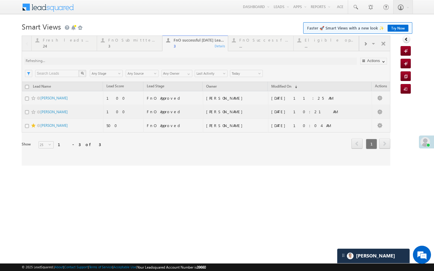
click at [112, 41] on div at bounding box center [206, 101] width 369 height 130
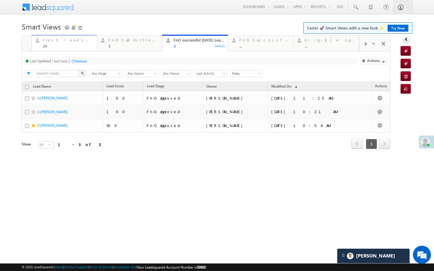
drag, startPoint x: 76, startPoint y: 43, endPoint x: 83, endPoint y: 56, distance: 15.1
click at [76, 43] on div "Fresh leads assigned 24" at bounding box center [68, 42] width 50 height 12
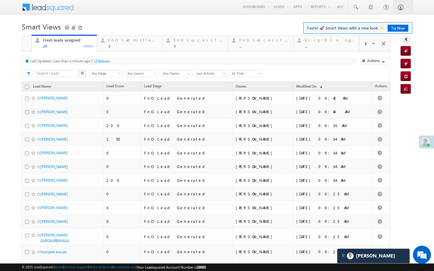
click at [101, 63] on div "Refresh" at bounding box center [104, 61] width 12 height 5
click at [136, 42] on div "FnO Submittted Leads" at bounding box center [133, 40] width 50 height 5
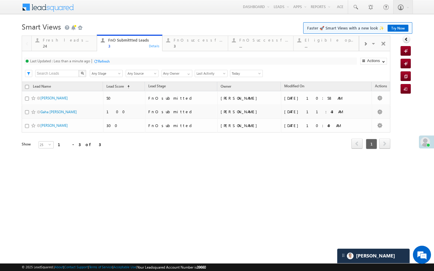
click at [102, 58] on div "Last Updated : Less than a minute ago Refresh Refreshing..." at bounding box center [190, 61] width 333 height 7
click at [102, 59] on div "Refresh" at bounding box center [104, 61] width 12 height 5
click at [90, 49] on link "Fresh leads assigned 24 Details" at bounding box center [64, 43] width 66 height 16
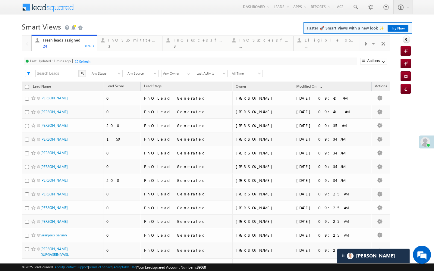
click at [90, 62] on div "Refresh" at bounding box center [85, 61] width 12 height 5
drag, startPoint x: 121, startPoint y: 44, endPoint x: 97, endPoint y: 60, distance: 28.4
click at [121, 44] on div "3" at bounding box center [133, 46] width 50 height 5
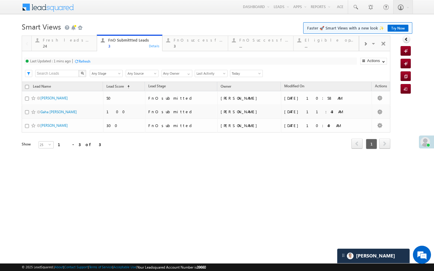
click at [97, 60] on div "Last Updated : 1 mins ago Refresh Refreshing..." at bounding box center [190, 61] width 333 height 7
click at [93, 60] on div "Last Updated : 1 mins ago Refresh Refreshing..." at bounding box center [190, 61] width 333 height 7
click at [87, 60] on div "Refresh" at bounding box center [85, 61] width 12 height 5
click at [101, 62] on div "Refresh" at bounding box center [104, 61] width 12 height 5
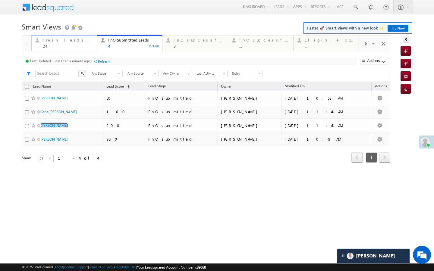
click at [73, 48] on div "24" at bounding box center [68, 46] width 50 height 5
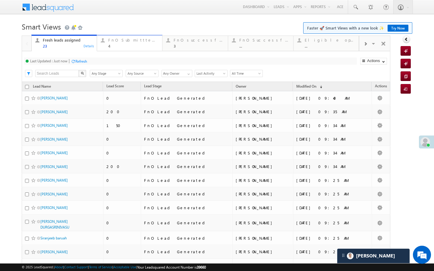
click at [104, 49] on link "FnO Submittted Leads 4 Details" at bounding box center [130, 43] width 66 height 16
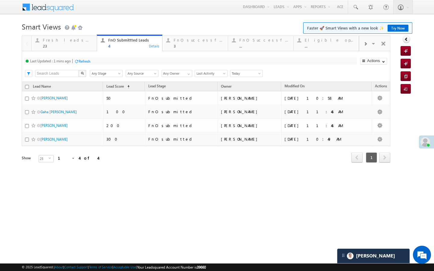
click at [84, 63] on div "Refresh" at bounding box center [85, 61] width 12 height 5
click at [189, 47] on div "3" at bounding box center [199, 46] width 50 height 5
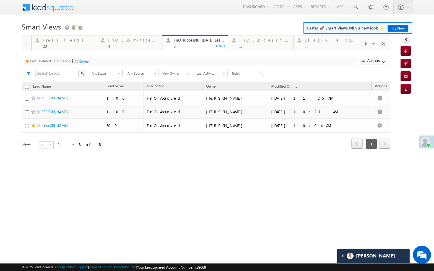
click at [90, 61] on div "Refresh" at bounding box center [85, 61] width 12 height 5
click at [67, 48] on div "23" at bounding box center [68, 46] width 50 height 5
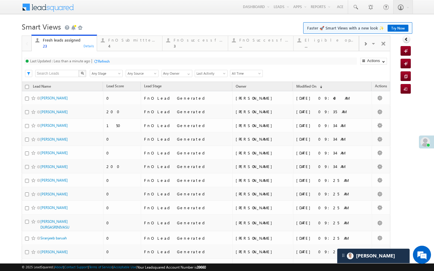
click at [99, 62] on div "Refresh" at bounding box center [104, 61] width 12 height 5
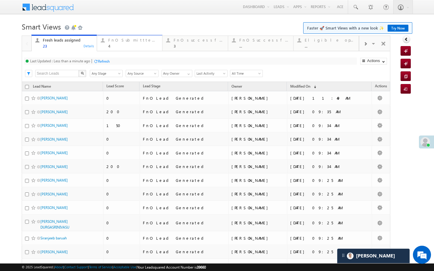
drag, startPoint x: 127, startPoint y: 49, endPoint x: 96, endPoint y: 60, distance: 32.9
click at [127, 49] on link "FnO Submittted Leads 4 Details" at bounding box center [130, 43] width 66 height 16
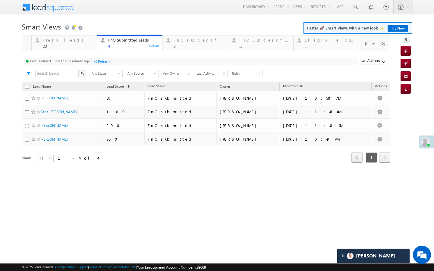
click at [108, 61] on div "Refresh" at bounding box center [104, 61] width 12 height 5
click at [84, 49] on link "Fresh leads assigned 23 Details" at bounding box center [64, 43] width 66 height 16
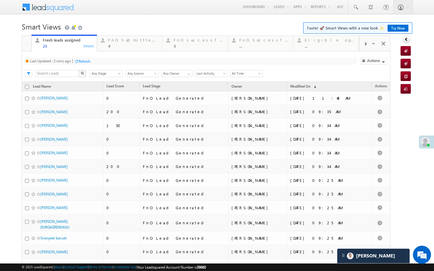
click at [90, 62] on div "Refresh" at bounding box center [85, 61] width 12 height 5
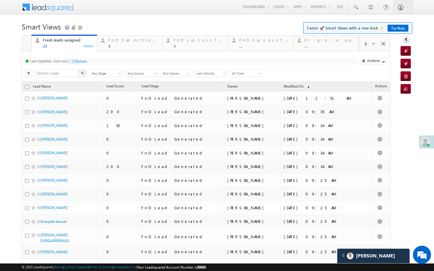
click at [112, 55] on div "Last Updated : Just now Refresh Refreshing... Search X Lead Stage Any Stage Any…" at bounding box center [206, 66] width 369 height 31
click at [115, 50] on link "FnO Submittted Leads 4 Details" at bounding box center [130, 43] width 66 height 16
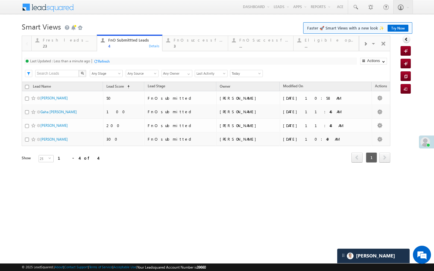
click at [104, 61] on div "Refresh" at bounding box center [104, 61] width 12 height 5
click at [92, 51] on div "Fresh leads assigned 23 Details FnO Submittted Leads 4 Details FnO successful t…" at bounding box center [195, 42] width 328 height 17
click at [90, 43] on div "Fresh leads assigned 23" at bounding box center [68, 42] width 50 height 12
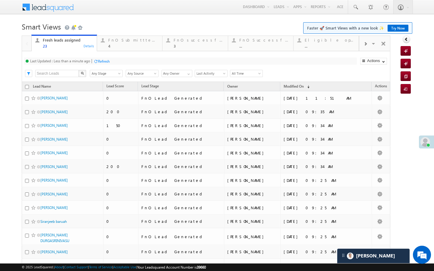
click at [98, 59] on div "Refresh" at bounding box center [101, 61] width 16 height 6
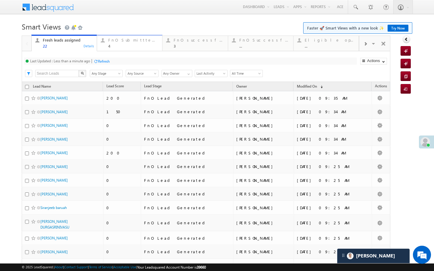
click at [110, 46] on div "4" at bounding box center [133, 46] width 50 height 5
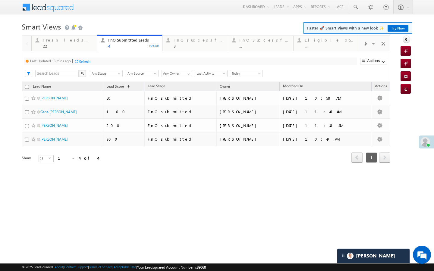
click at [88, 60] on div "Refresh" at bounding box center [85, 61] width 12 height 5
click at [81, 42] on div "Fresh leads assigned" at bounding box center [68, 40] width 50 height 5
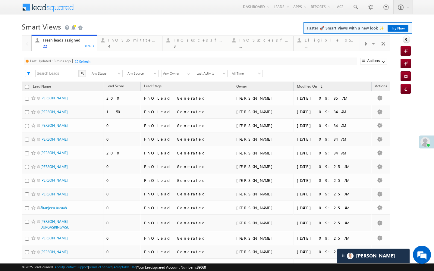
click at [89, 64] on div "Refresh" at bounding box center [82, 61] width 16 height 6
click at [106, 47] on div "FnO Submittted Leads 4 Details" at bounding box center [130, 42] width 64 height 12
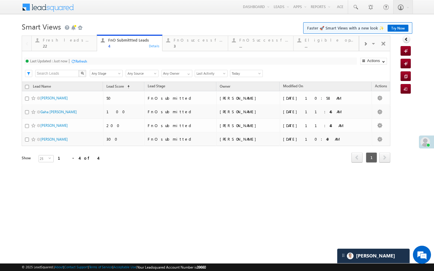
click at [84, 64] on div "Refresh" at bounding box center [81, 61] width 12 height 5
click at [74, 52] on div "Last Updated : Just now Refresh Refreshing... Search X Lead Stage Any Stage Any…" at bounding box center [206, 66] width 369 height 31
click at [78, 47] on div "22" at bounding box center [68, 46] width 50 height 5
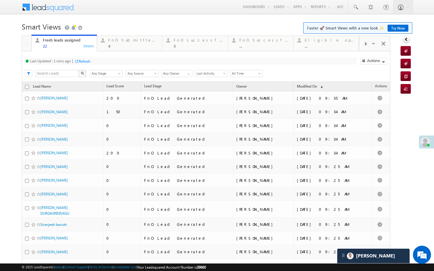
click at [83, 62] on div "Refresh" at bounding box center [85, 61] width 12 height 5
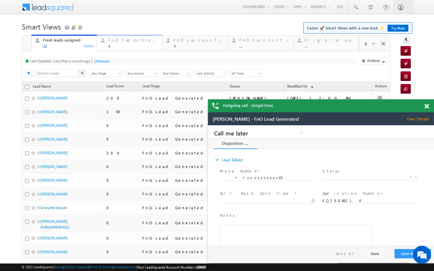
click at [121, 46] on div "4" at bounding box center [133, 46] width 50 height 5
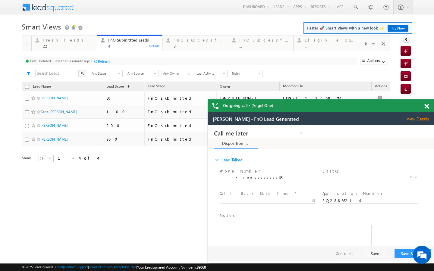
click at [101, 63] on div "Refresh" at bounding box center [104, 61] width 12 height 5
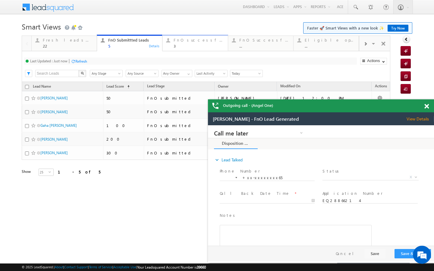
click at [175, 42] on div "FnO successful today Leads" at bounding box center [199, 40] width 50 height 5
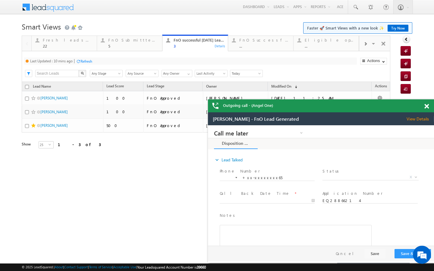
click at [92, 63] on div "Refresh" at bounding box center [86, 61] width 12 height 5
click at [90, 43] on div "Fresh leads assigned 22" at bounding box center [68, 42] width 50 height 12
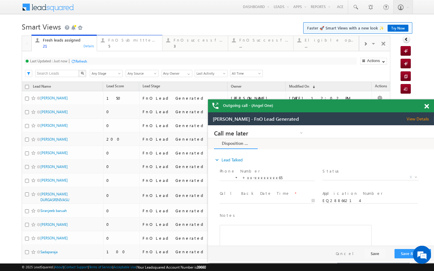
click at [128, 46] on div "5" at bounding box center [133, 46] width 50 height 5
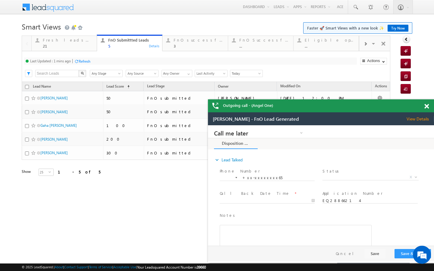
click at [89, 60] on div "Refresh" at bounding box center [85, 61] width 12 height 5
drag, startPoint x: 84, startPoint y: 45, endPoint x: 86, endPoint y: 61, distance: 16.6
click at [84, 45] on div "21" at bounding box center [68, 46] width 50 height 5
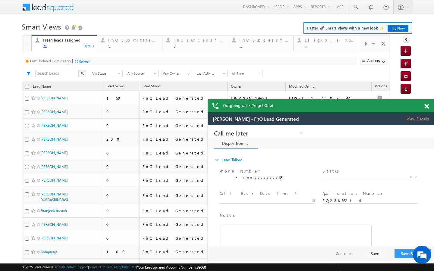
click at [86, 62] on div "Refresh" at bounding box center [85, 61] width 12 height 5
click at [131, 51] on link "FnO Submittted Leads 5 Details" at bounding box center [130, 43] width 66 height 16
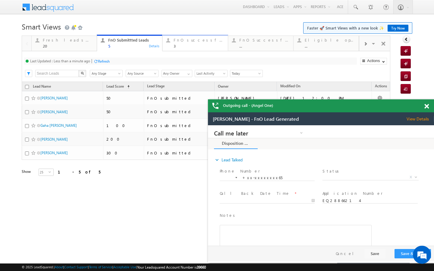
click at [177, 46] on div "3" at bounding box center [199, 46] width 50 height 5
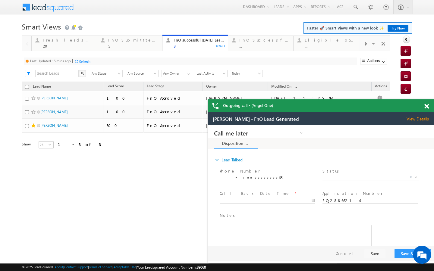
click at [90, 61] on div "Refresh" at bounding box center [85, 61] width 12 height 5
click at [89, 42] on div "Fresh leads assigned" at bounding box center [68, 40] width 50 height 5
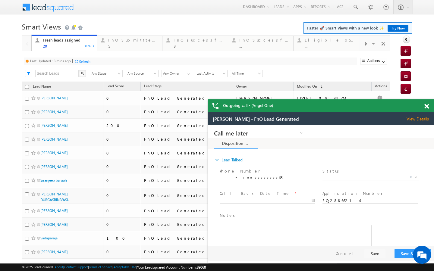
click at [92, 59] on div "Last Updated : 3 mins ago Refresh Refreshing..." at bounding box center [190, 61] width 333 height 7
click at [90, 61] on div "Refresh" at bounding box center [85, 61] width 12 height 5
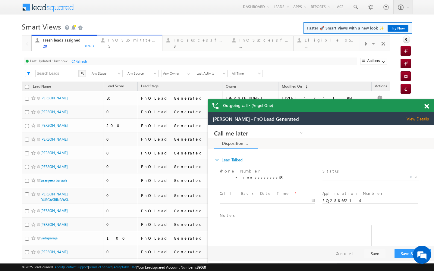
click at [114, 49] on link "FnO Submittted Leads 5 Details" at bounding box center [130, 43] width 66 height 16
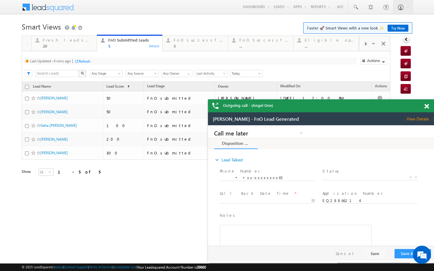
click at [87, 61] on div "Refresh" at bounding box center [85, 61] width 12 height 5
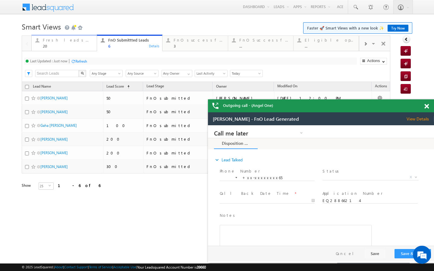
drag, startPoint x: 82, startPoint y: 46, endPoint x: 82, endPoint y: 68, distance: 22.0
click at [82, 46] on div "20" at bounding box center [68, 46] width 50 height 5
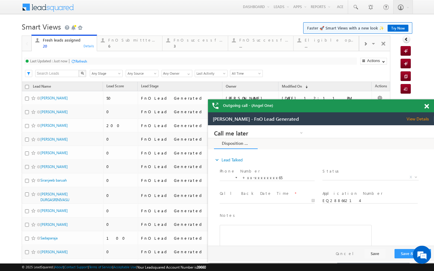
click at [86, 61] on div "Refresh" at bounding box center [81, 61] width 12 height 5
click at [187, 43] on div "FnO successful today Leads 3" at bounding box center [199, 42] width 50 height 12
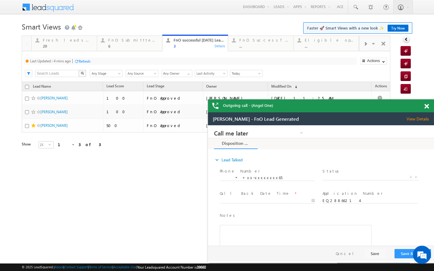
click at [87, 58] on div "Refresh" at bounding box center [82, 61] width 16 height 6
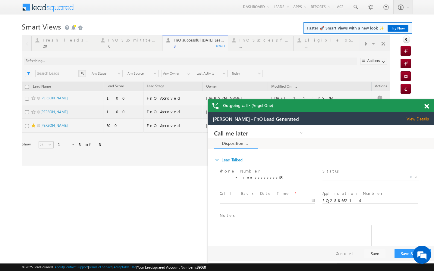
click at [83, 44] on div at bounding box center [206, 101] width 369 height 130
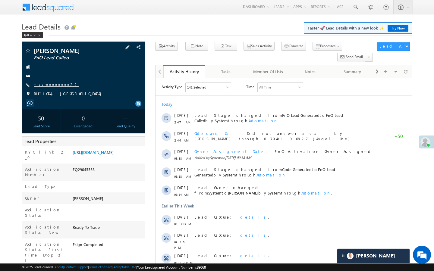
click at [52, 87] on link "+xx-xxxxxxxx22" at bounding box center [56, 84] width 45 height 5
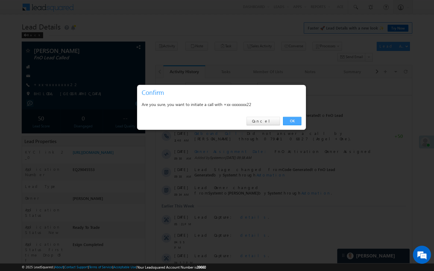
click at [297, 118] on link "OK" at bounding box center [292, 121] width 18 height 8
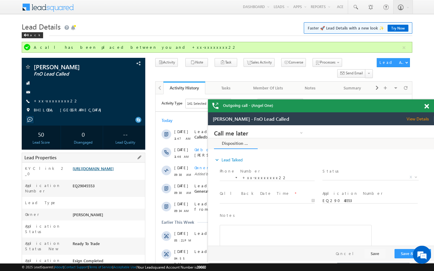
click at [94, 171] on link "https://angelbroking1-pk3em7sa.customui-test.leadsquared.com?leadId=a5d39fbd-23…" at bounding box center [93, 168] width 41 height 5
click at [26, 68] on span at bounding box center [28, 68] width 6 height 6
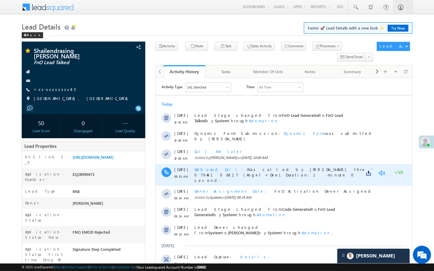
click at [381, 173] on link at bounding box center [381, 173] width 7 height 6
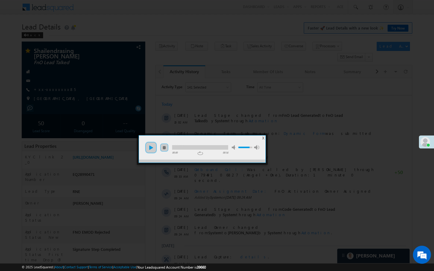
click at [151, 146] on link "play" at bounding box center [151, 148] width 12 height 12
click at [206, 148] on div at bounding box center [200, 147] width 56 height 5
click at [220, 148] on div at bounding box center [200, 147] width 56 height 5
click at [263, 138] on span "X" at bounding box center [263, 138] width 2 height 5
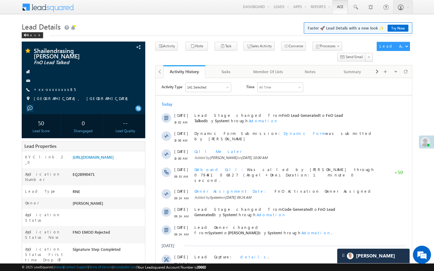
scroll to position [2730, 0]
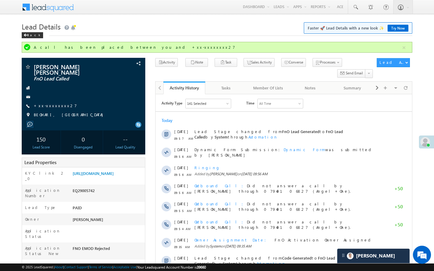
scroll to position [2730, 0]
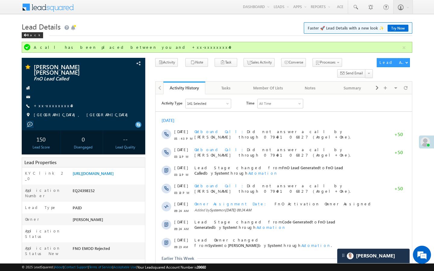
scroll to position [2730, 0]
click at [55, 103] on link "+xx-xxxxxxxx49" at bounding box center [54, 105] width 40 height 5
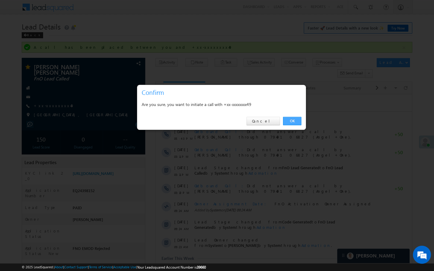
click at [294, 121] on link "OK" at bounding box center [292, 121] width 18 height 8
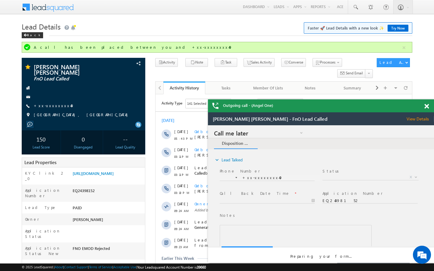
scroll to position [0, 0]
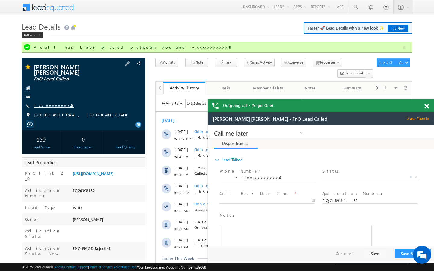
click at [54, 103] on link "+xx-xxxxxxxx49" at bounding box center [54, 105] width 40 height 5
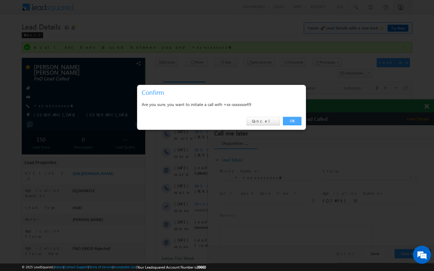
click at [294, 122] on link "OK" at bounding box center [292, 121] width 18 height 8
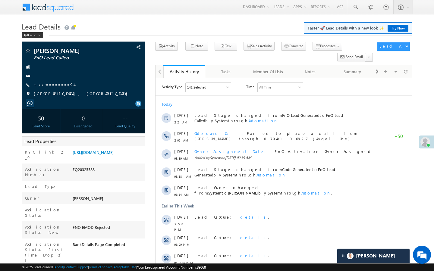
scroll to position [2730, 0]
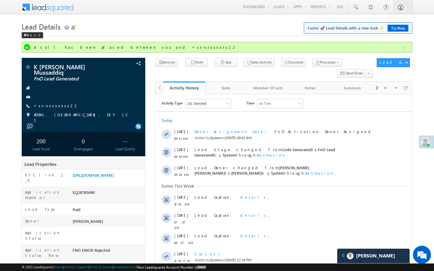
scroll to position [2730, 0]
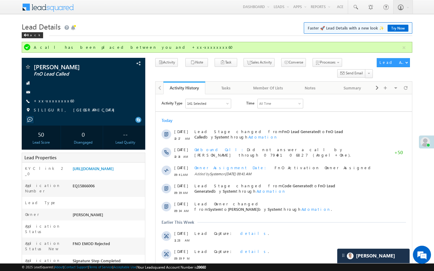
scroll to position [2730, 0]
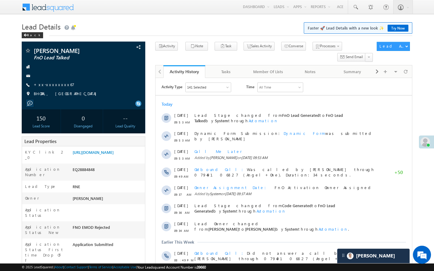
scroll to position [2730, 0]
